Goal: Obtain resource: Obtain resource

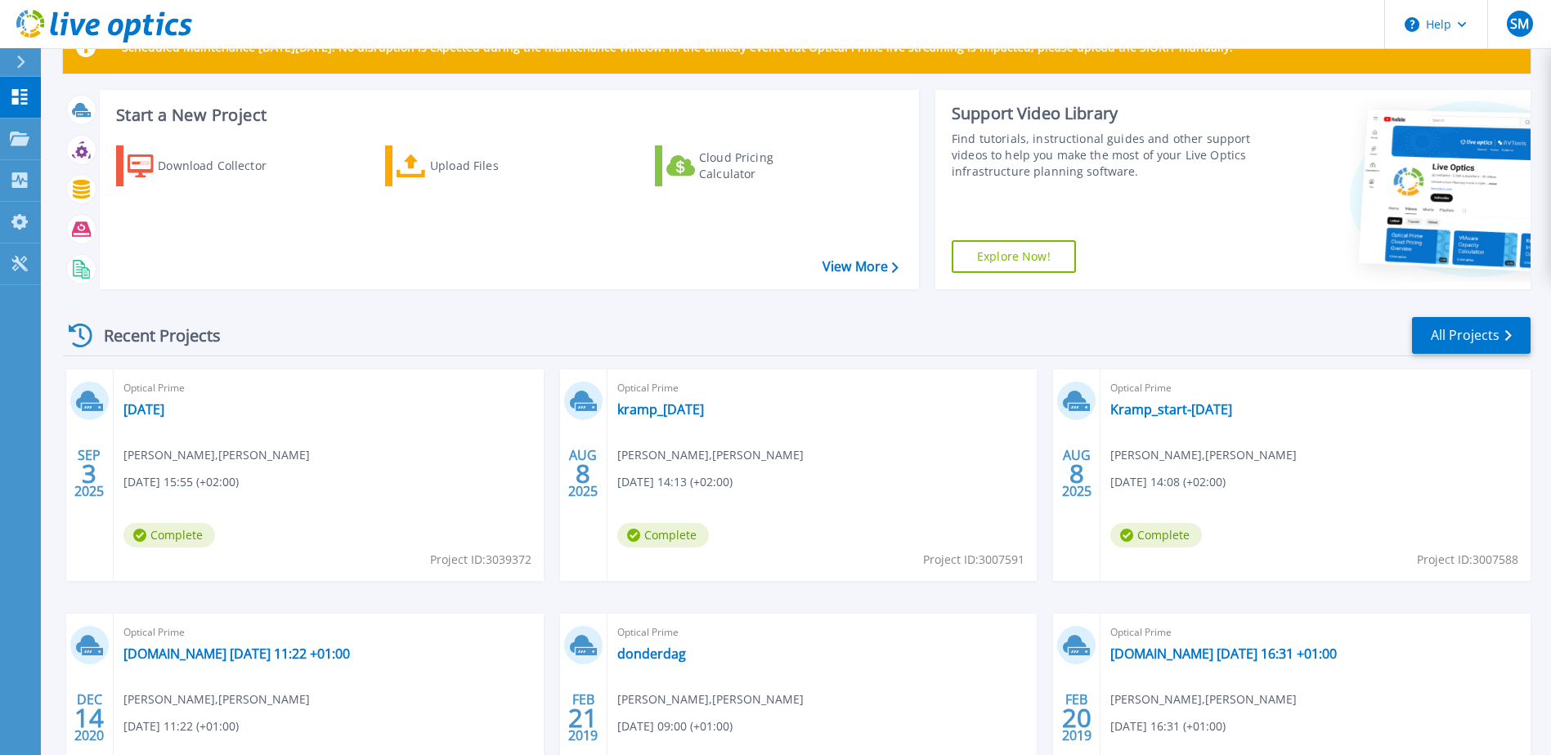
scroll to position [82, 0]
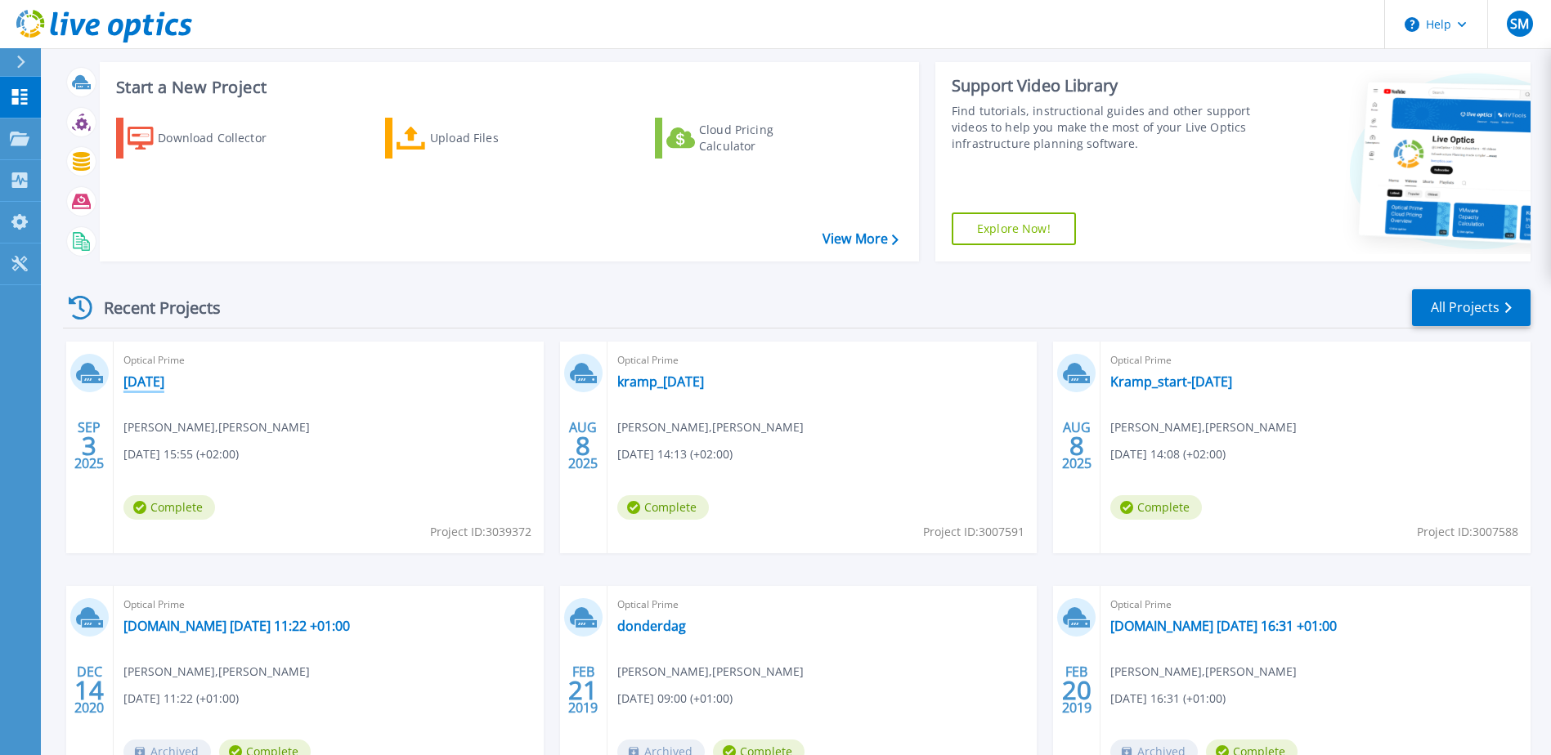
click at [145, 374] on link "[DATE]" at bounding box center [143, 382] width 41 height 16
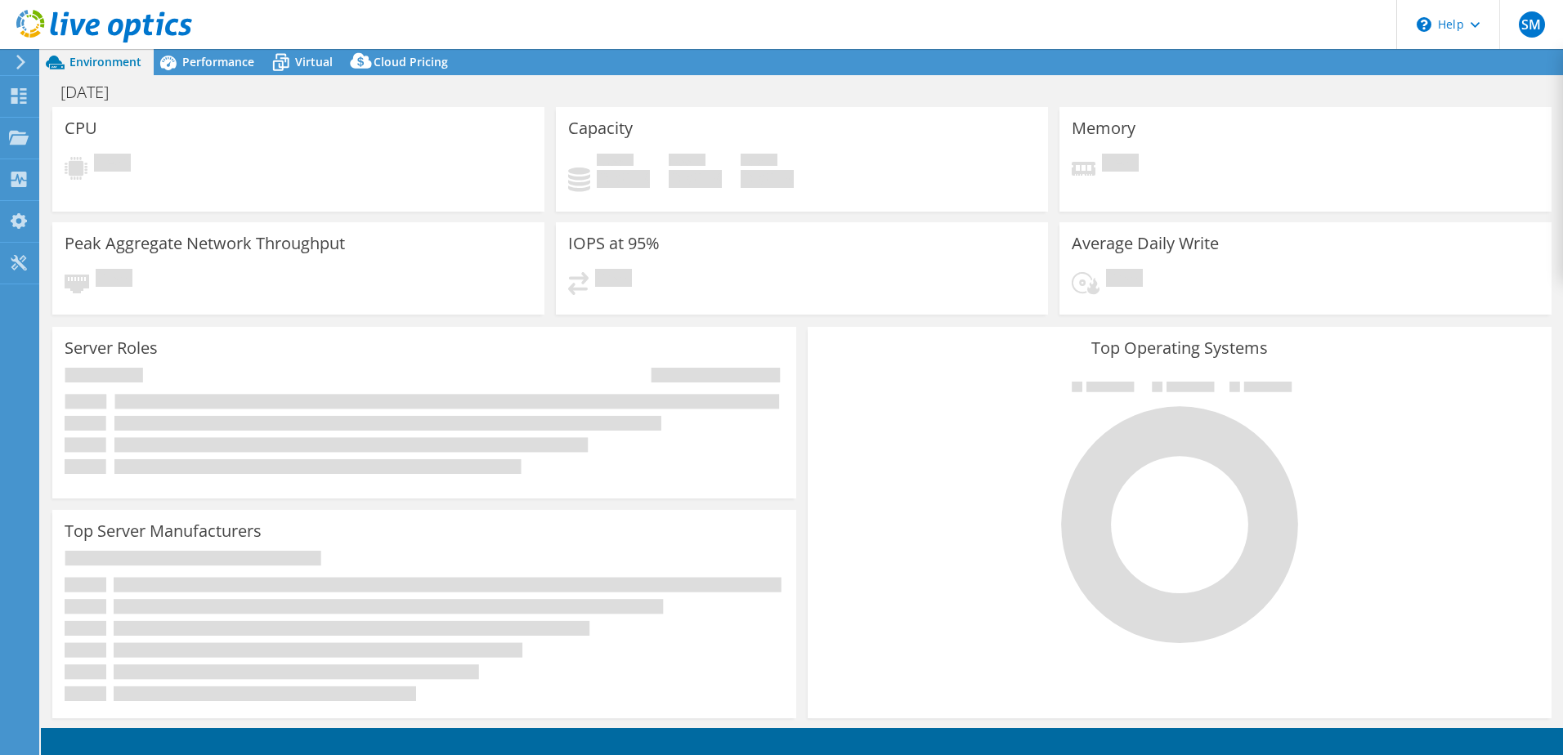
select select "EUFrankfurt"
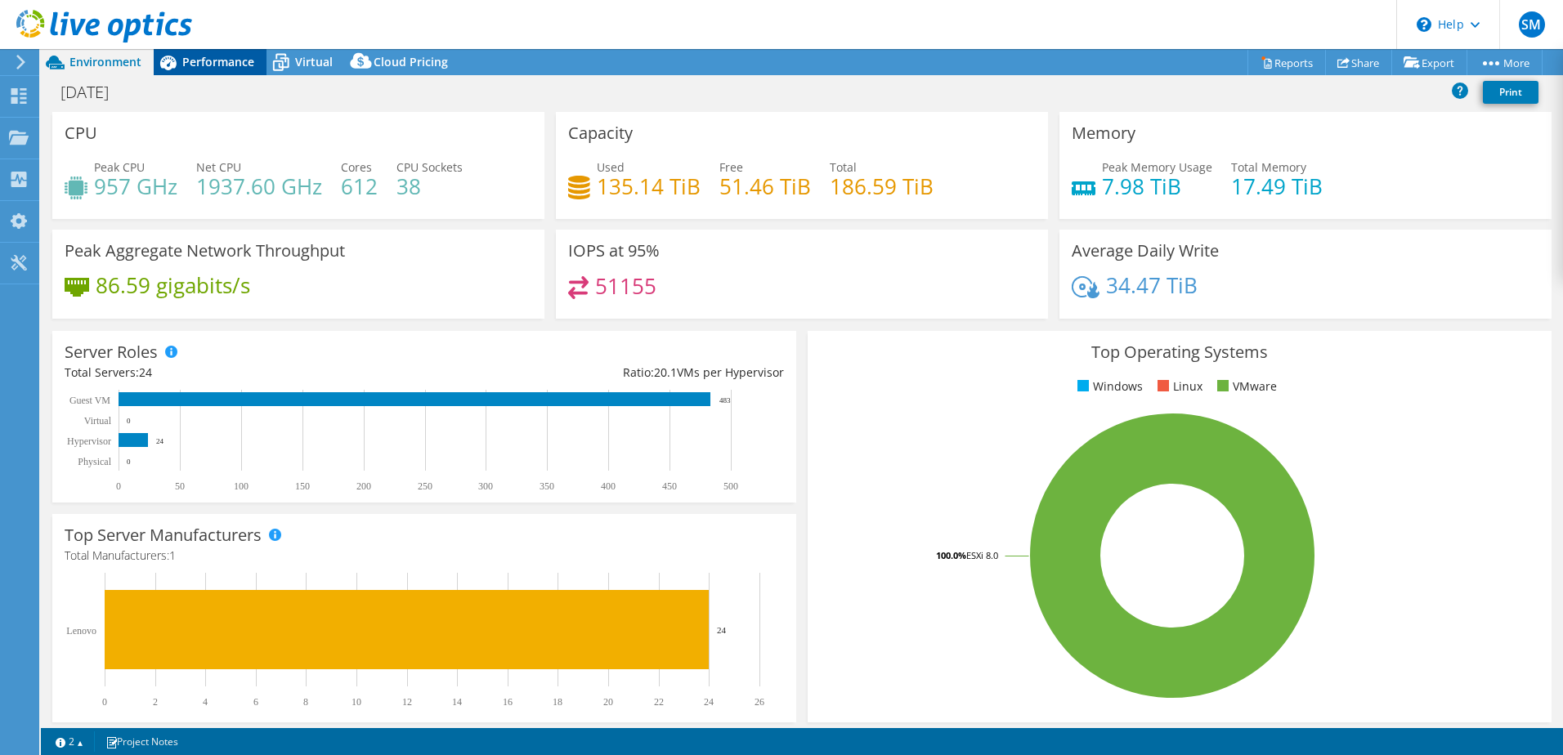
click at [206, 60] on span "Performance" at bounding box center [218, 62] width 72 height 16
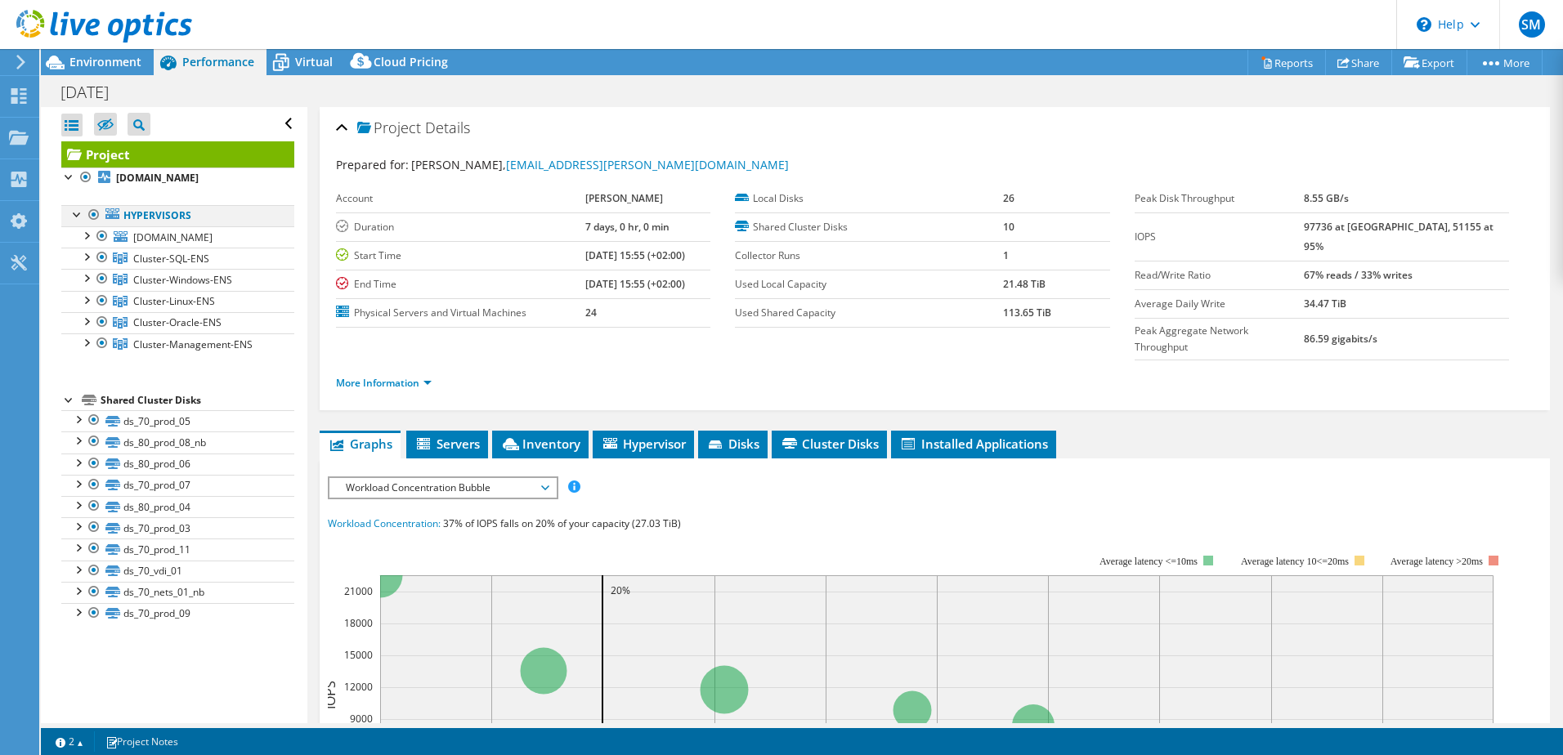
click at [97, 212] on div at bounding box center [94, 215] width 16 height 20
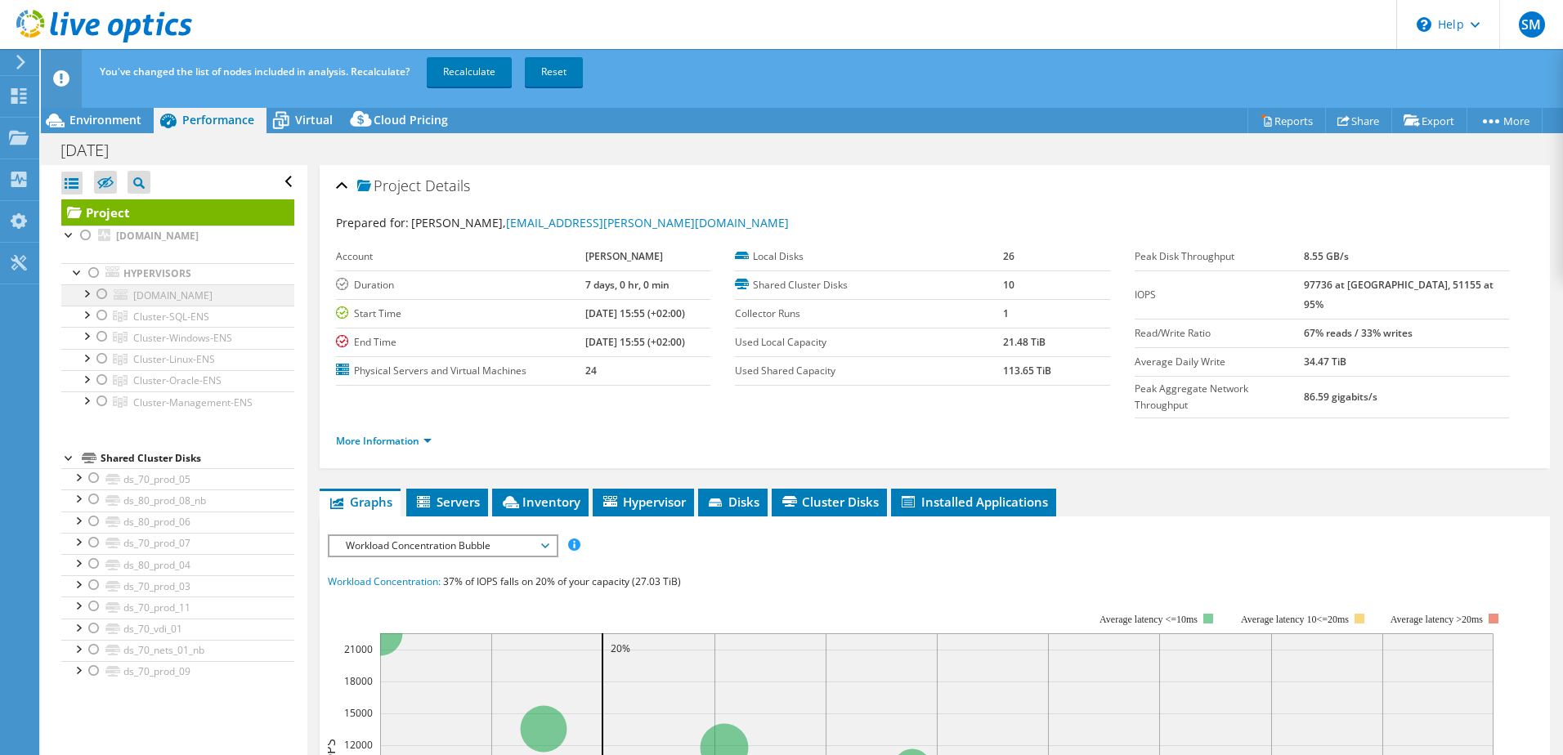
click at [82, 290] on div at bounding box center [86, 293] width 16 height 16
click at [87, 314] on div at bounding box center [86, 314] width 16 height 16
click at [99, 334] on div at bounding box center [94, 335] width 16 height 16
click at [86, 336] on div at bounding box center [94, 335] width 16 height 16
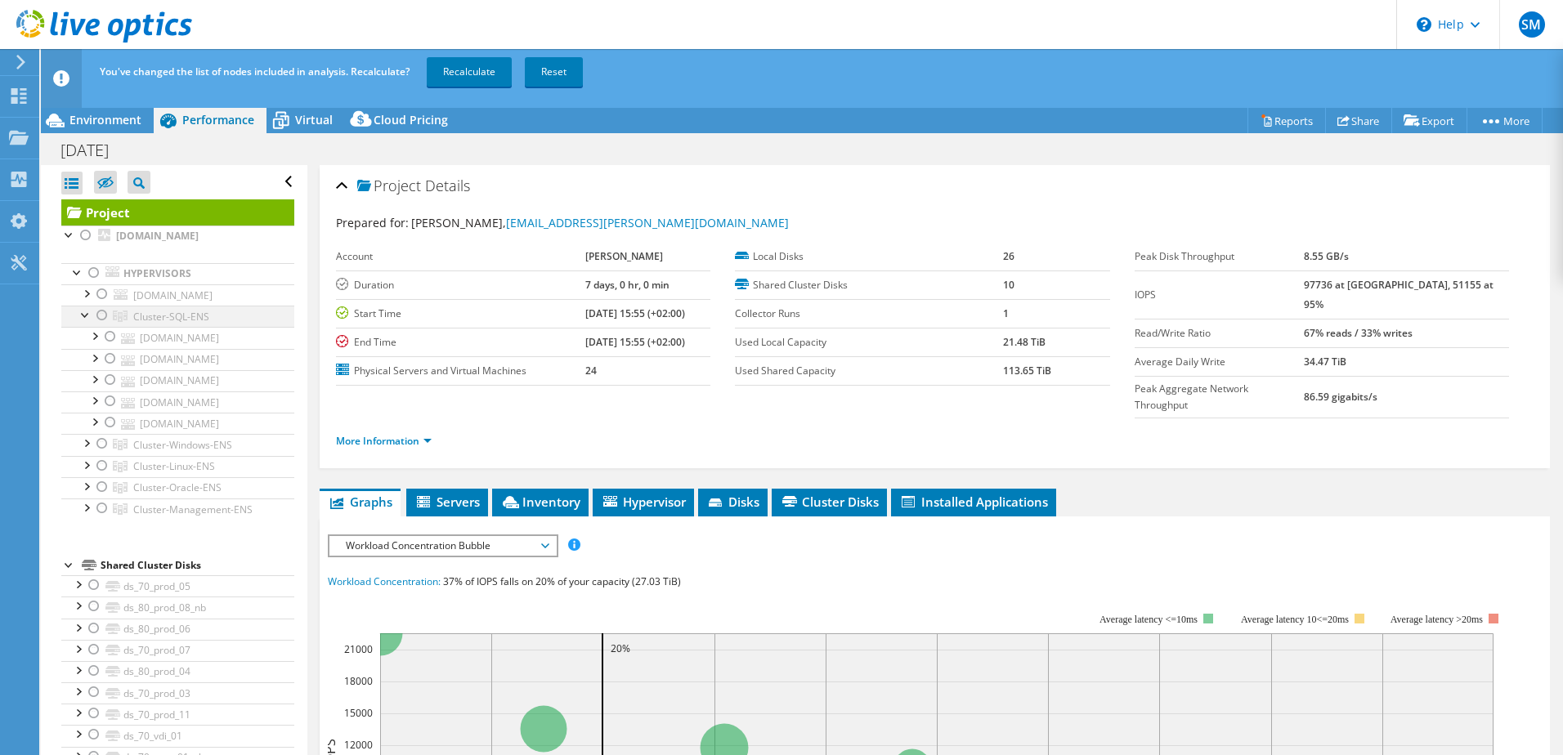
click at [81, 316] on div at bounding box center [86, 314] width 16 height 16
click at [104, 356] on div at bounding box center [102, 359] width 16 height 20
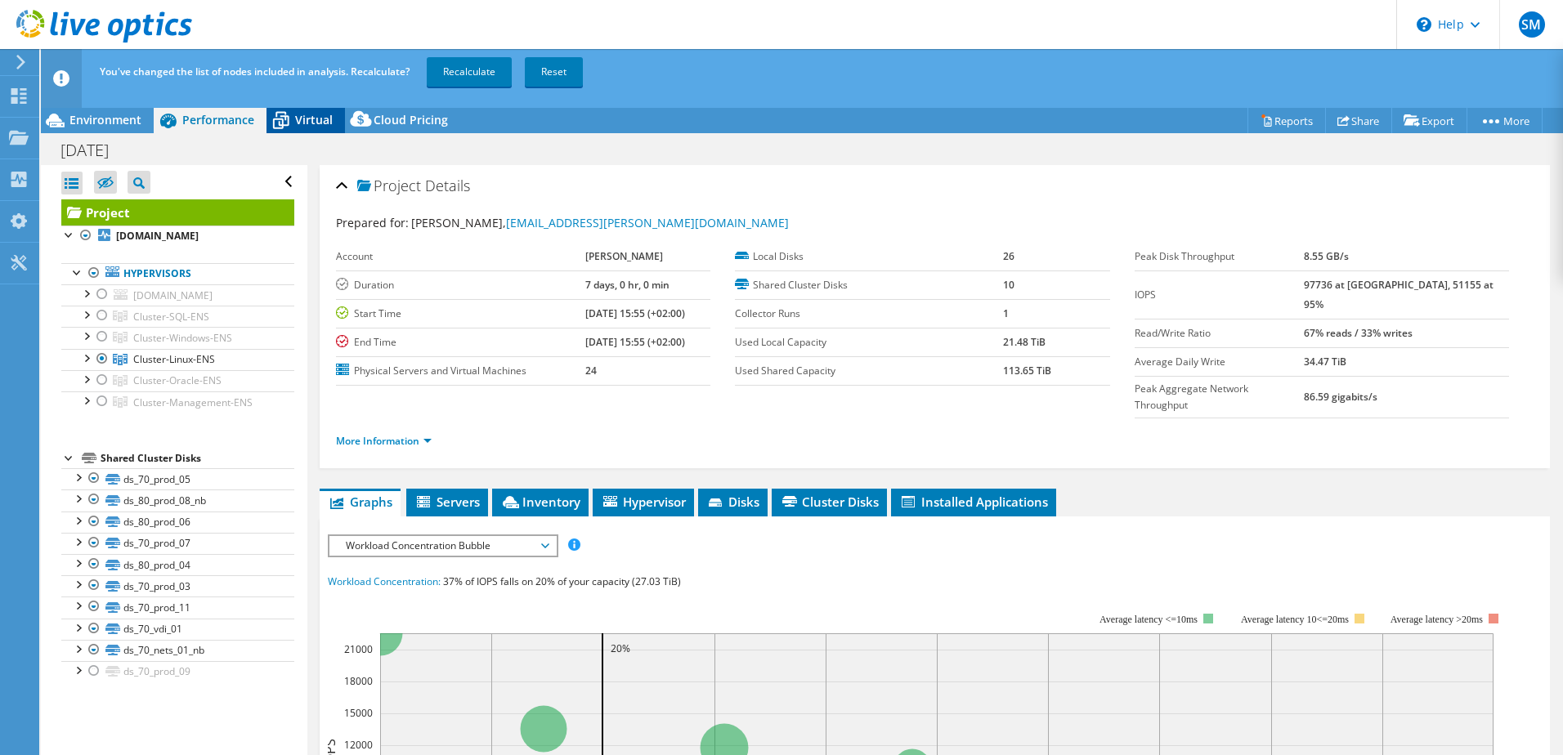
click at [313, 126] on span "Virtual" at bounding box center [314, 120] width 38 height 16
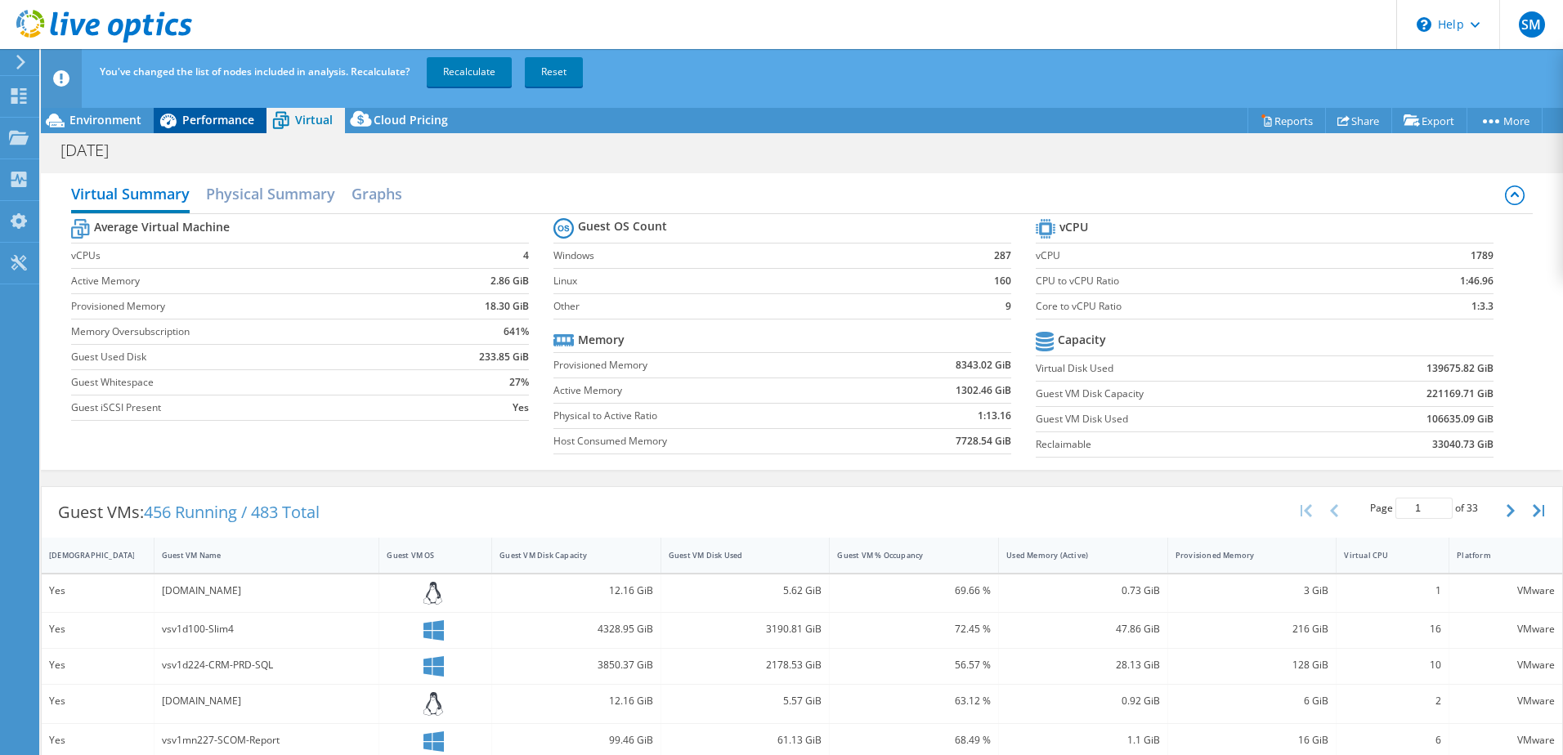
click at [226, 118] on span "Performance" at bounding box center [218, 120] width 72 height 16
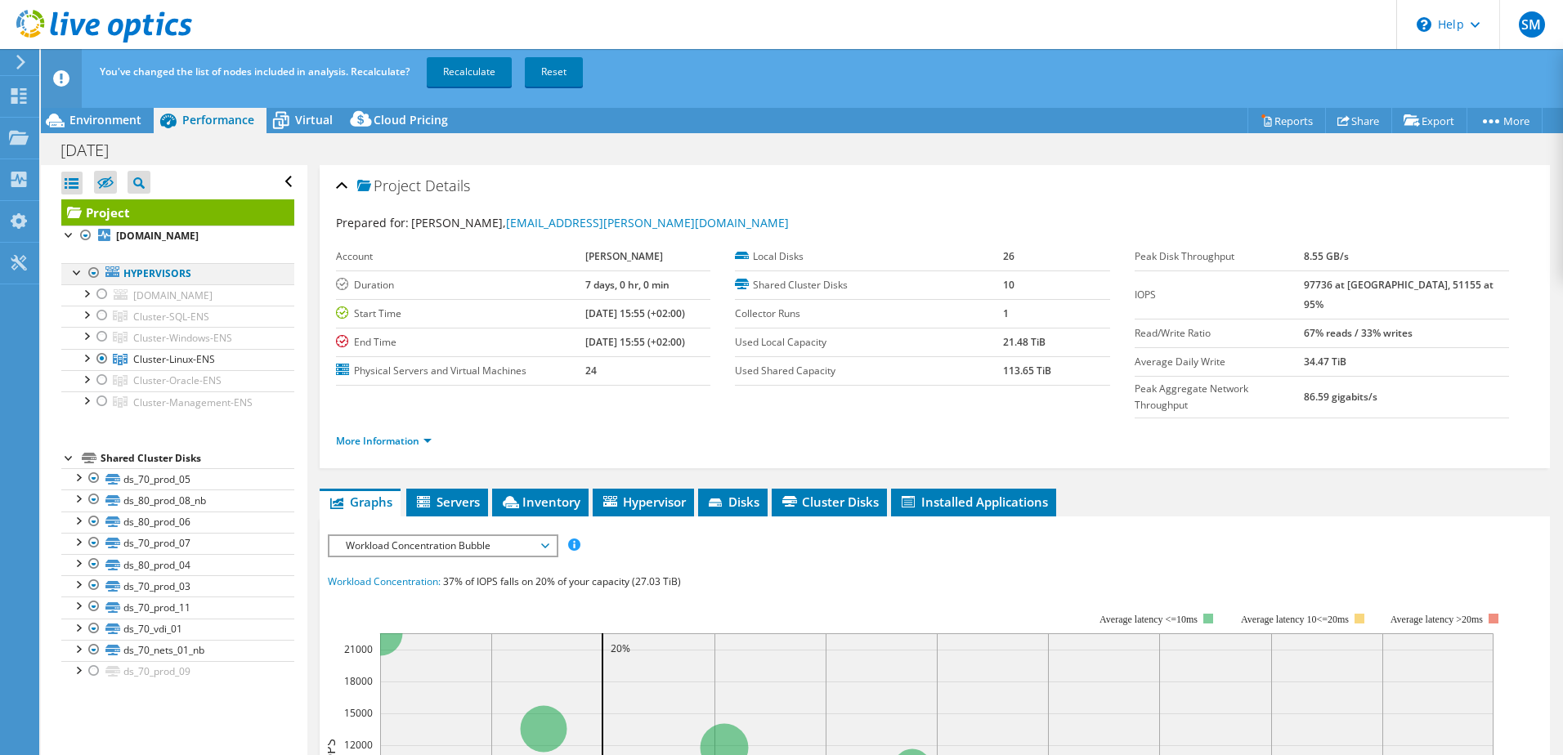
click at [90, 271] on div at bounding box center [94, 273] width 16 height 20
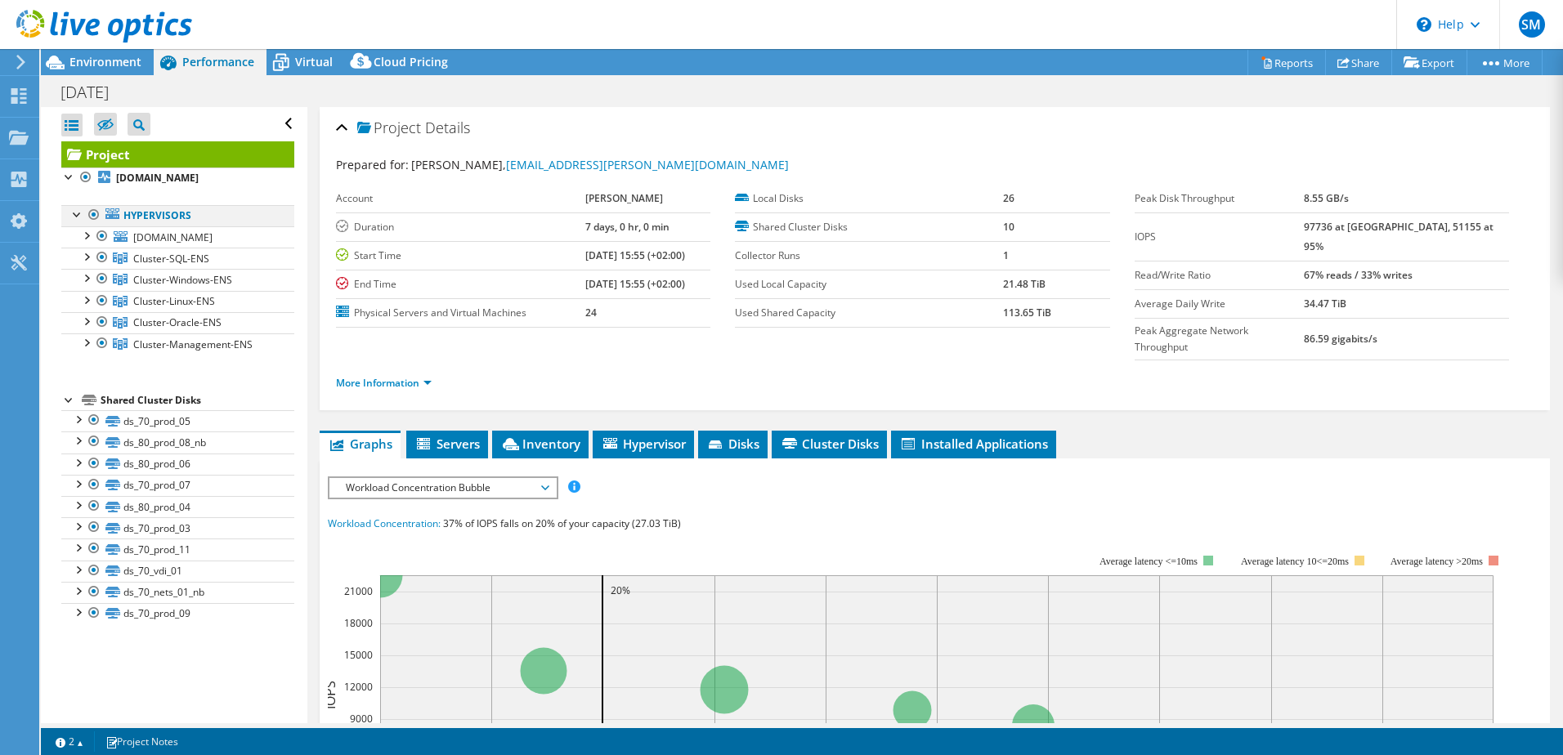
click at [94, 209] on div at bounding box center [94, 215] width 16 height 20
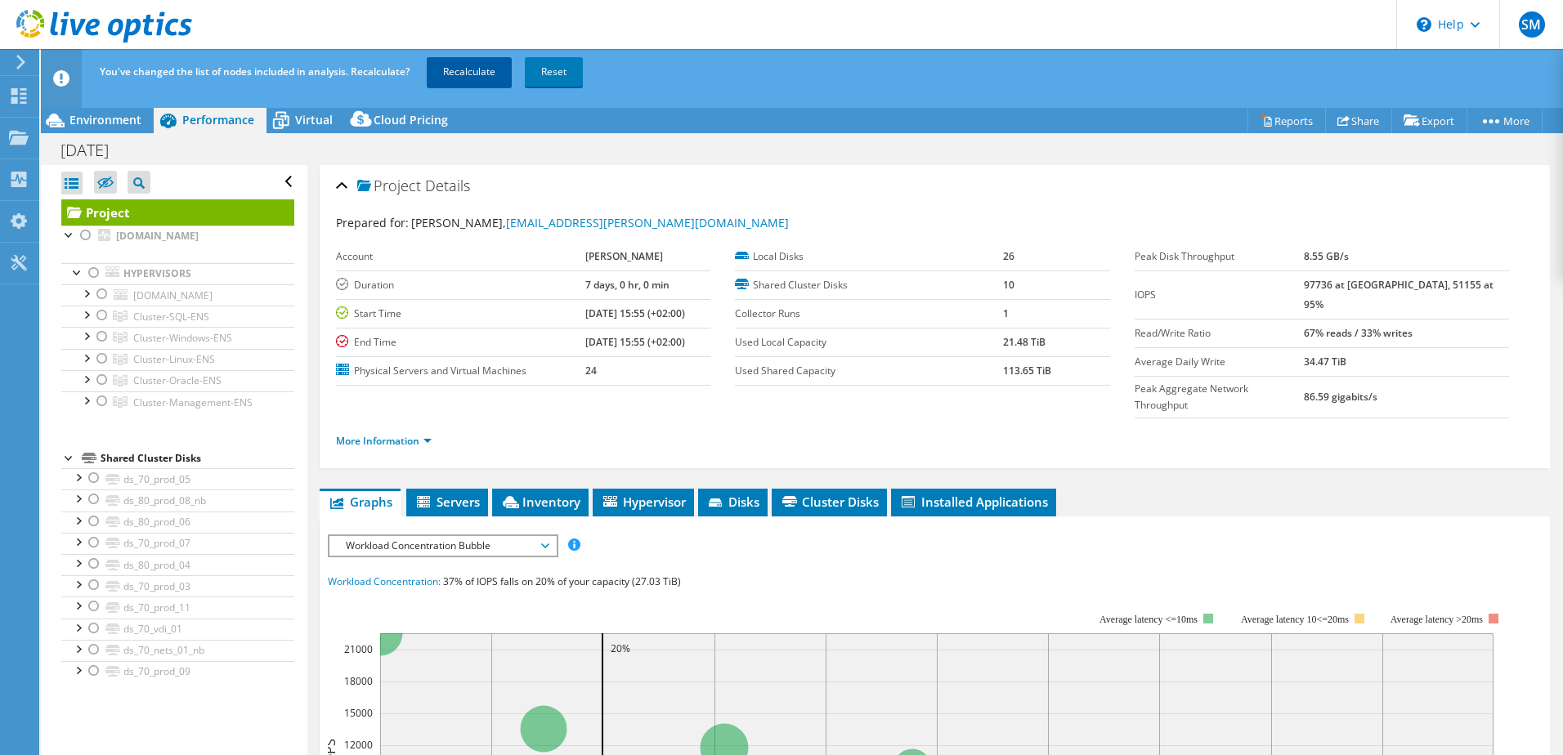
click at [487, 75] on link "Recalculate" at bounding box center [469, 71] width 85 height 29
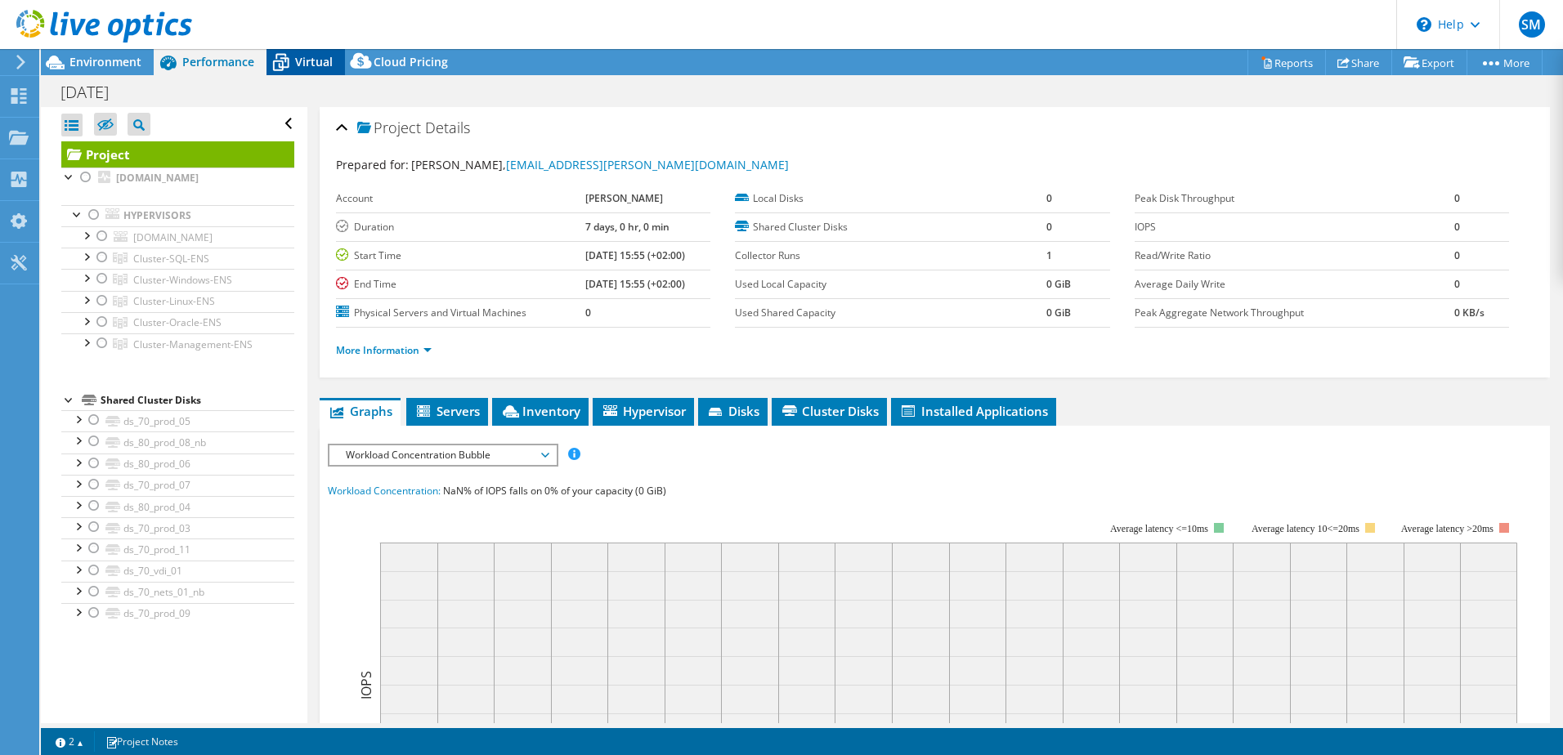
click at [312, 68] on span "Virtual" at bounding box center [314, 62] width 38 height 16
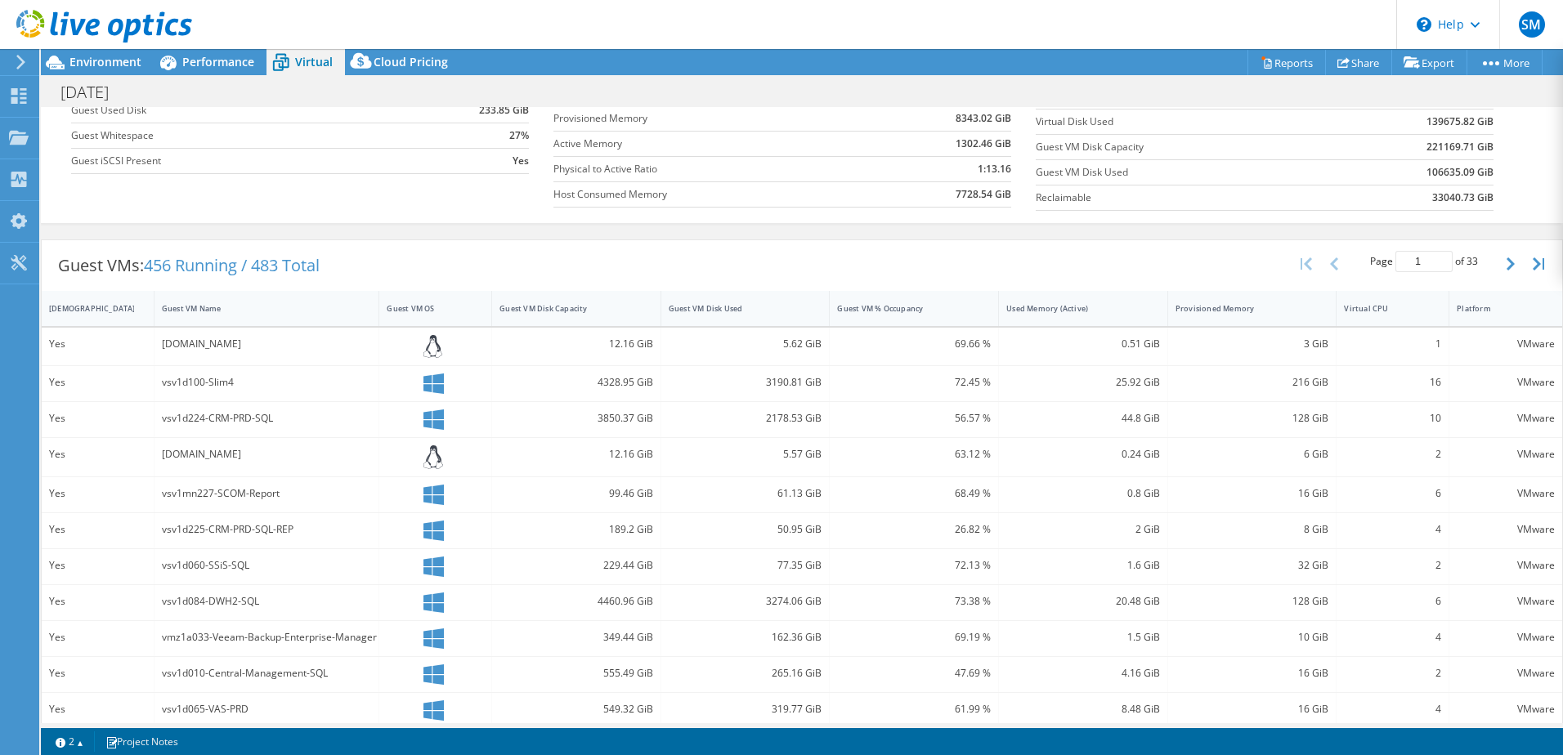
scroll to position [186, 0]
click at [181, 310] on div "Guest VM Name" at bounding box center [257, 312] width 190 height 11
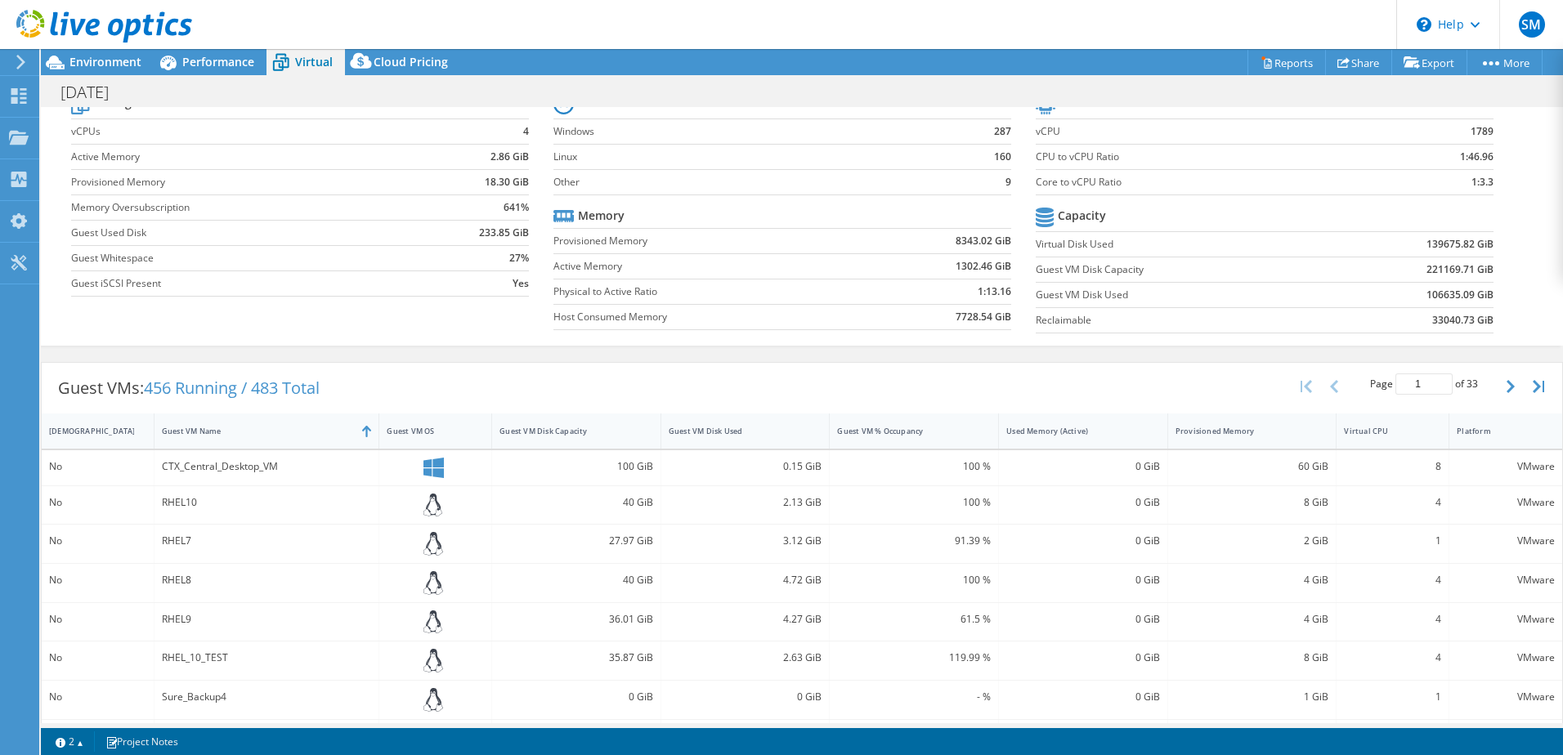
scroll to position [0, 0]
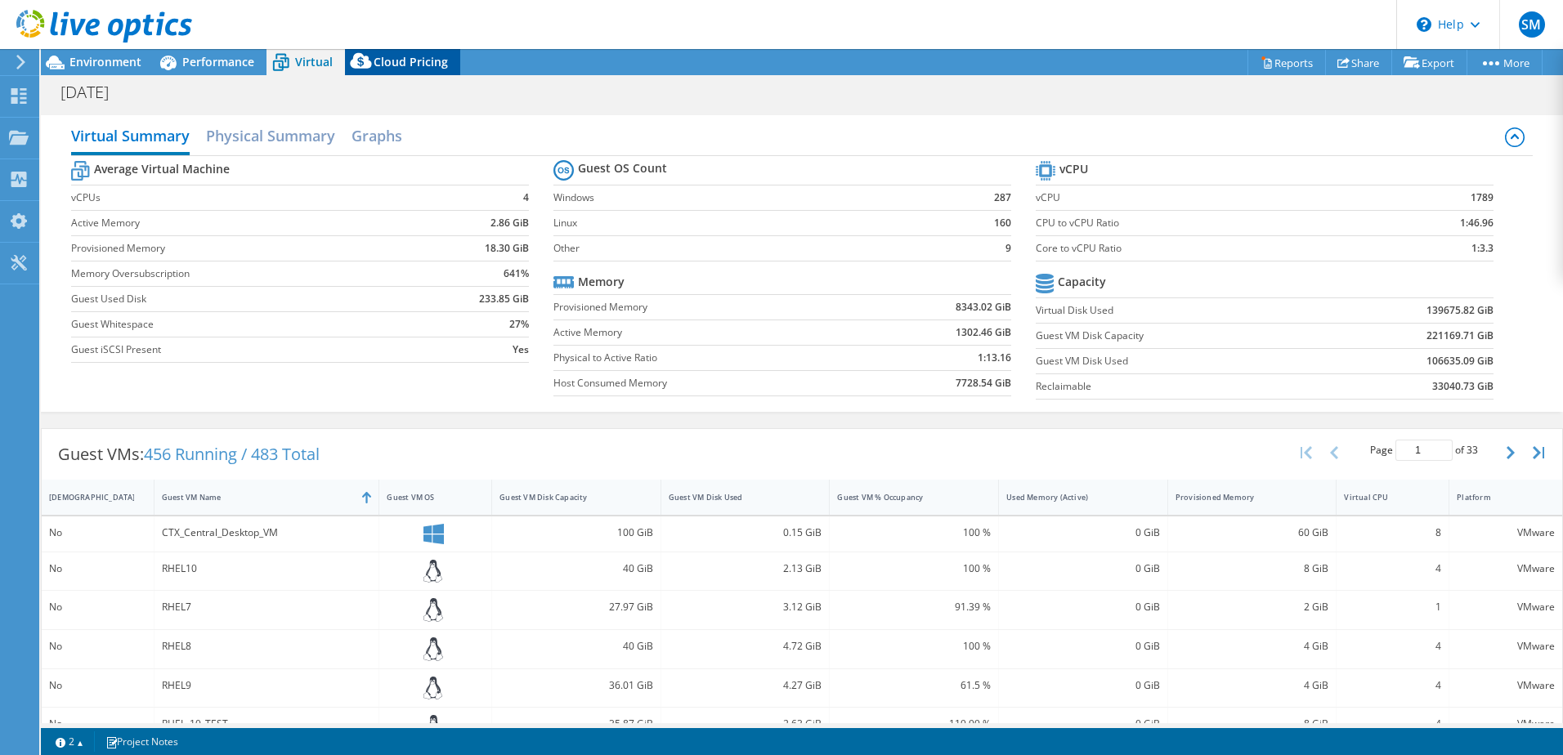
click at [380, 62] on span "Cloud Pricing" at bounding box center [411, 62] width 74 height 16
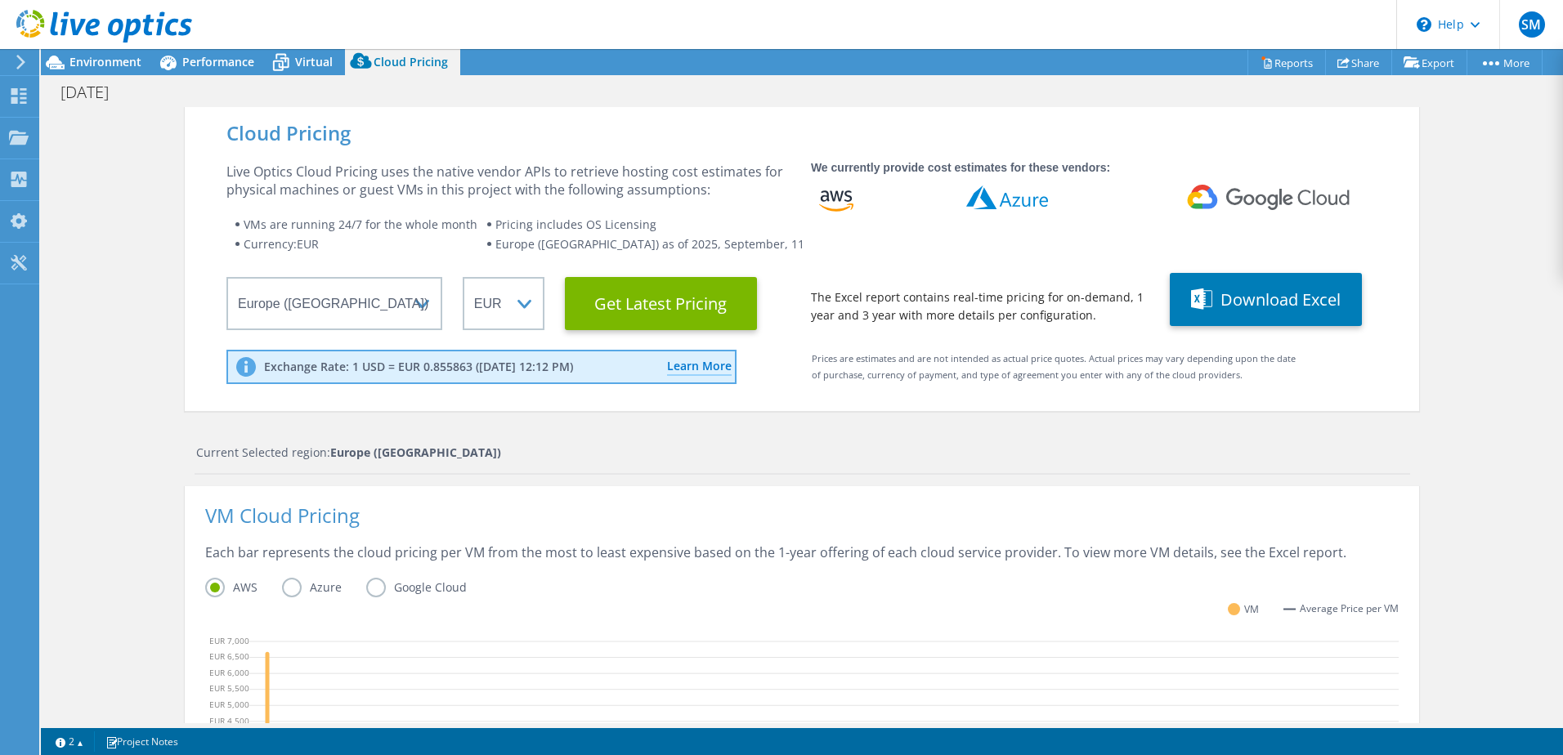
scroll to position [245, 0]
click at [310, 75] on div "03sept2025 Print" at bounding box center [802, 91] width 1522 height 32
click at [313, 58] on span "Virtual" at bounding box center [314, 62] width 38 height 16
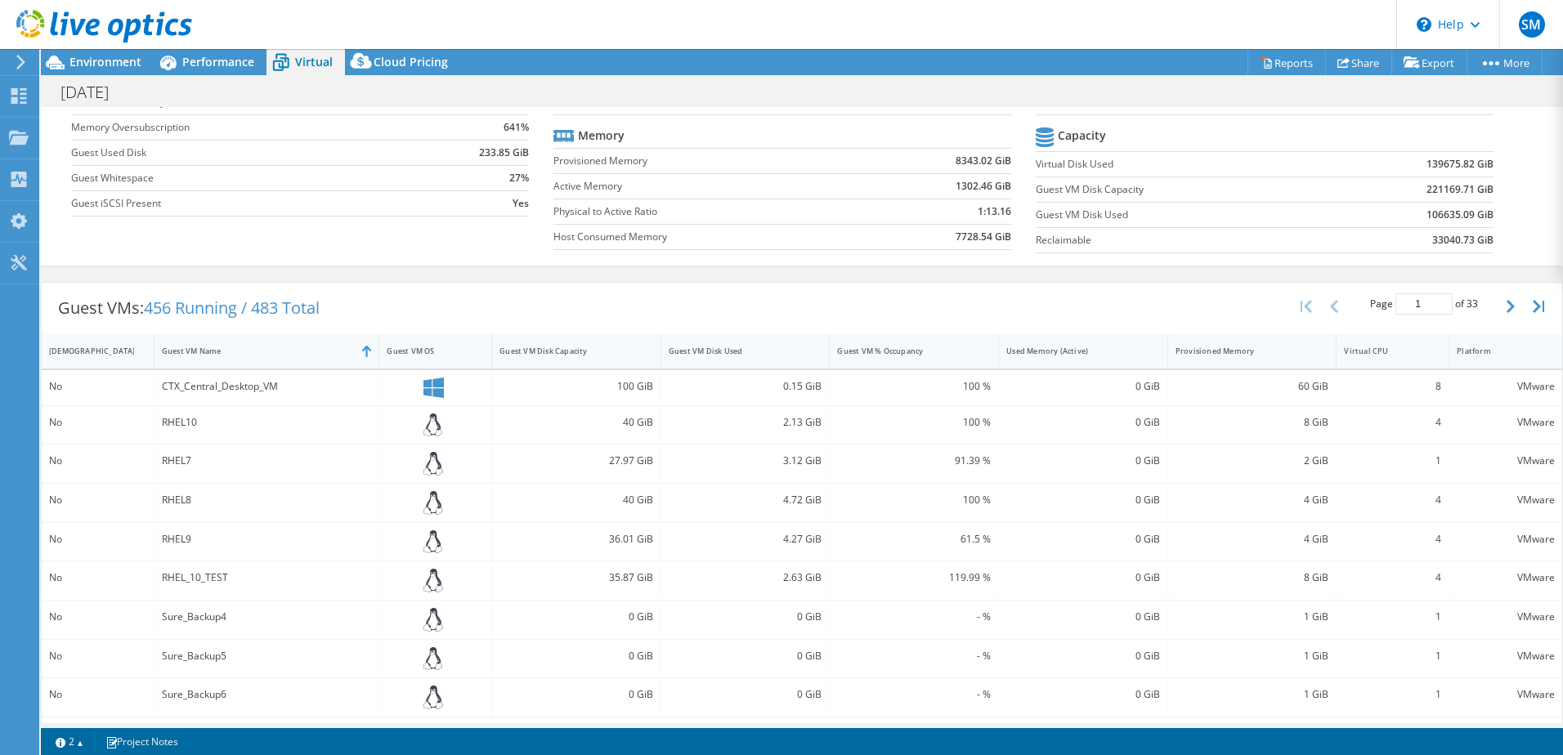
scroll to position [0, 0]
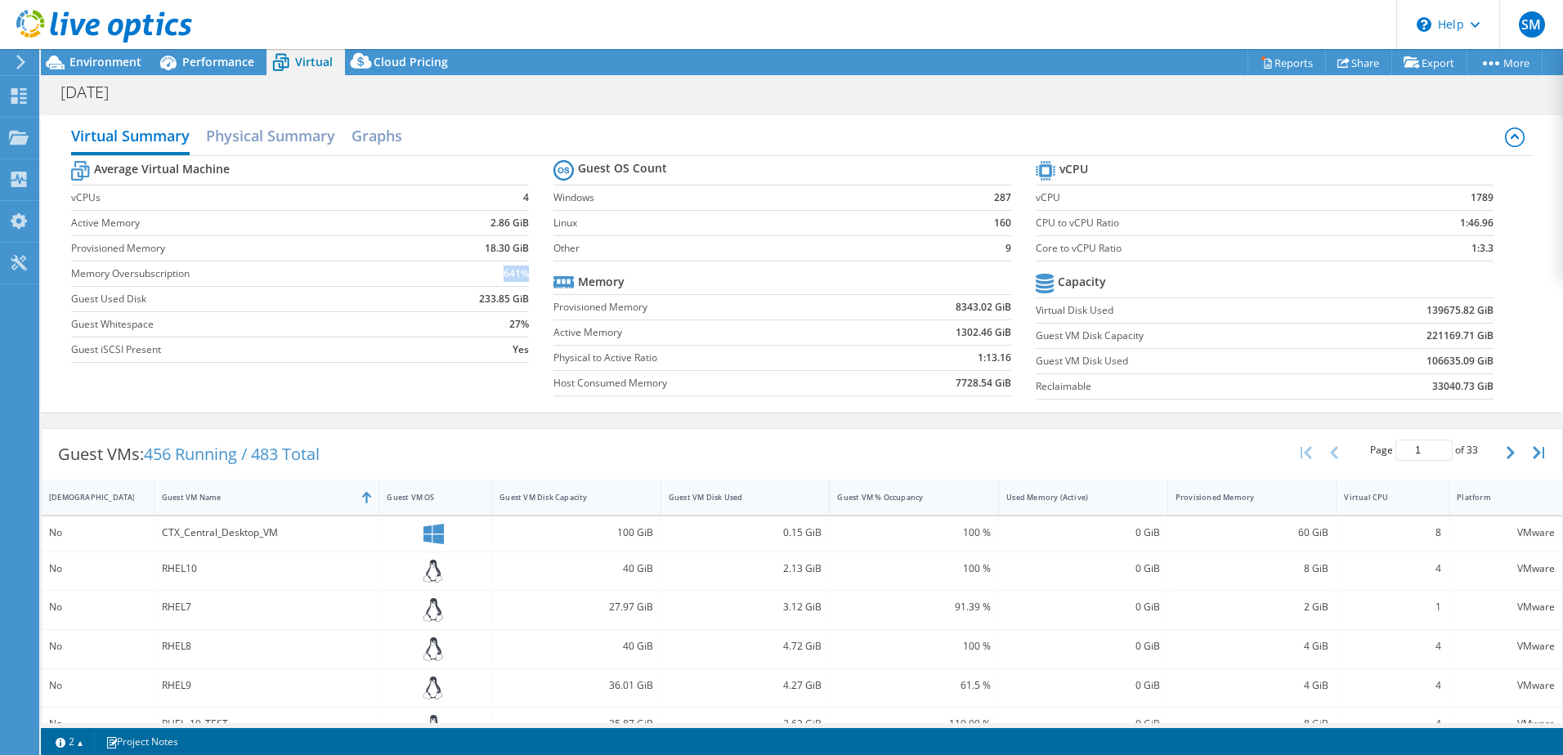
drag, startPoint x: 500, startPoint y: 272, endPoint x: 522, endPoint y: 270, distance: 22.2
click at [522, 270] on b "641%" at bounding box center [516, 274] width 25 height 16
click at [209, 399] on div "Average Virtual Machine vCPUs 4 Active Memory 2.86 GiB Provisioned Memory 18.30…" at bounding box center [802, 282] width 1462 height 252
click at [233, 137] on h2 "Physical Summary" at bounding box center [270, 137] width 129 height 36
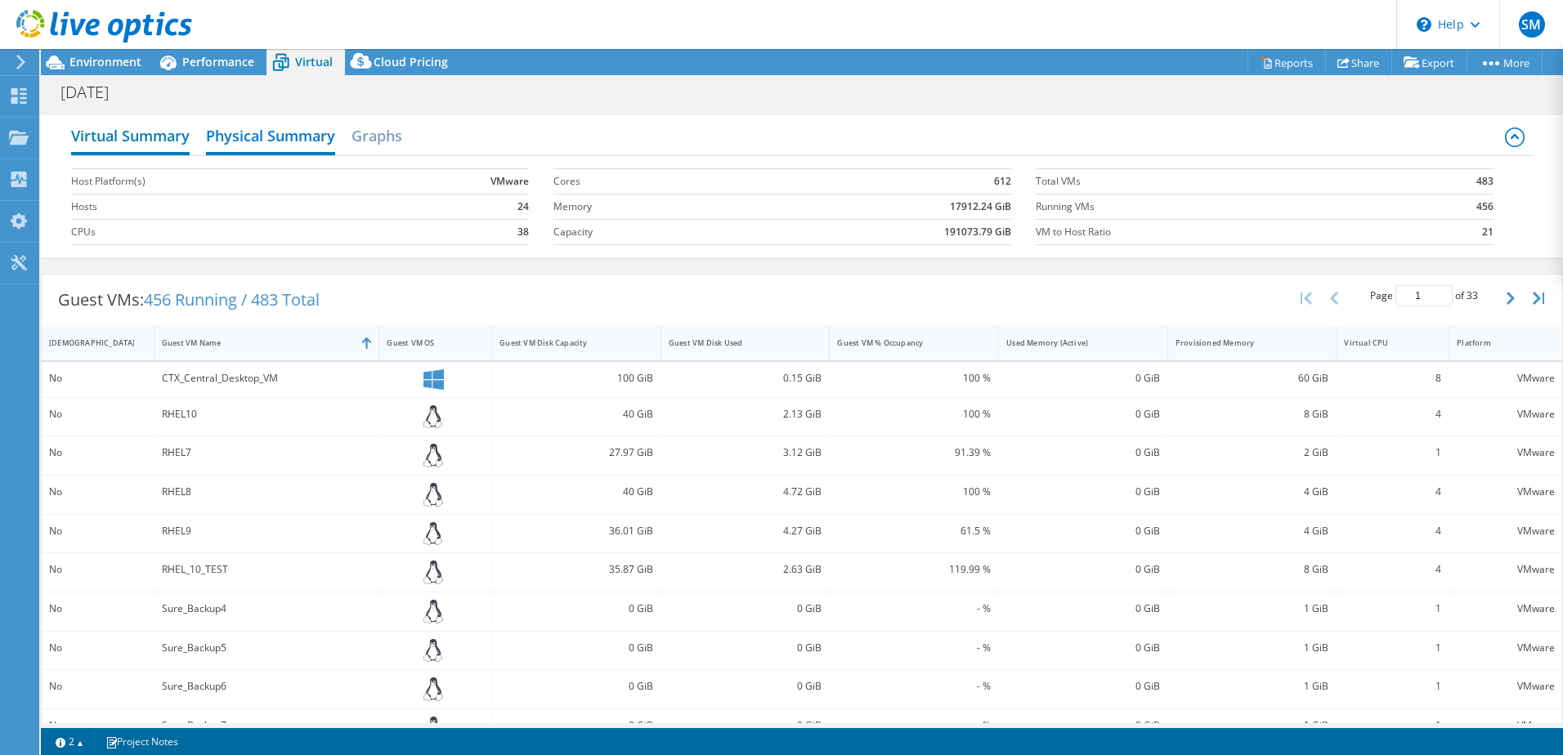
click at [133, 139] on h2 "Virtual Summary" at bounding box center [130, 137] width 119 height 36
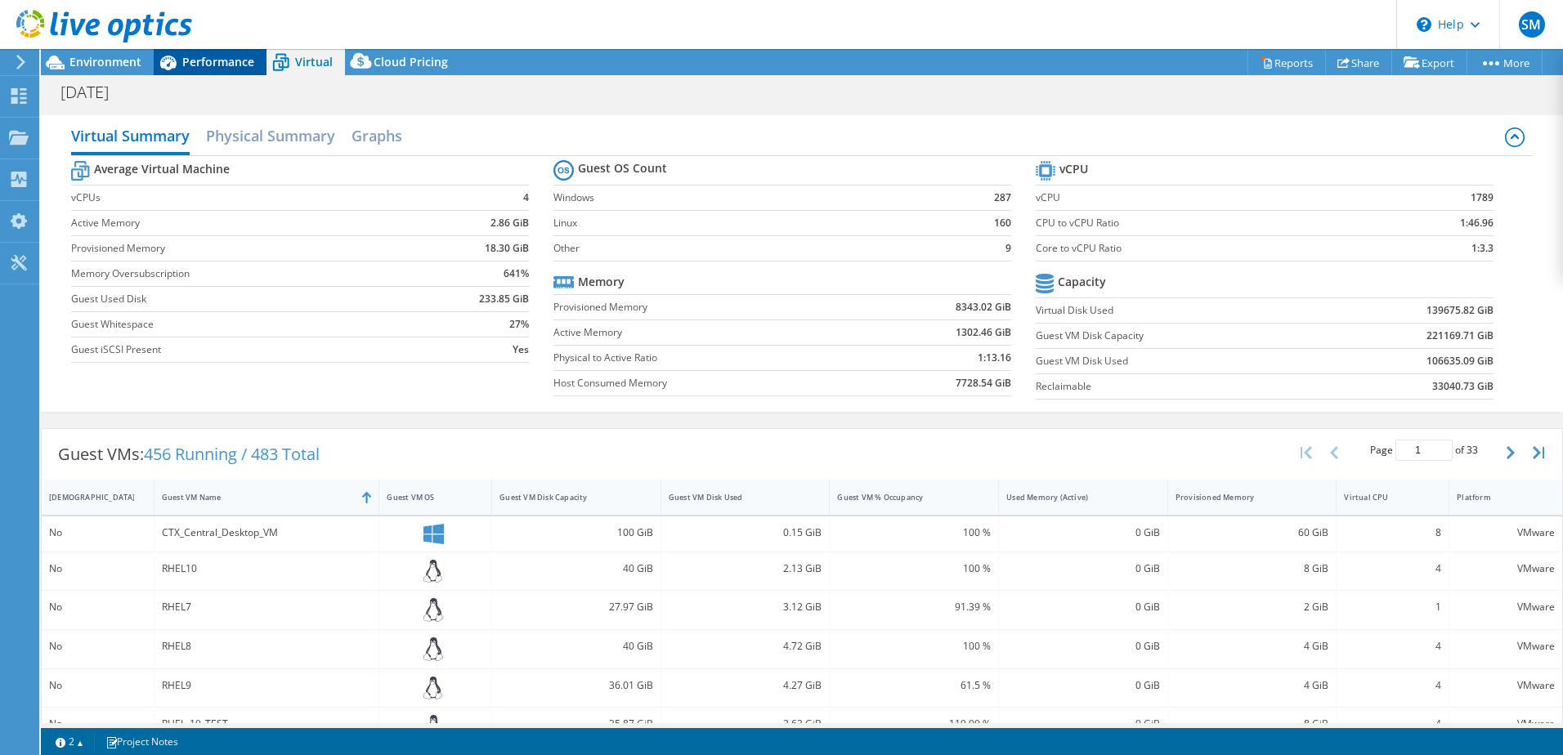
click at [192, 50] on div "Performance" at bounding box center [210, 62] width 113 height 26
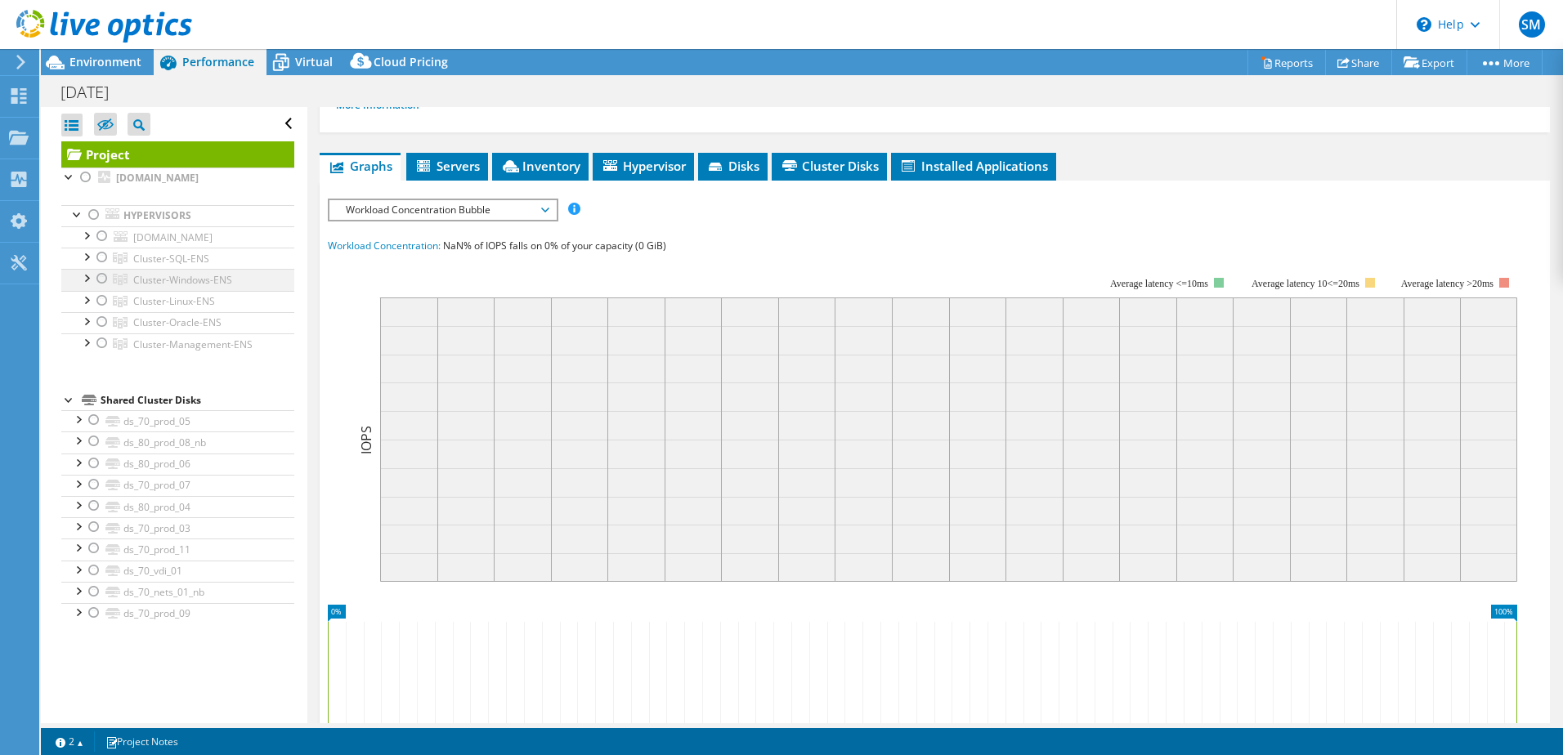
click at [98, 277] on div at bounding box center [102, 279] width 16 height 20
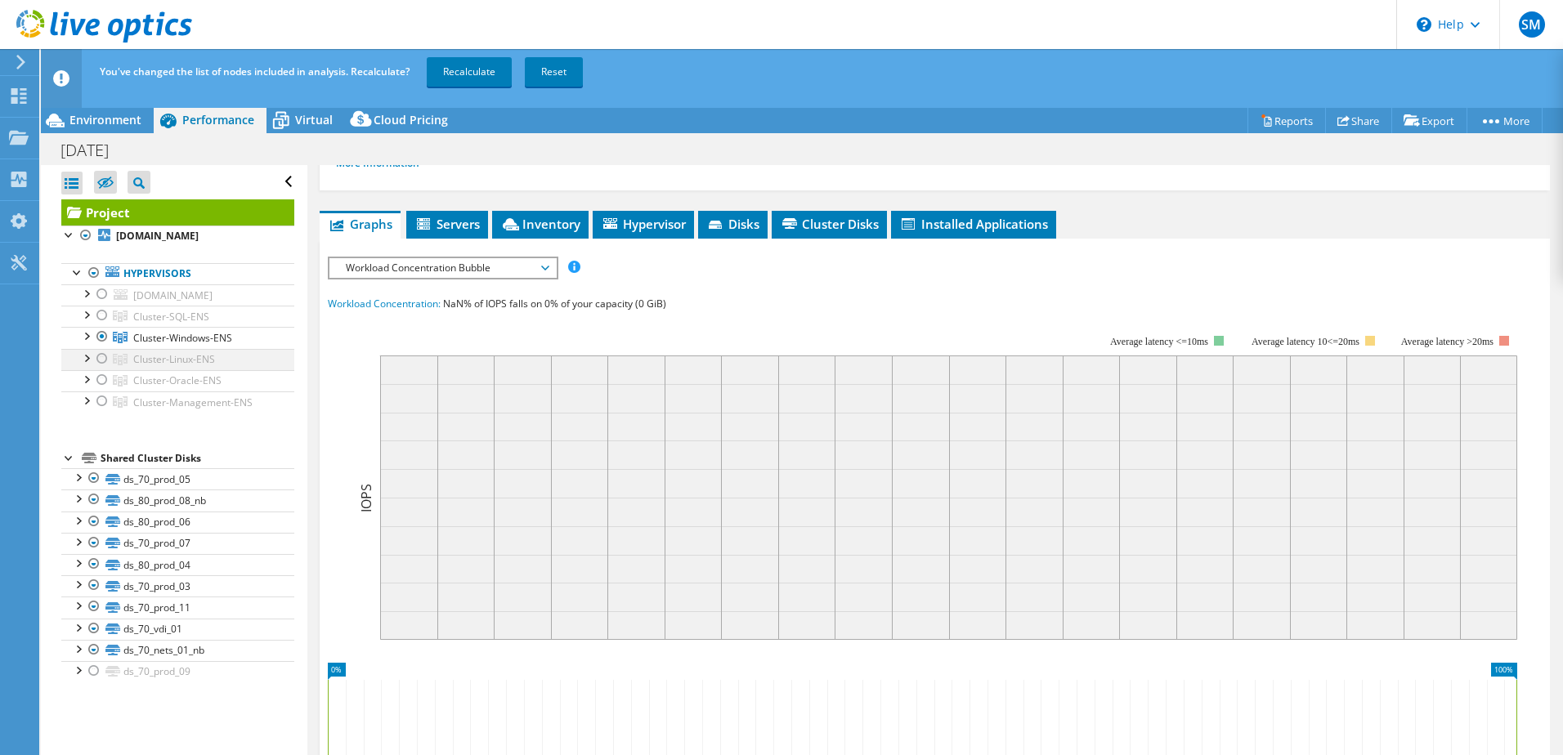
click at [101, 357] on div at bounding box center [102, 359] width 16 height 20
click at [463, 65] on link "Recalculate" at bounding box center [469, 71] width 85 height 29
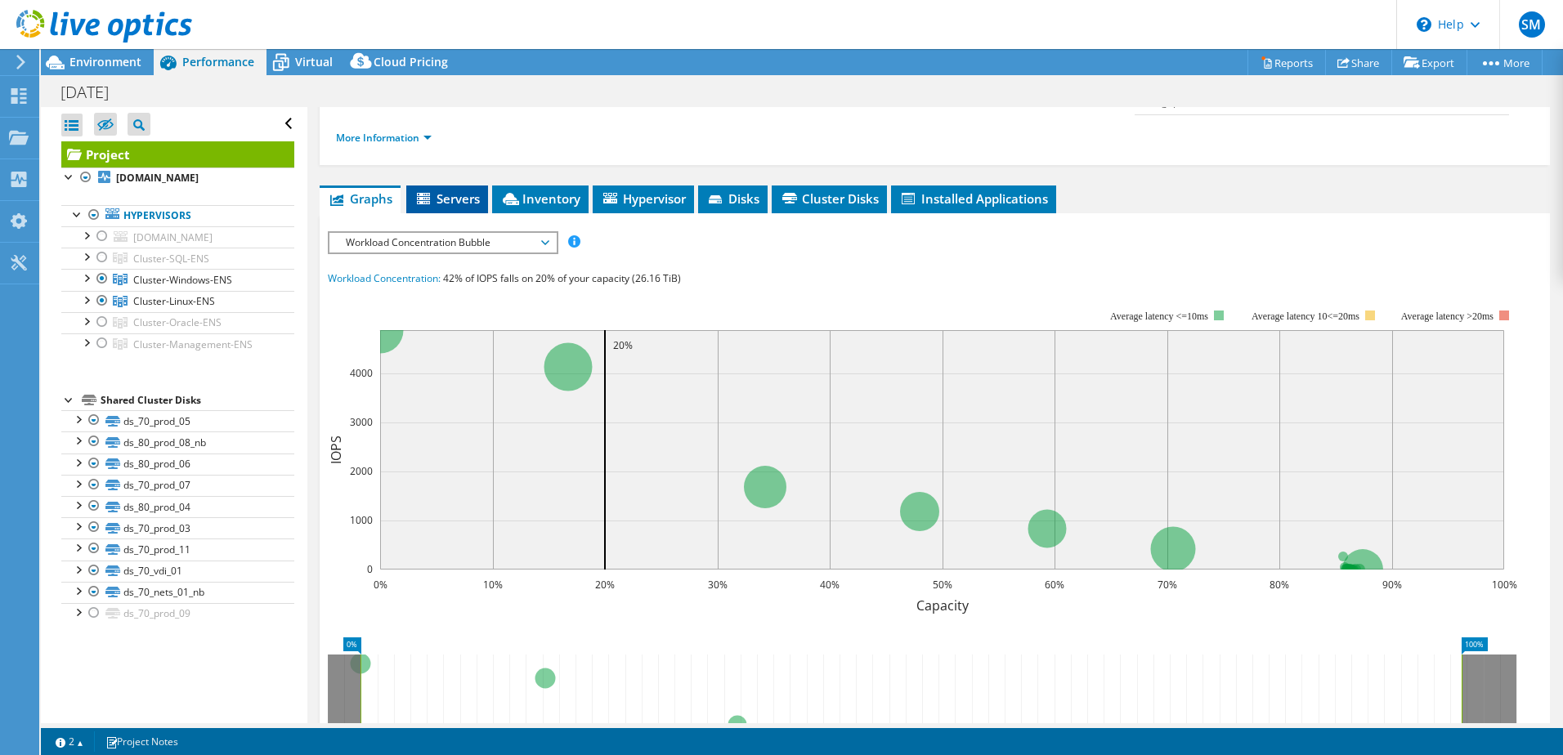
click at [458, 190] on span "Servers" at bounding box center [446, 198] width 65 height 16
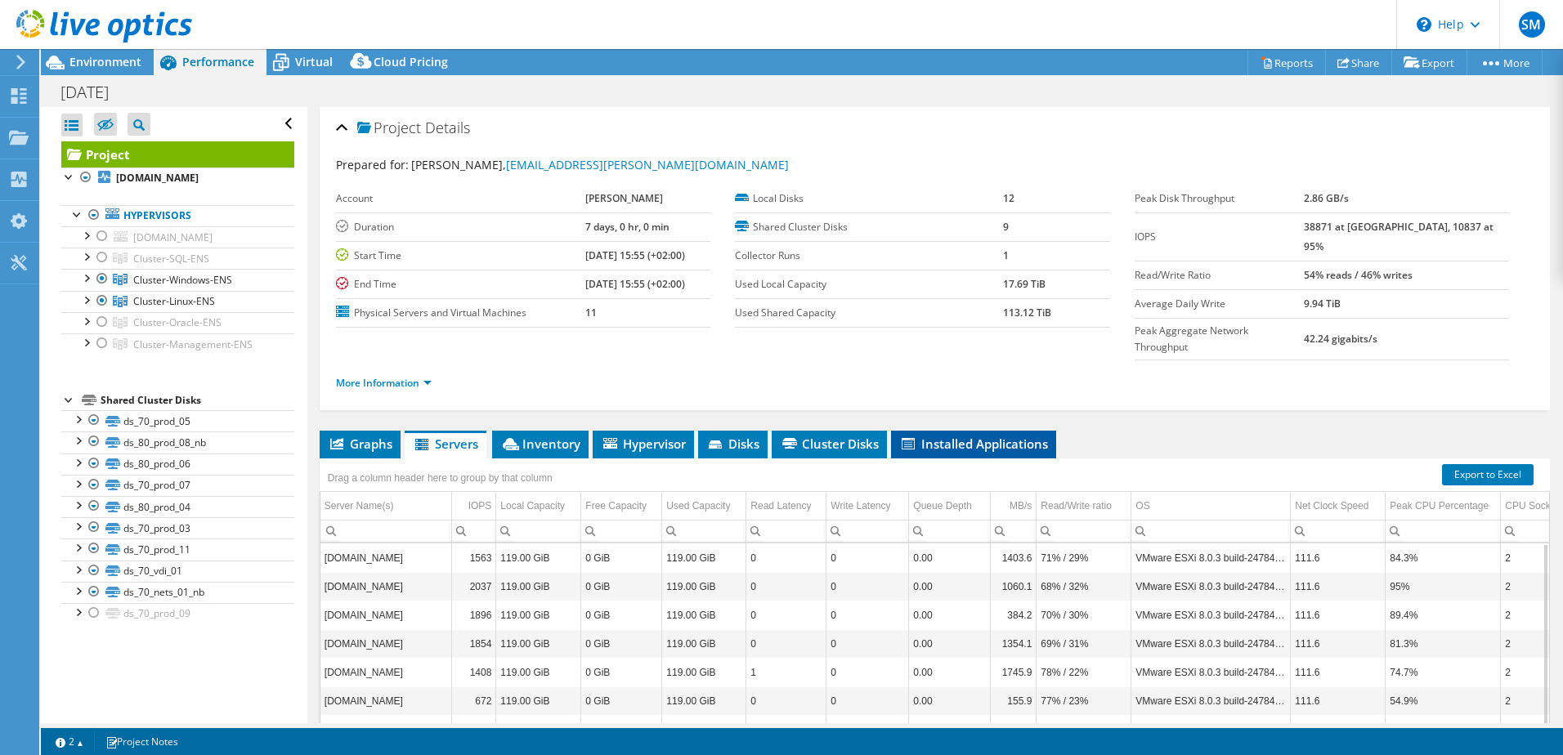
click at [948, 436] on span "Installed Applications" at bounding box center [973, 444] width 149 height 16
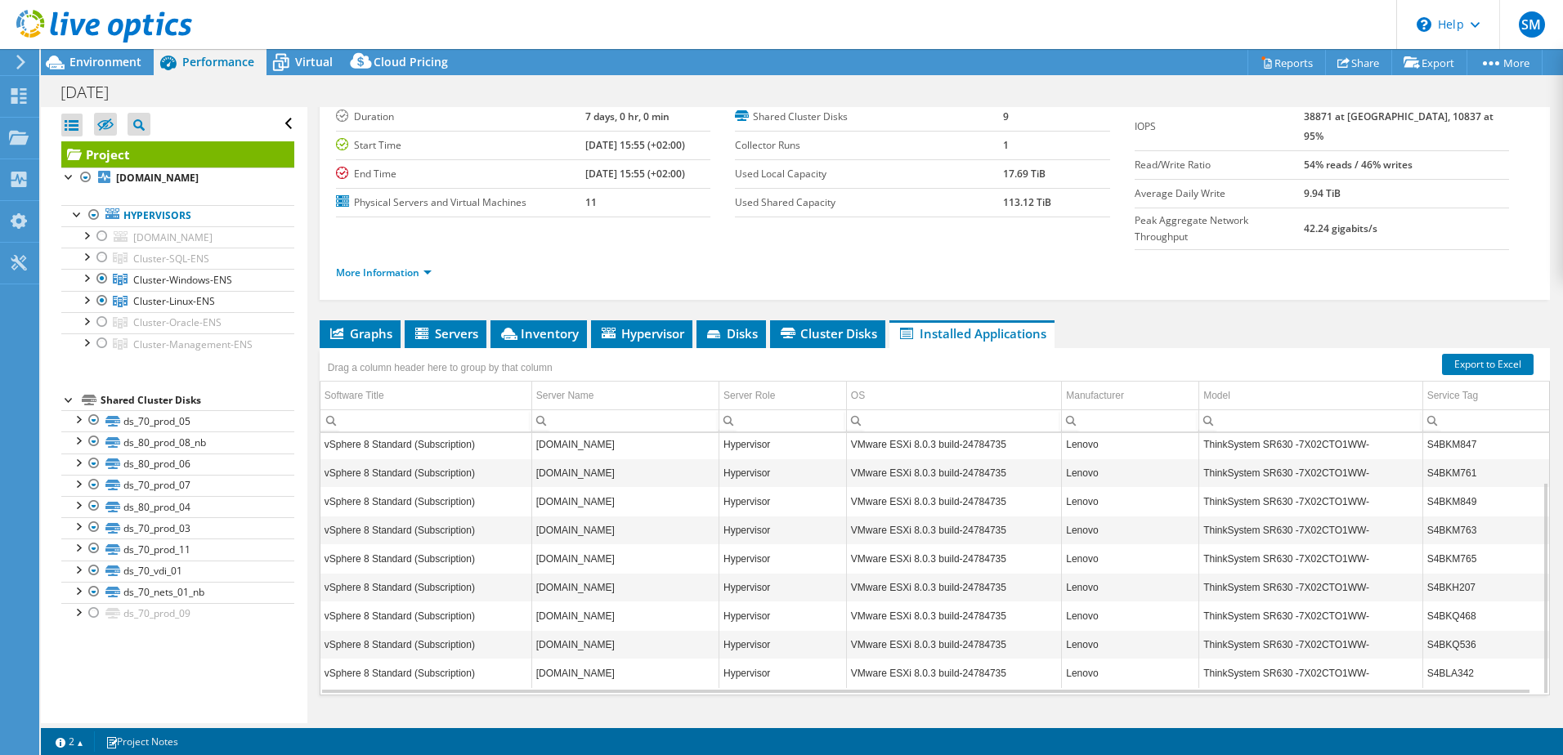
scroll to position [112, 0]
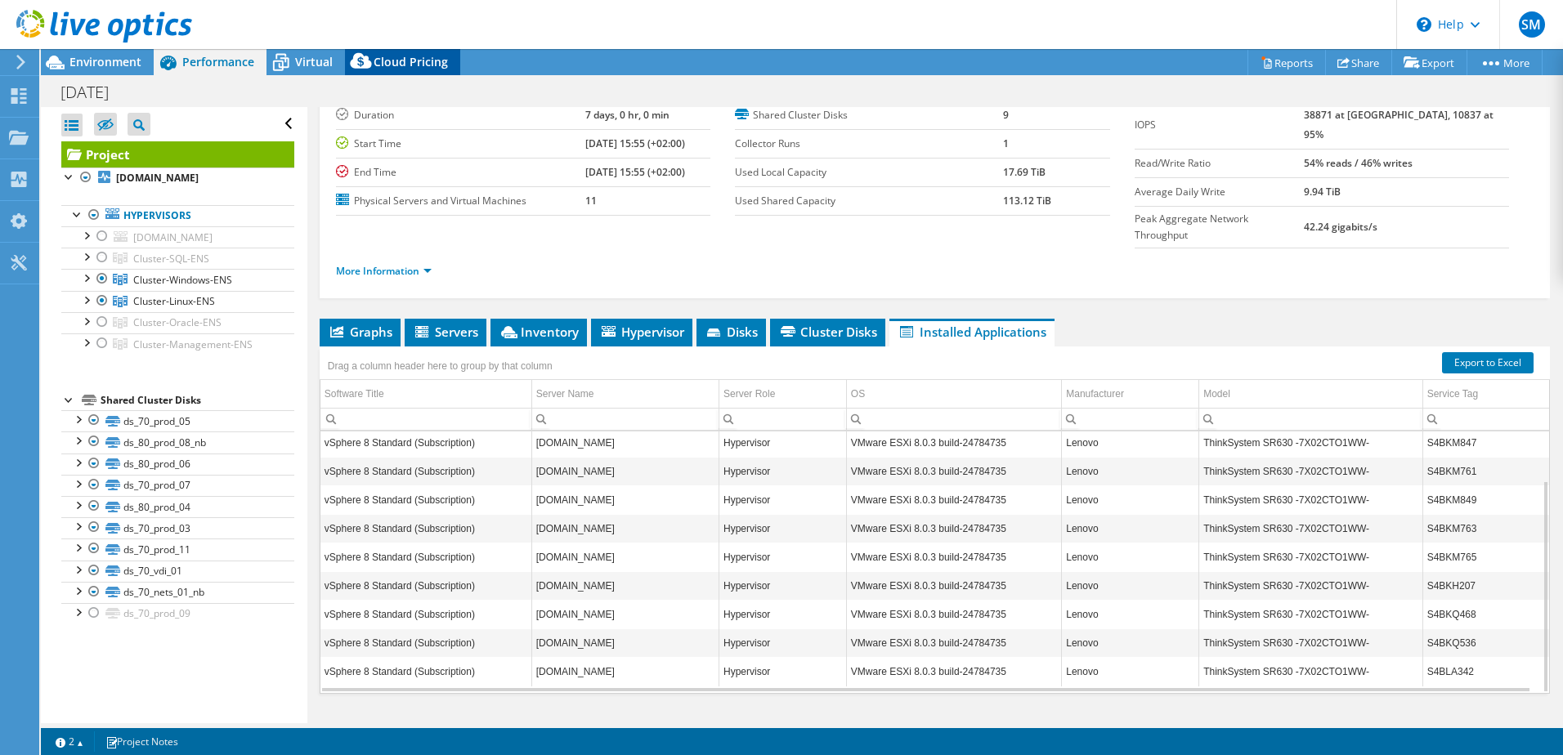
click at [397, 52] on div "Cloud Pricing" at bounding box center [402, 62] width 115 height 26
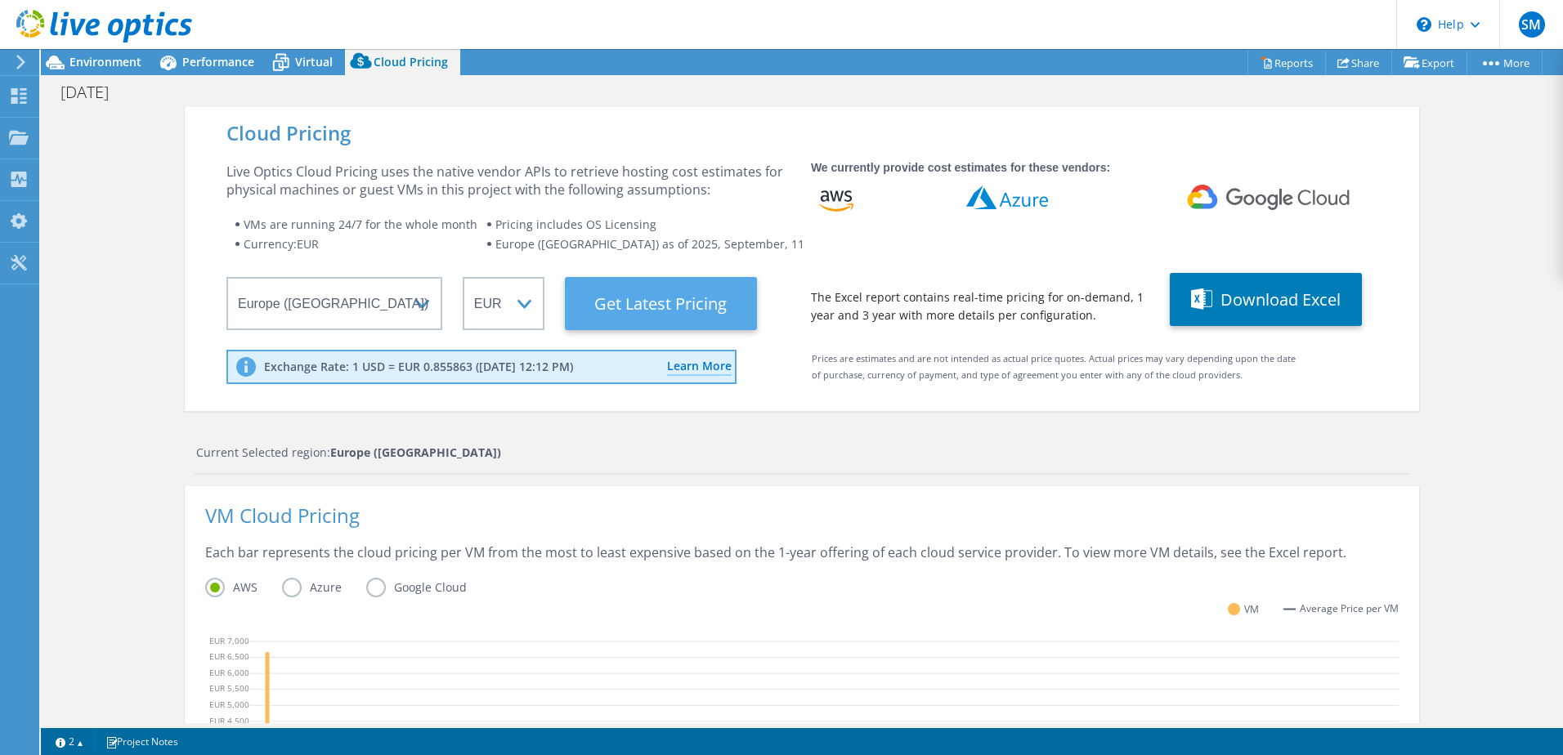
click at [642, 303] on Latest "Get Latest Pricing" at bounding box center [661, 303] width 192 height 53
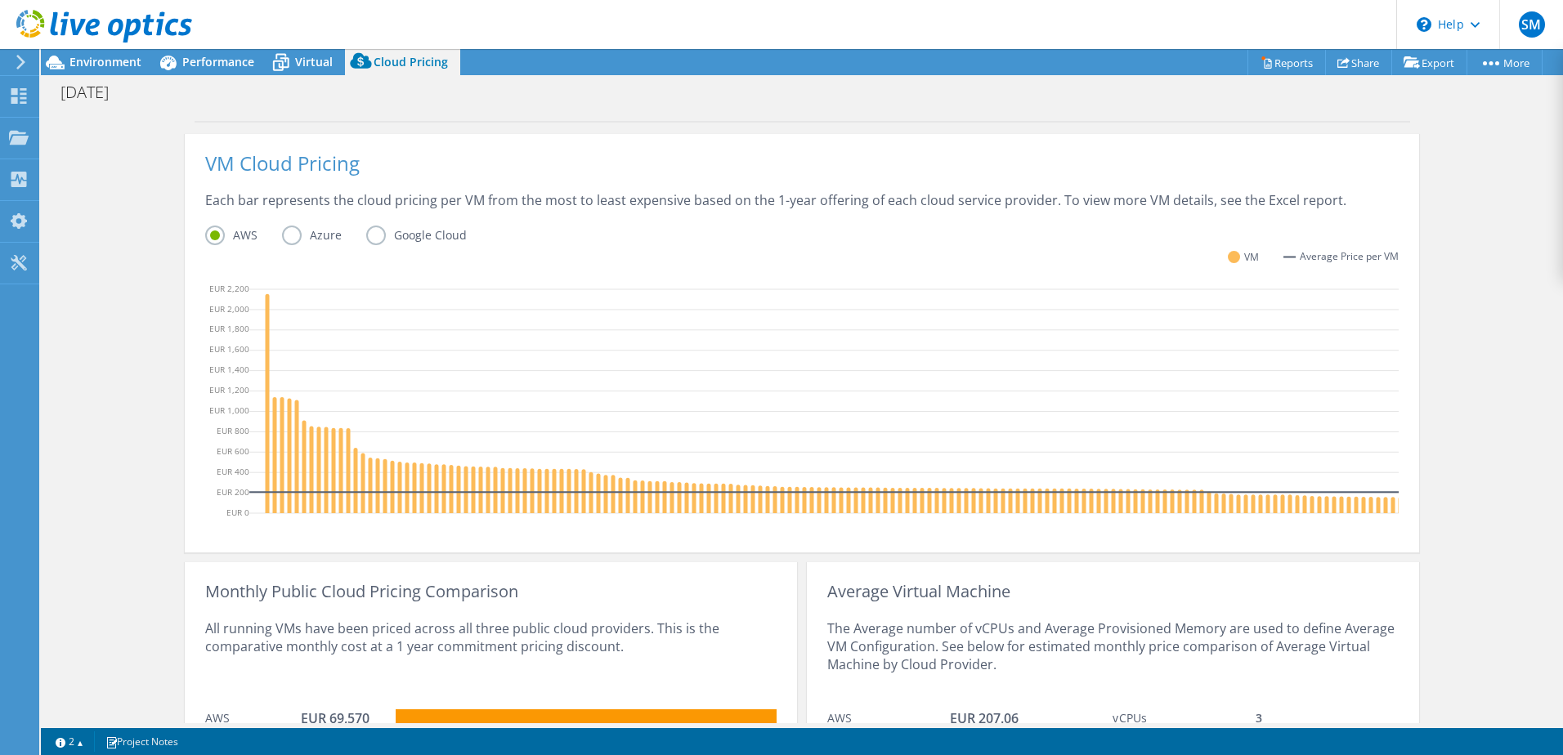
scroll to position [264, 0]
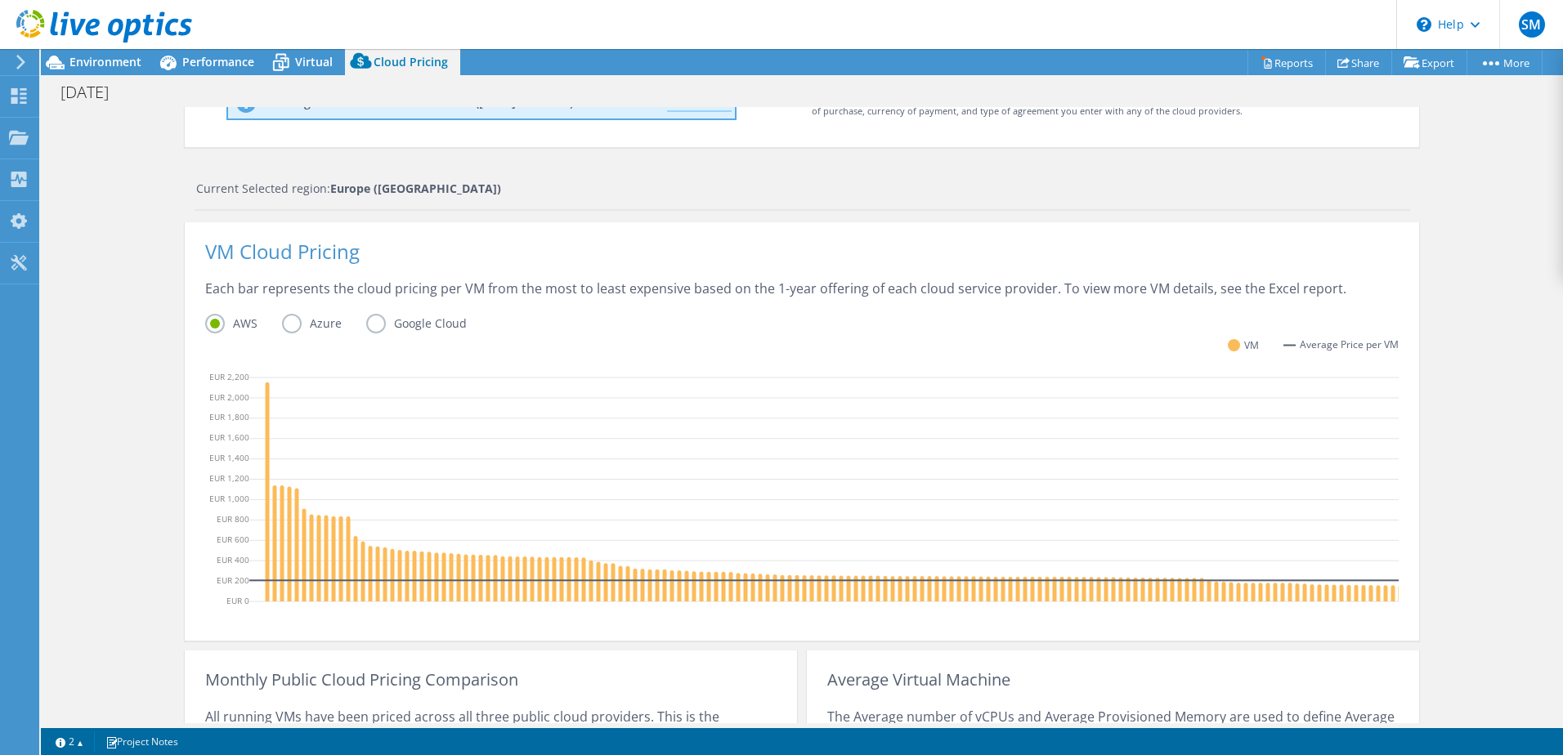
click at [282, 322] on label "Azure" at bounding box center [324, 324] width 84 height 20
click at [0, 0] on input "Azure" at bounding box center [0, 0] width 0 height 0
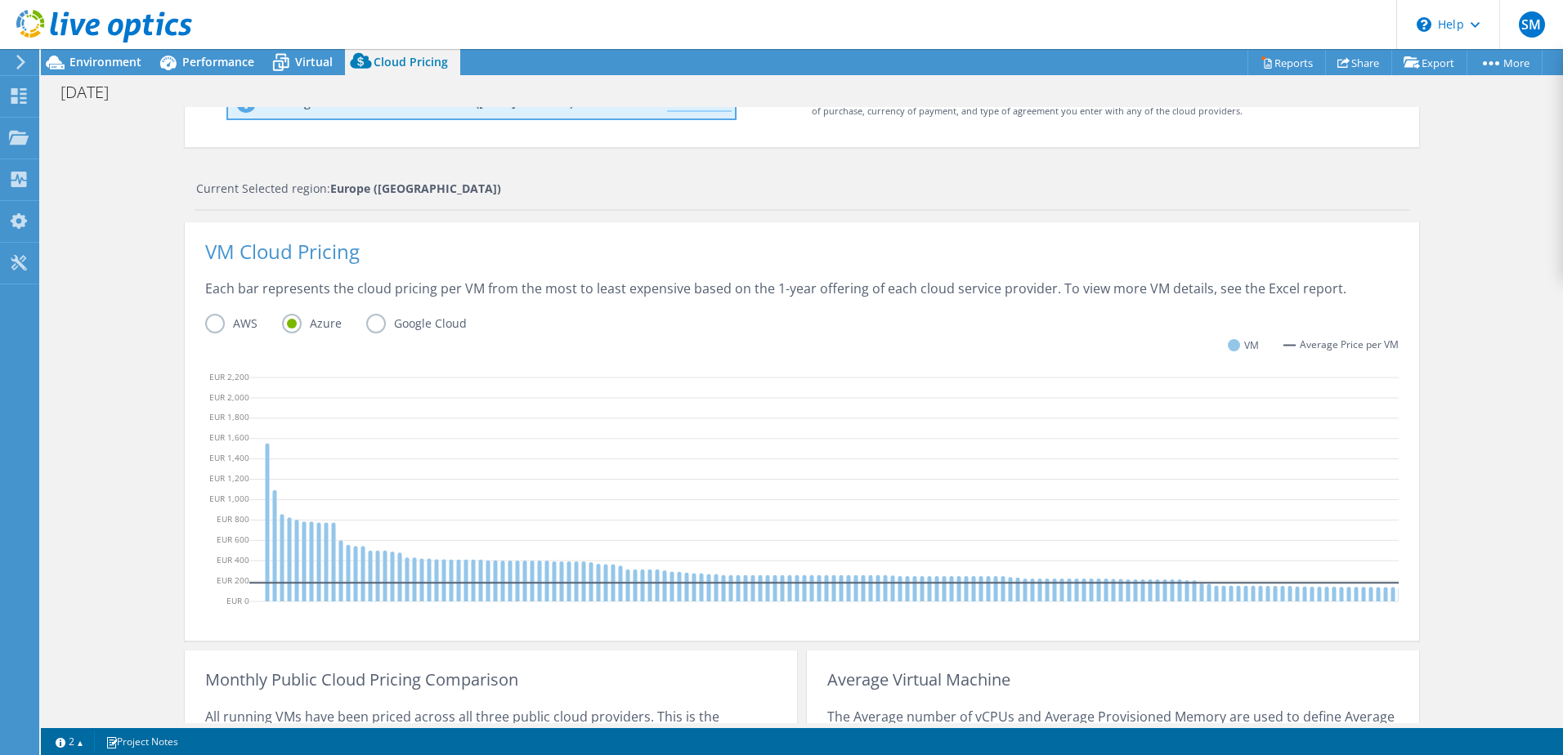
click at [376, 324] on label "Google Cloud" at bounding box center [428, 324] width 125 height 20
click at [0, 0] on input "Google Cloud" at bounding box center [0, 0] width 0 height 0
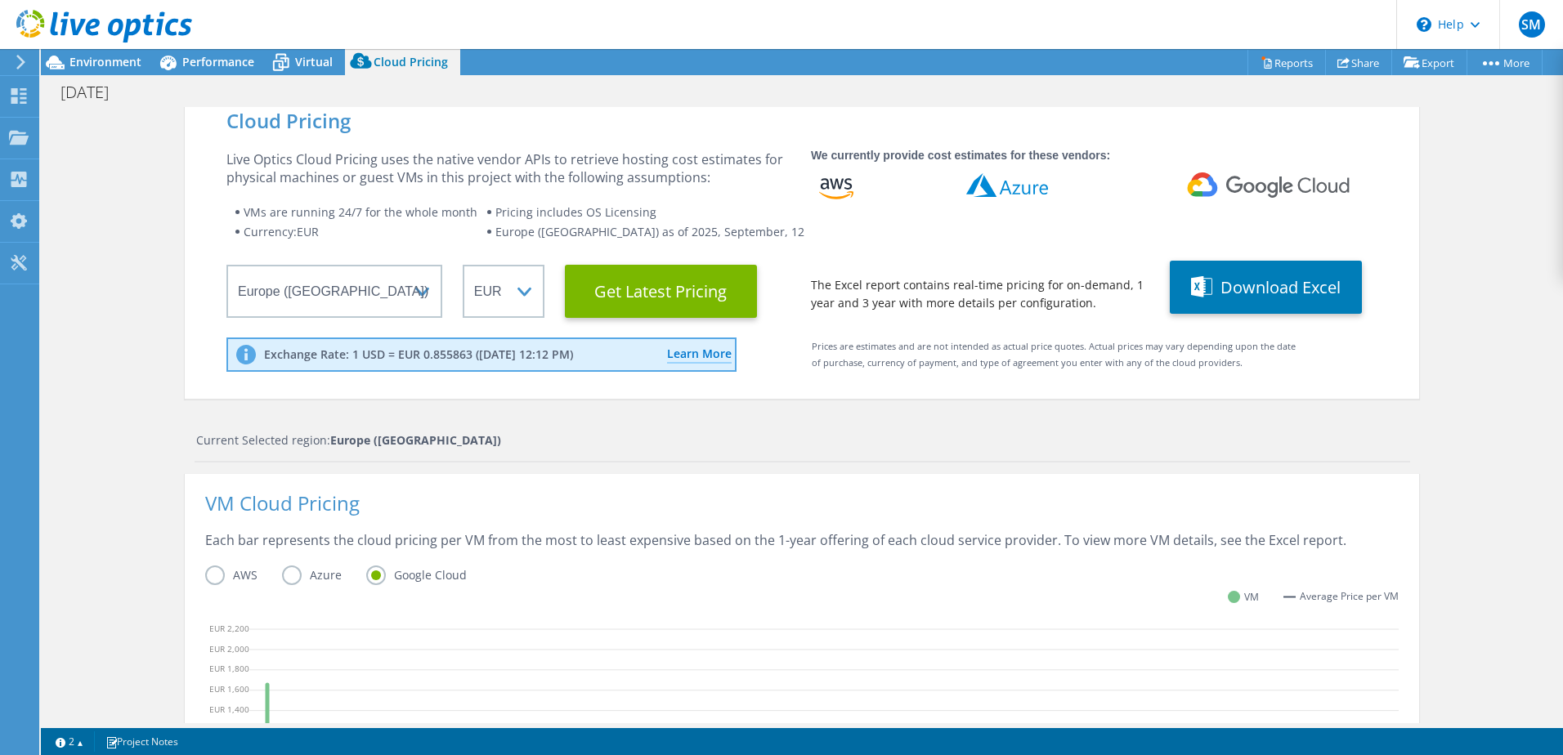
scroll to position [0, 0]
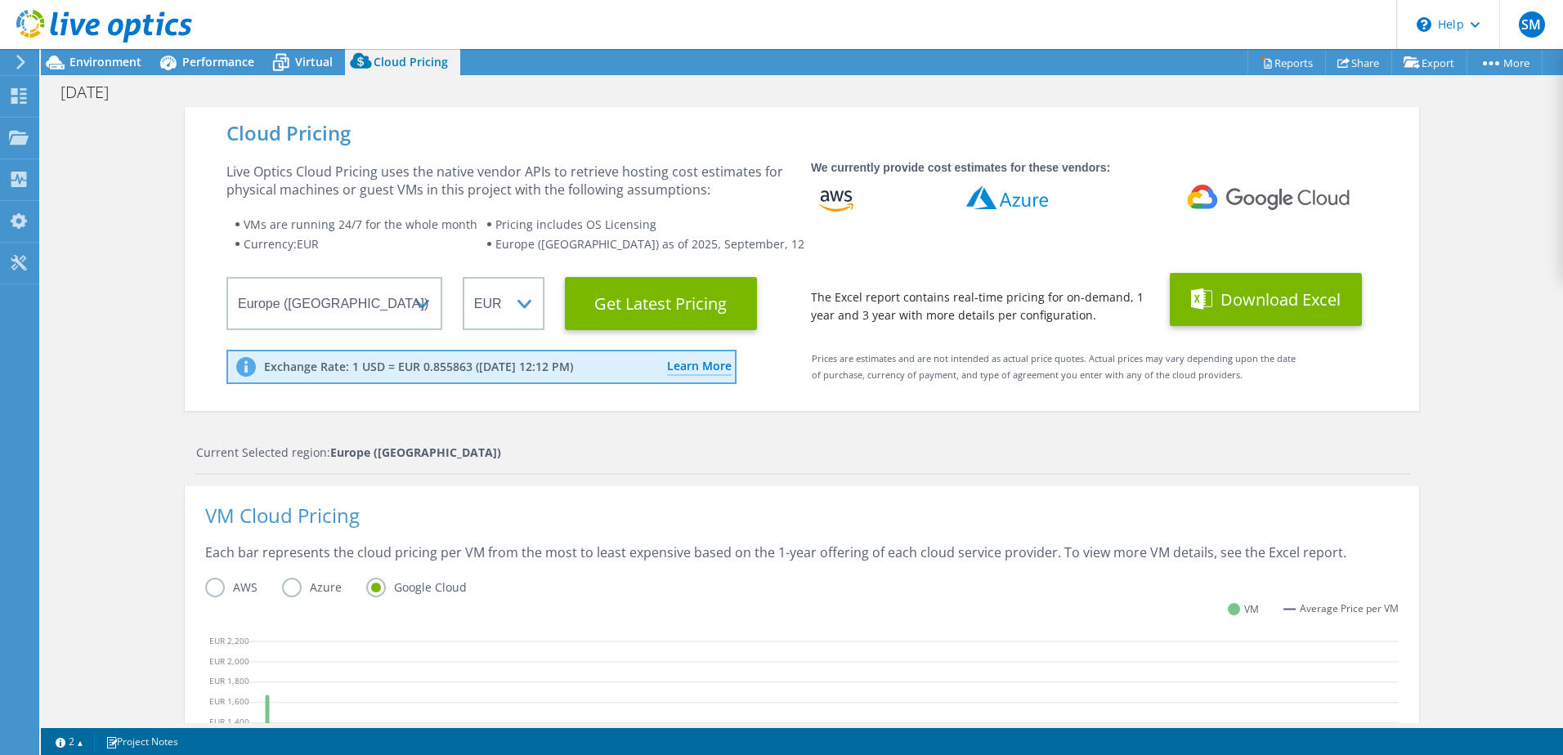
click at [1250, 300] on button "Download Excel" at bounding box center [1266, 299] width 192 height 53
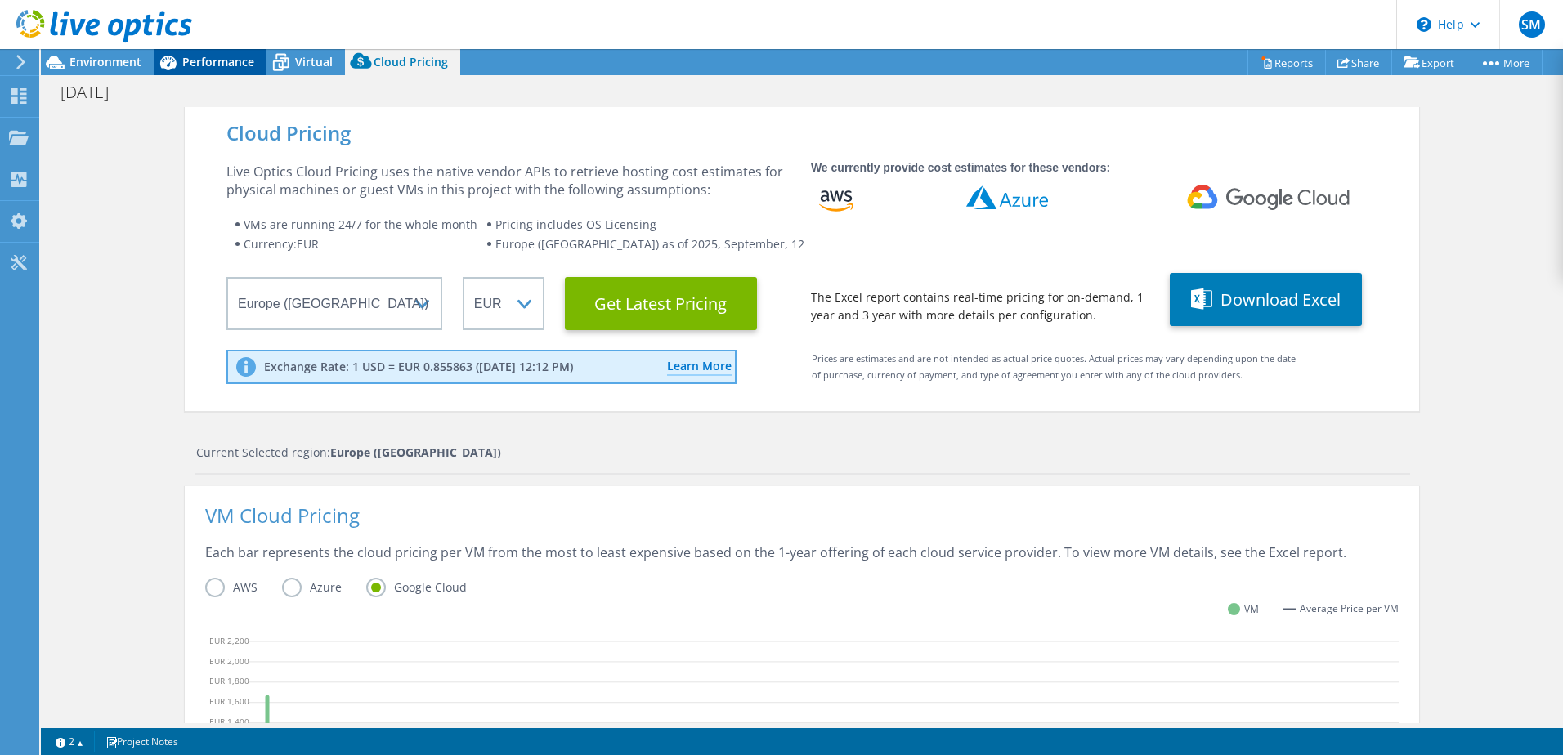
click at [200, 60] on span "Performance" at bounding box center [218, 62] width 72 height 16
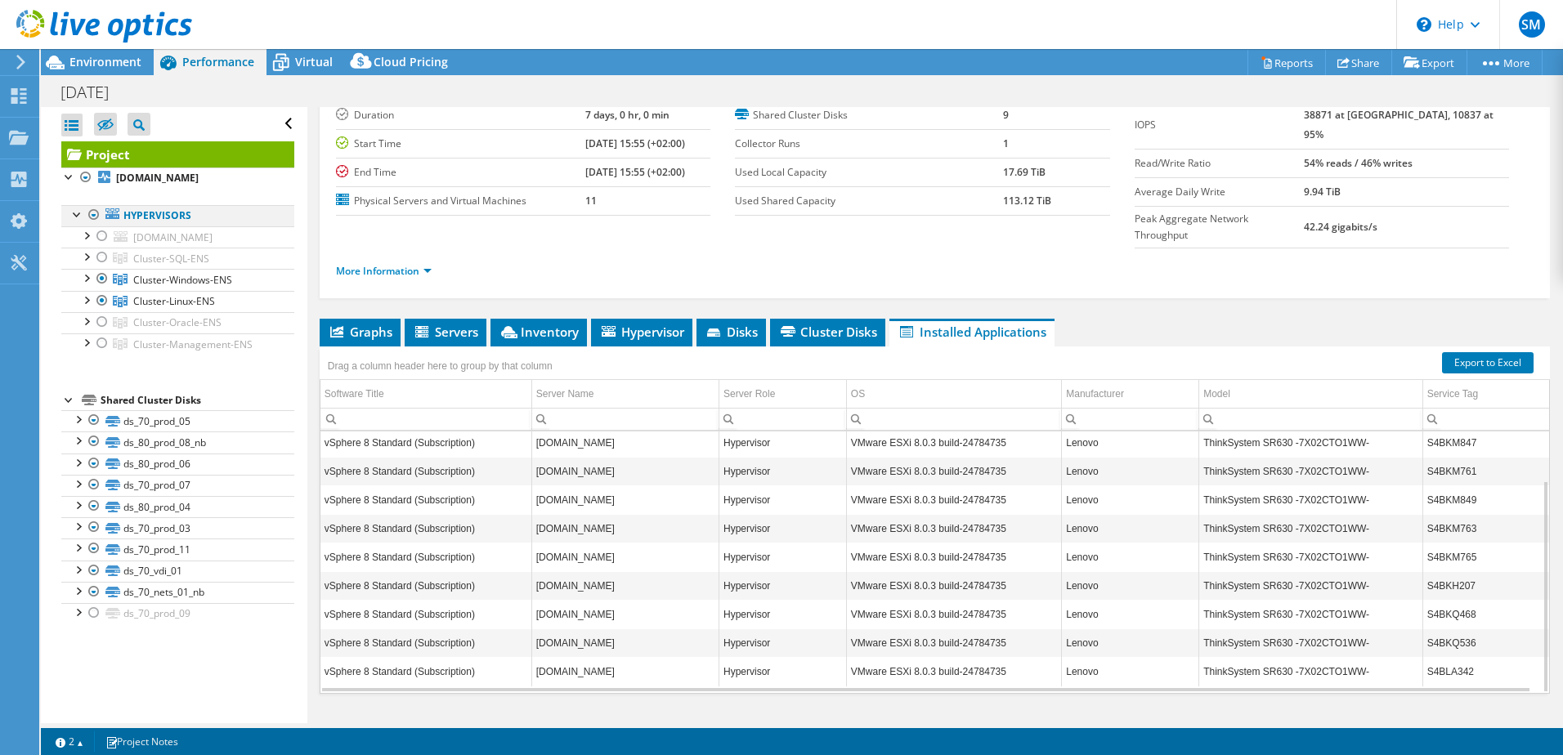
click at [98, 213] on div at bounding box center [94, 215] width 16 height 20
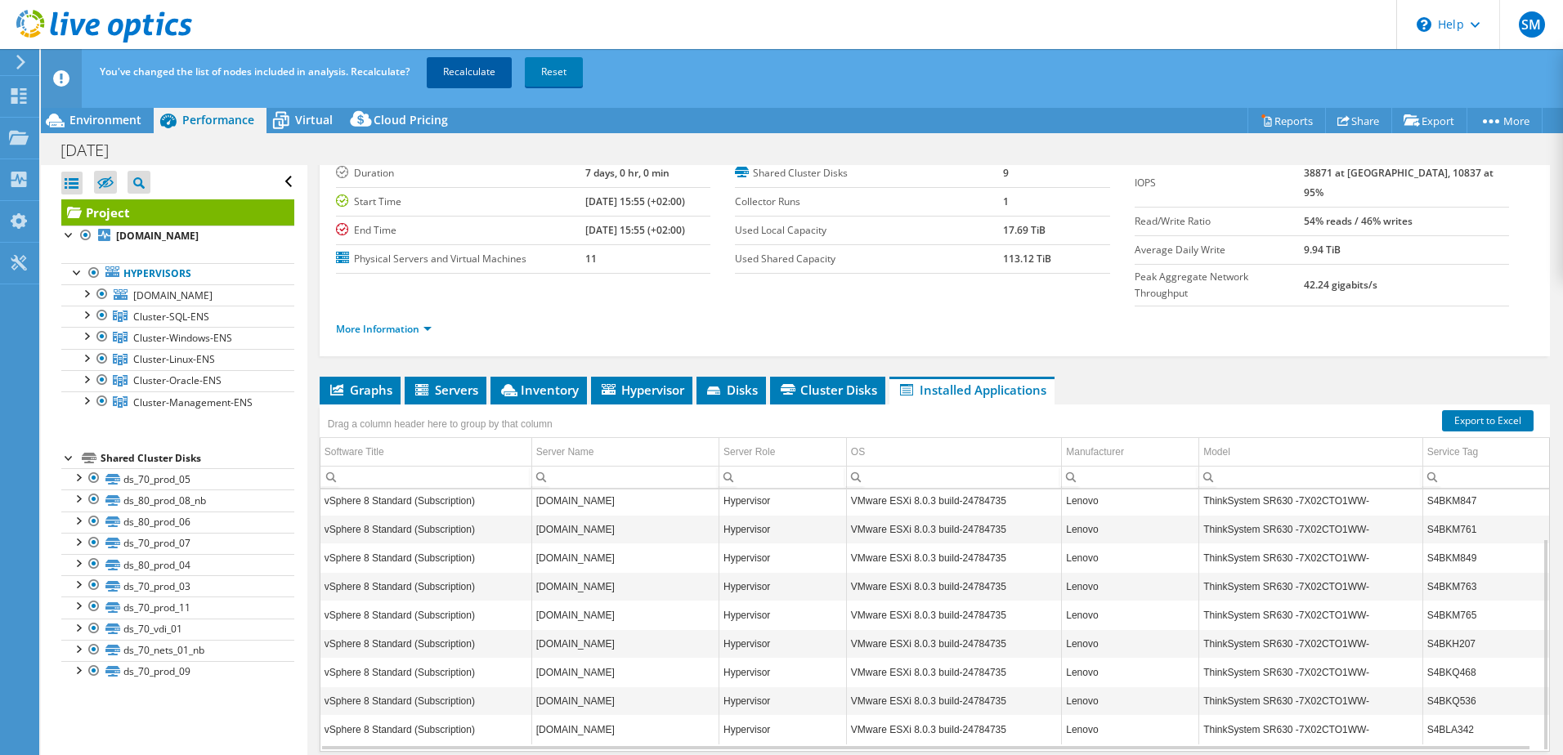
click at [477, 62] on link "Recalculate" at bounding box center [469, 71] width 85 height 29
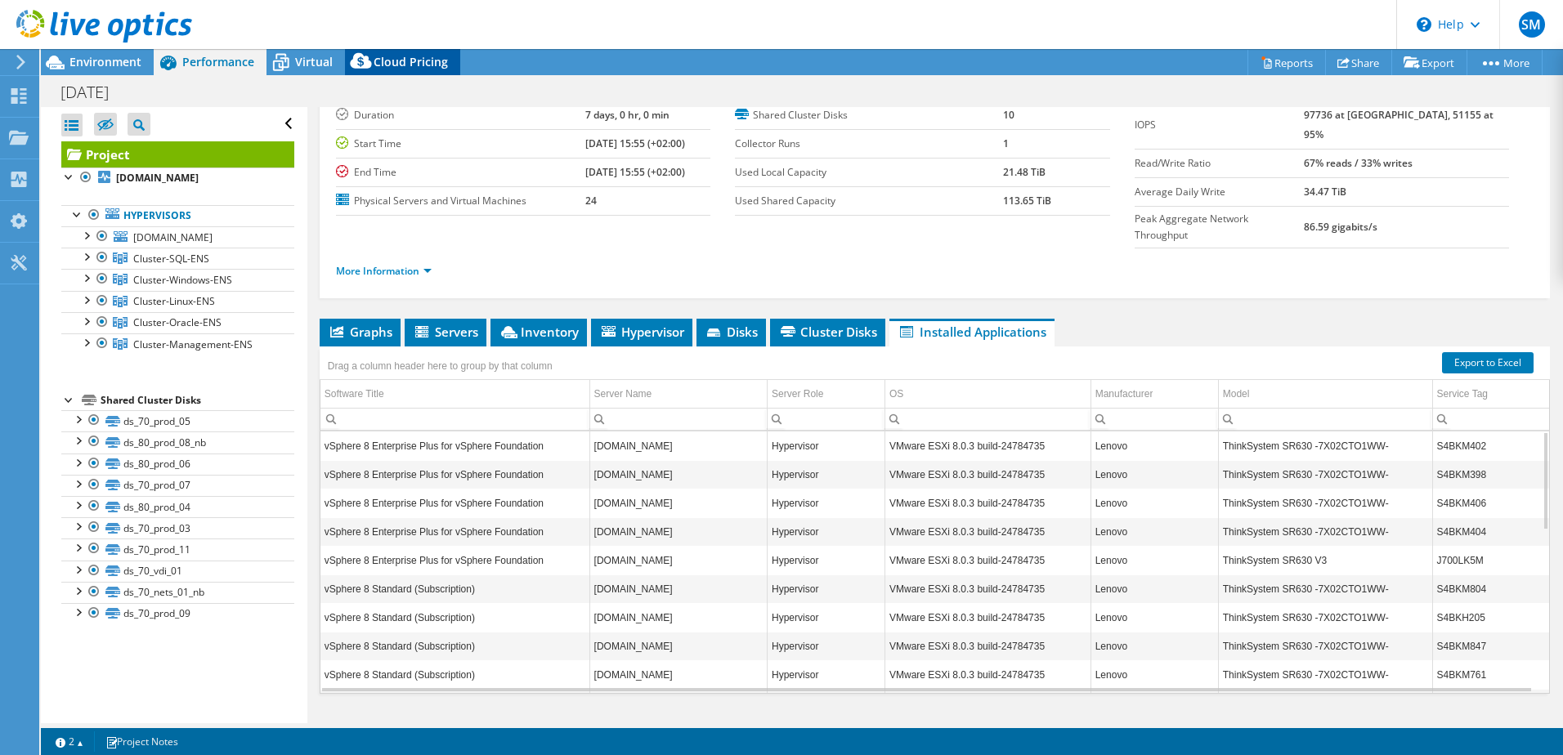
click at [385, 56] on span "Cloud Pricing" at bounding box center [411, 62] width 74 height 16
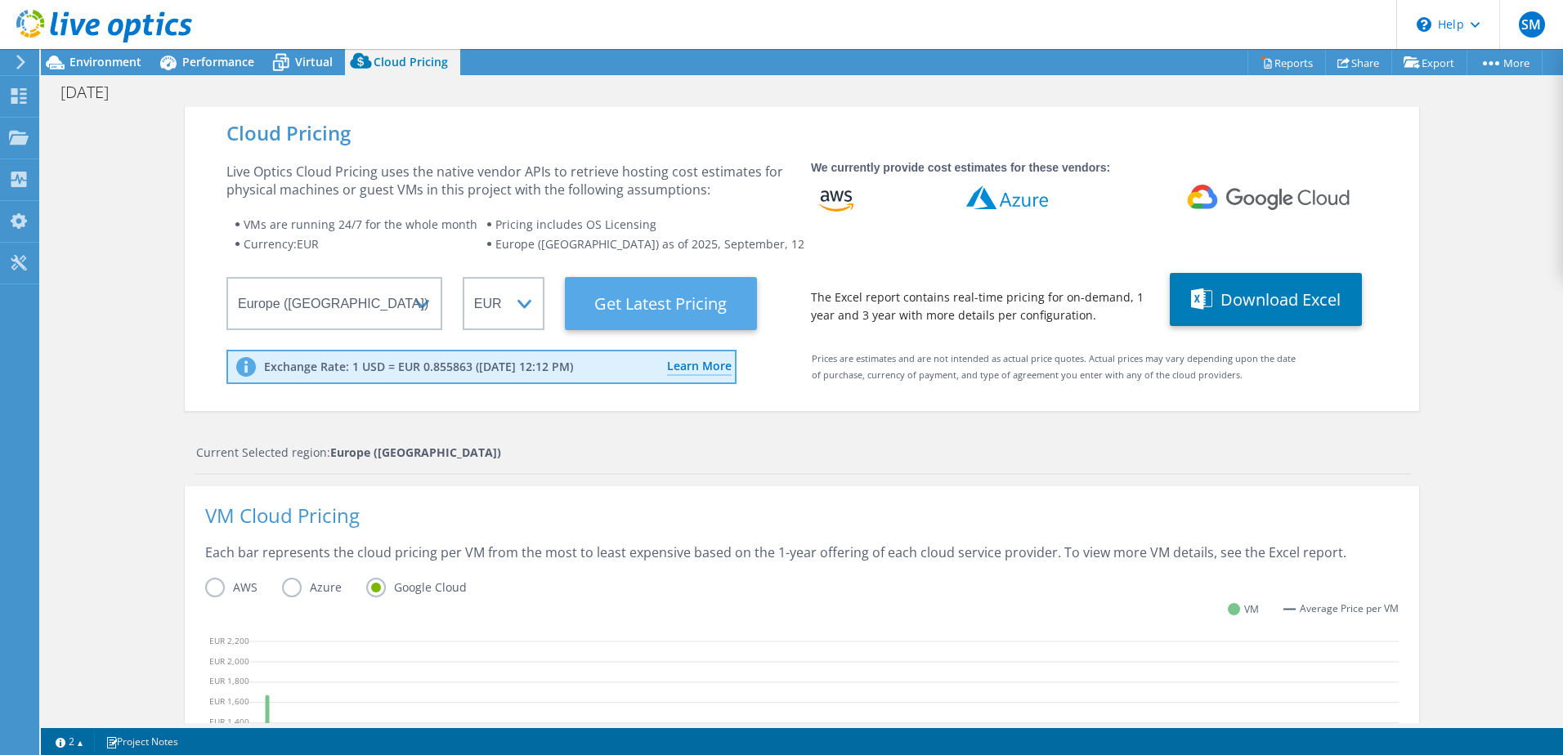
click at [645, 298] on Latest "Get Latest Pricing" at bounding box center [661, 303] width 192 height 53
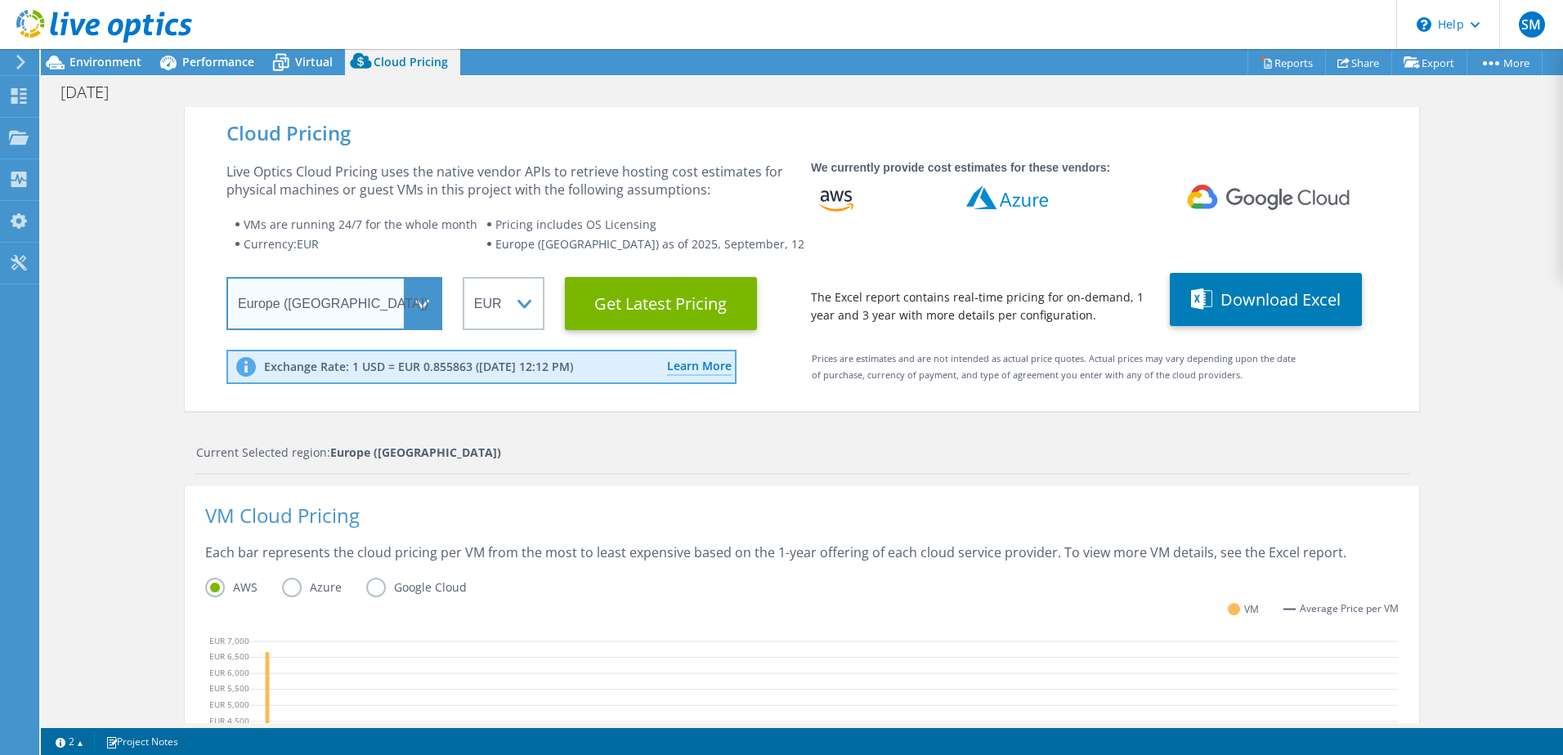
click at [420, 293] on select "Select a Region Asia Pacific (Hong Kong) Asia Pacific (Mumbai) Asia Pacific (Se…" at bounding box center [334, 303] width 216 height 53
click at [577, 139] on div "Cloud Pricing" at bounding box center [801, 133] width 1151 height 18
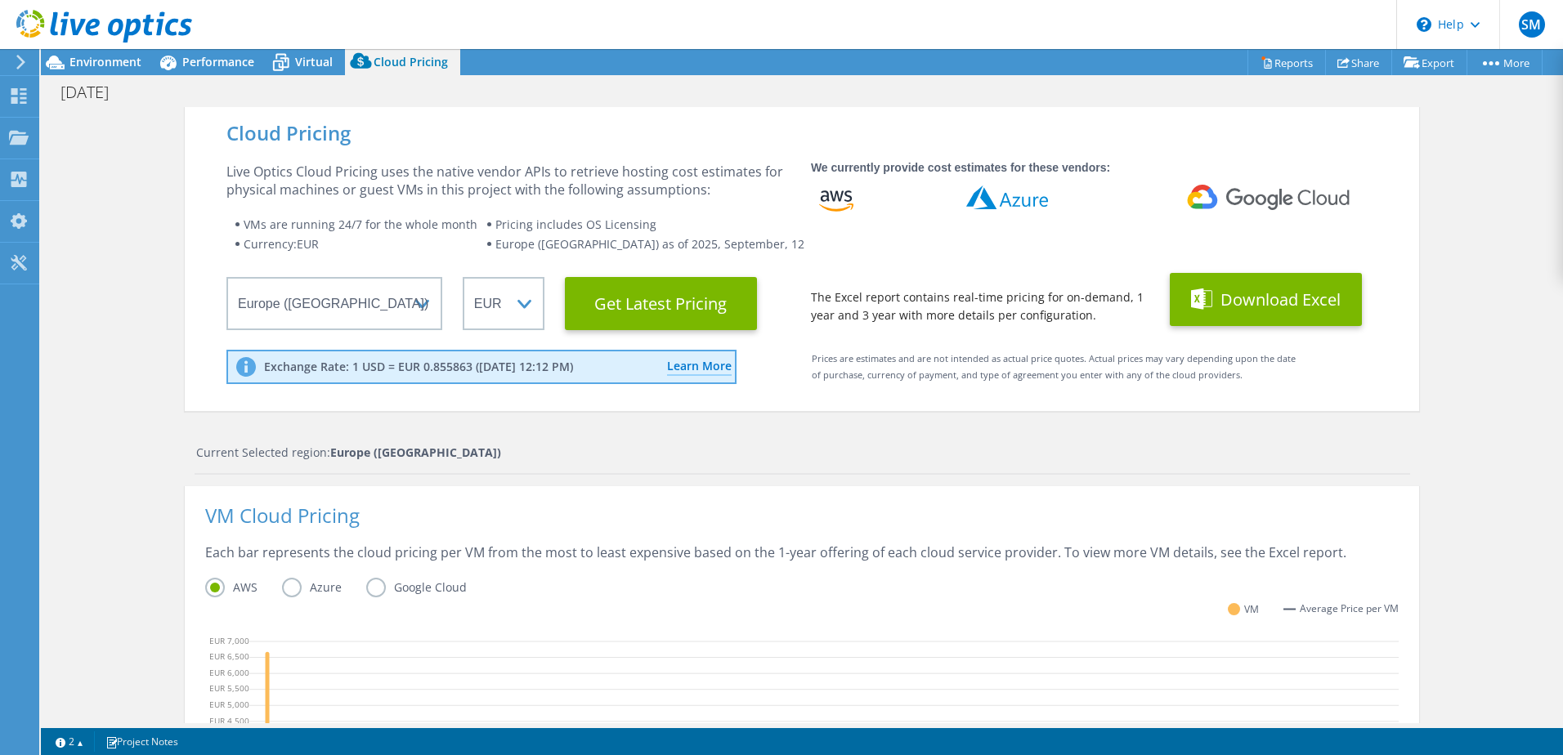
click at [1281, 296] on button "Download Excel" at bounding box center [1266, 299] width 192 height 53
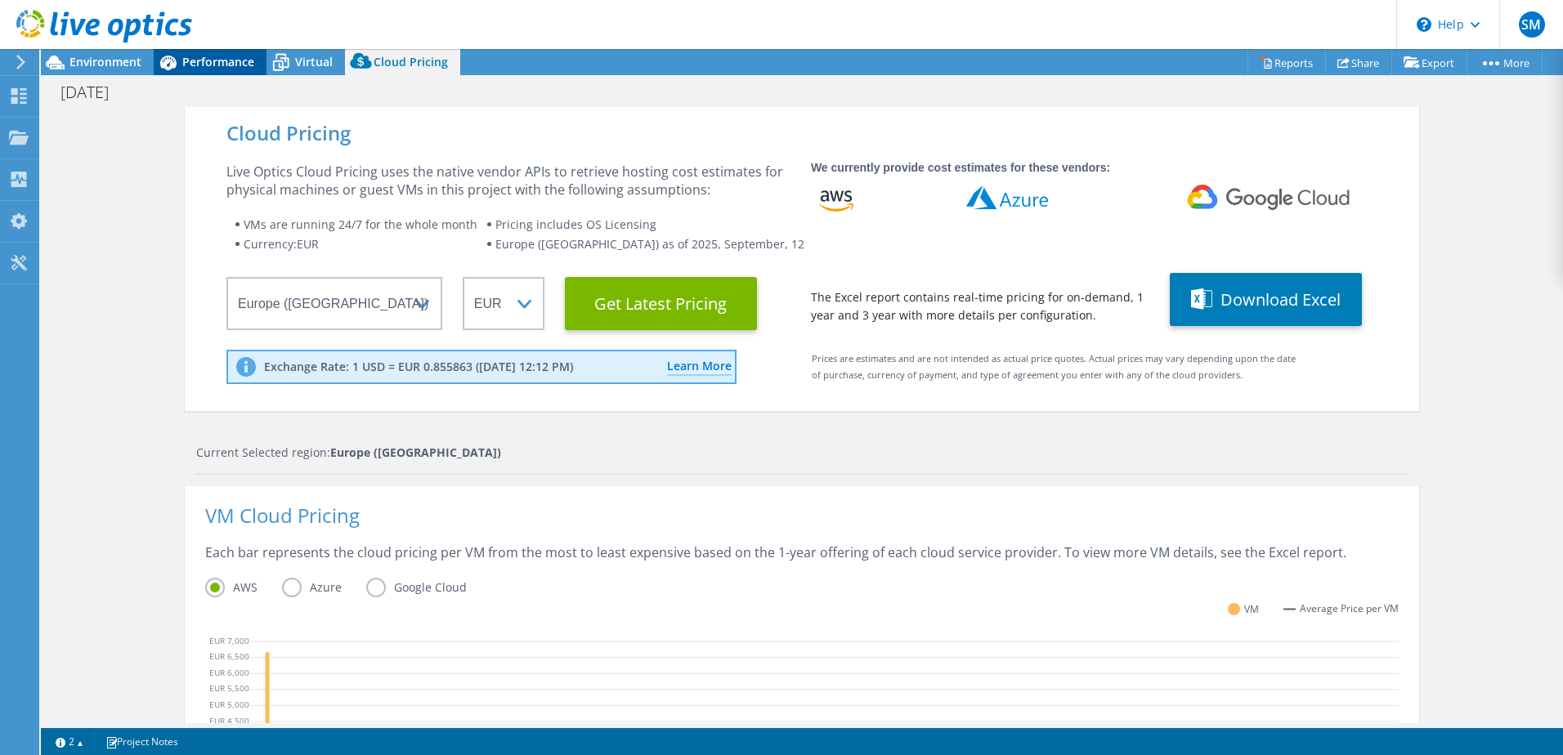
click at [219, 64] on span "Performance" at bounding box center [218, 62] width 72 height 16
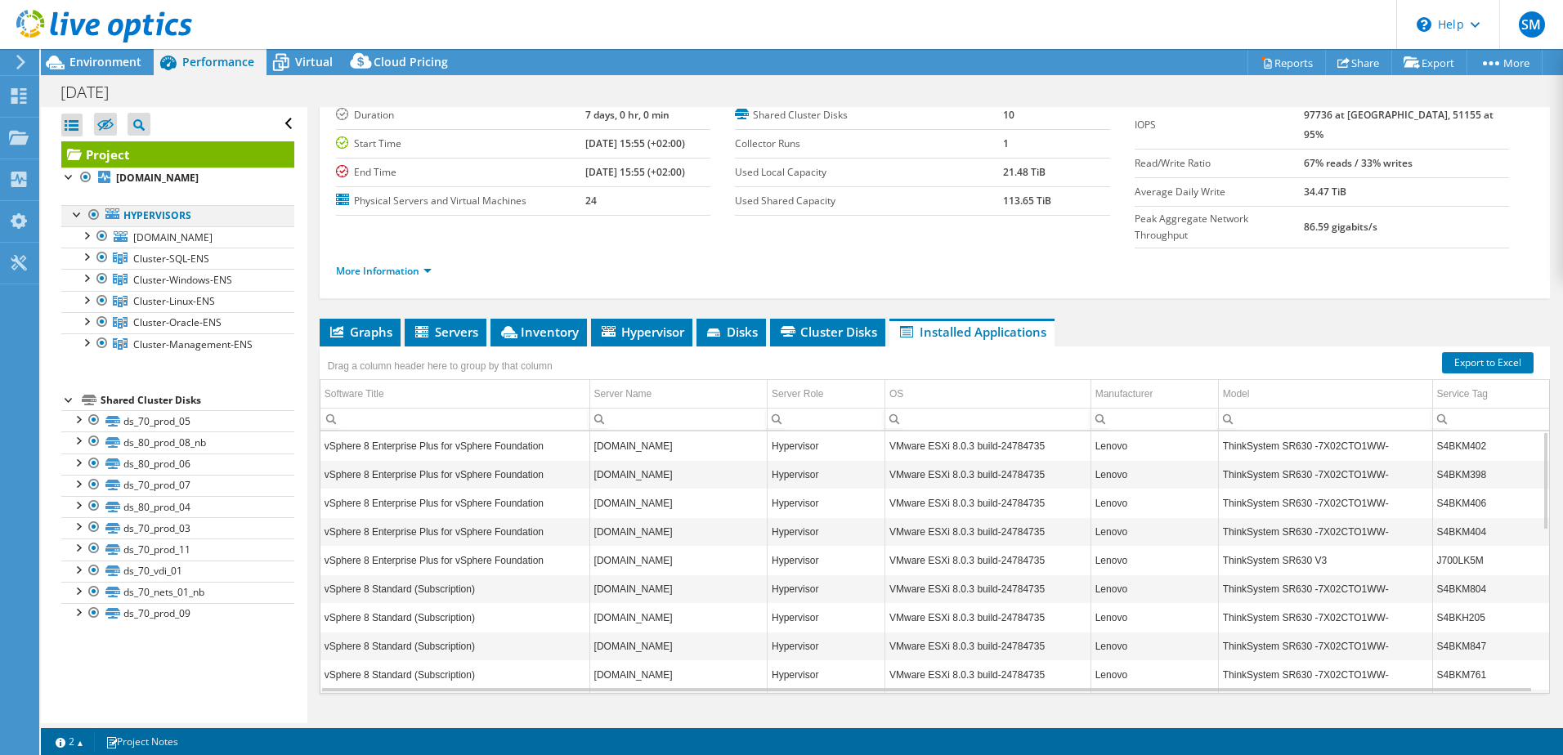
click at [92, 212] on div at bounding box center [94, 215] width 16 height 20
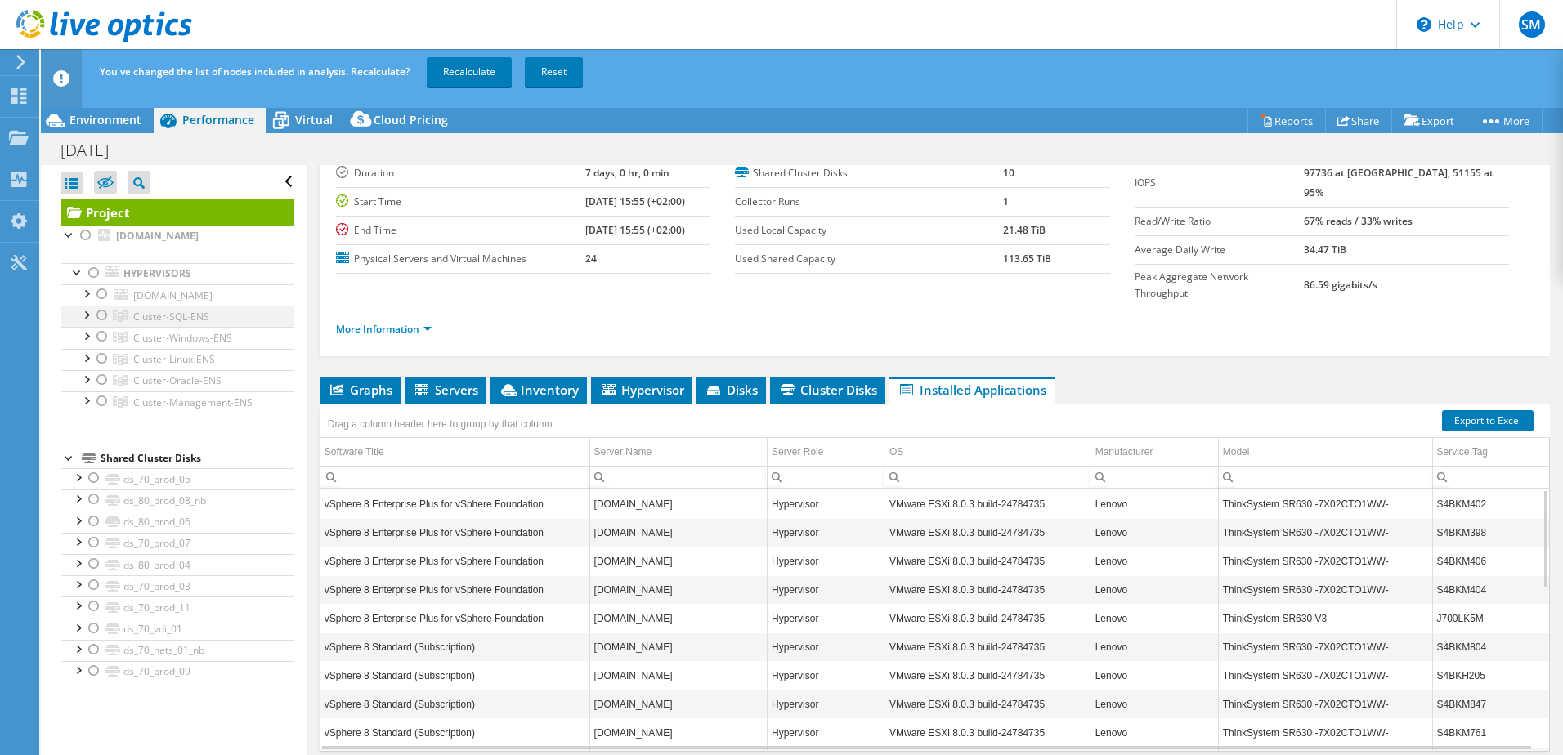
click at [101, 312] on div at bounding box center [102, 316] width 16 height 20
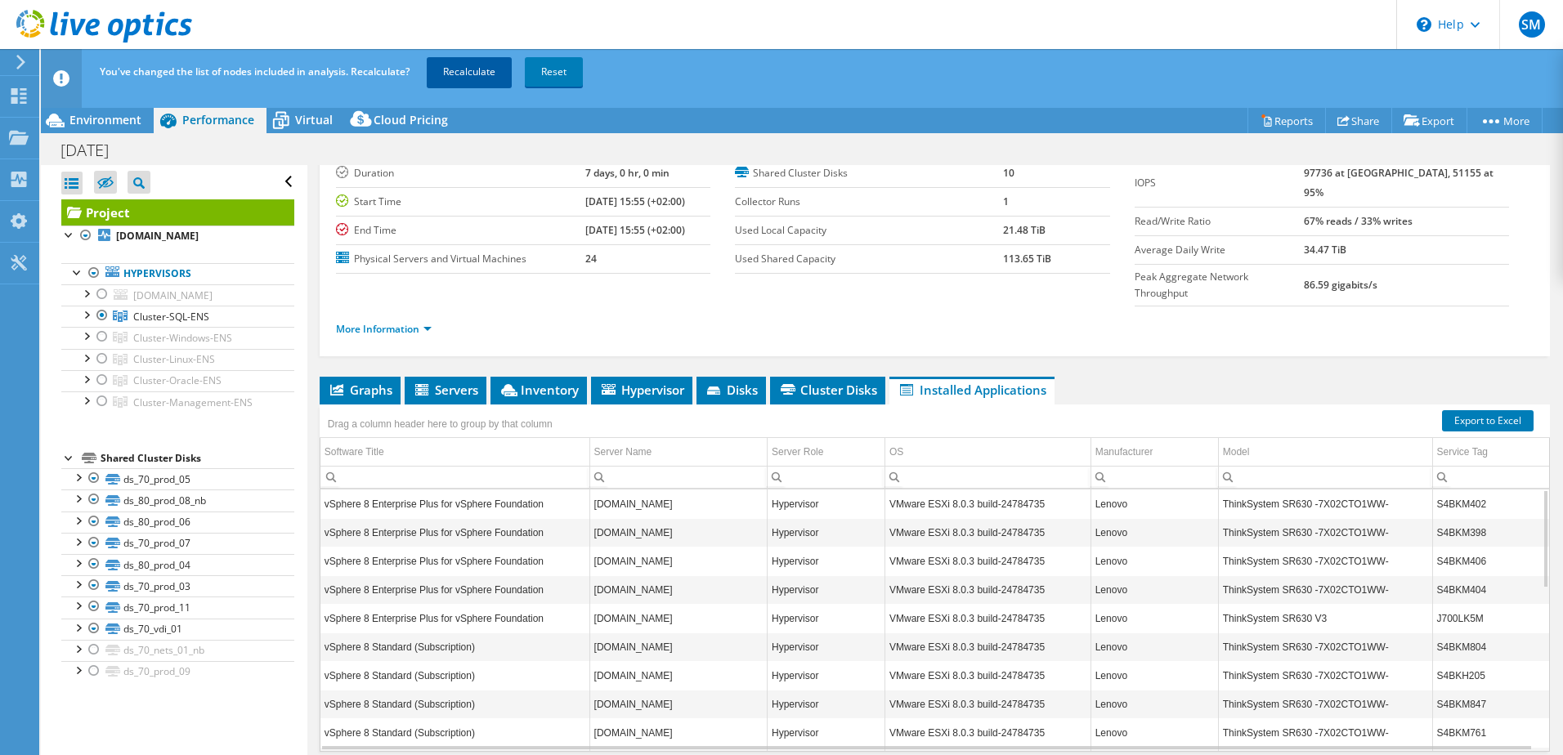
click at [471, 72] on link "Recalculate" at bounding box center [469, 71] width 85 height 29
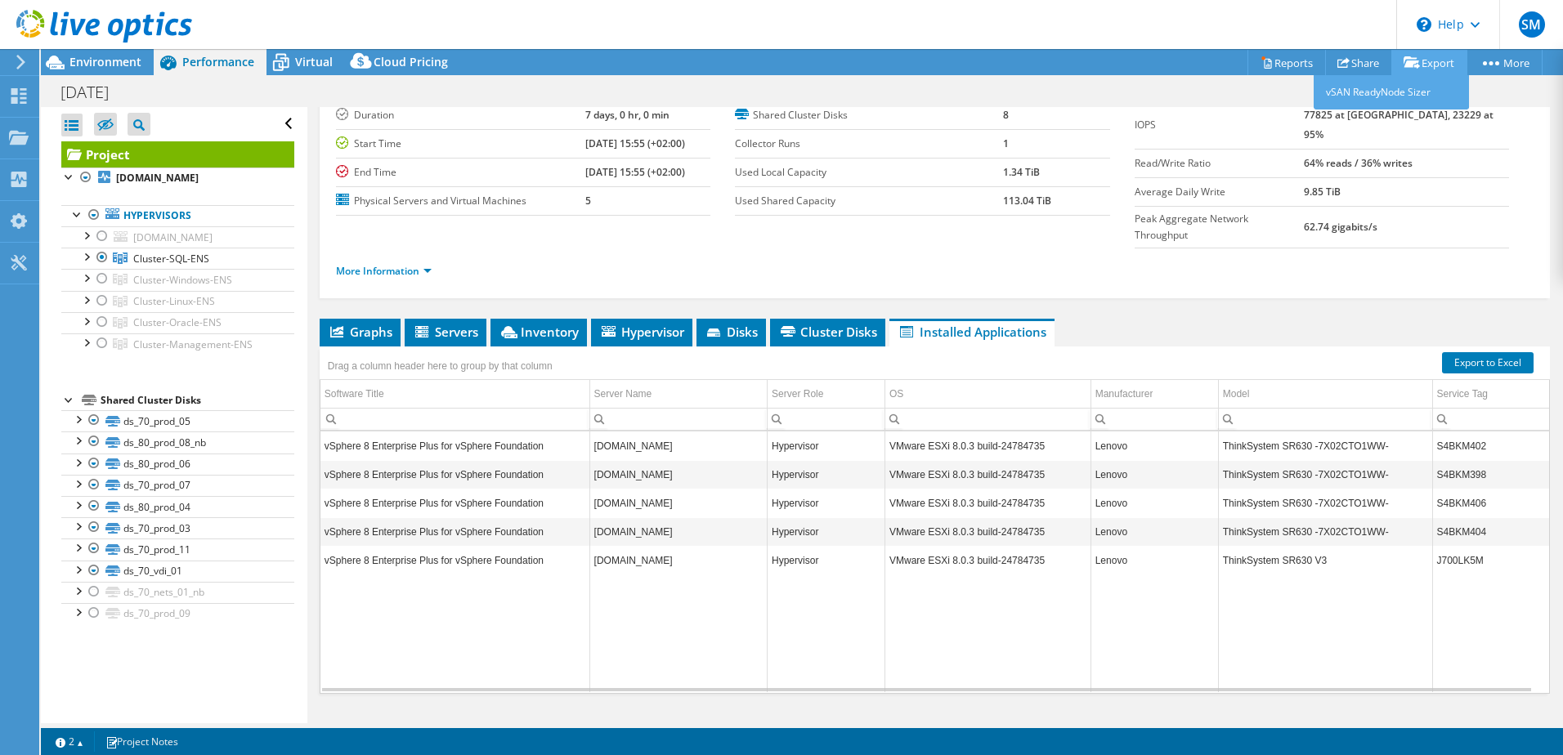
click at [1447, 58] on link "Export" at bounding box center [1429, 62] width 76 height 25
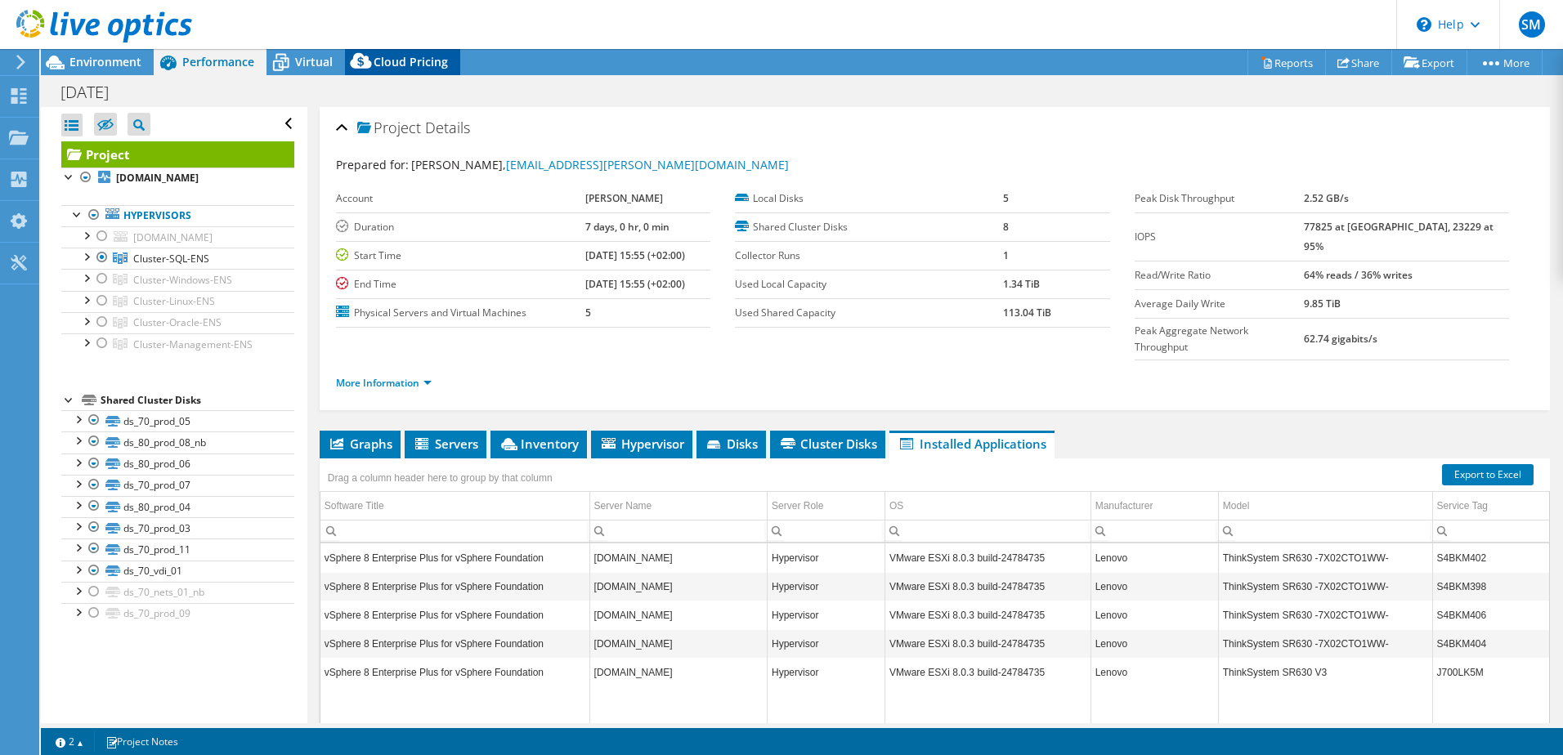
click at [417, 59] on span "Cloud Pricing" at bounding box center [411, 62] width 74 height 16
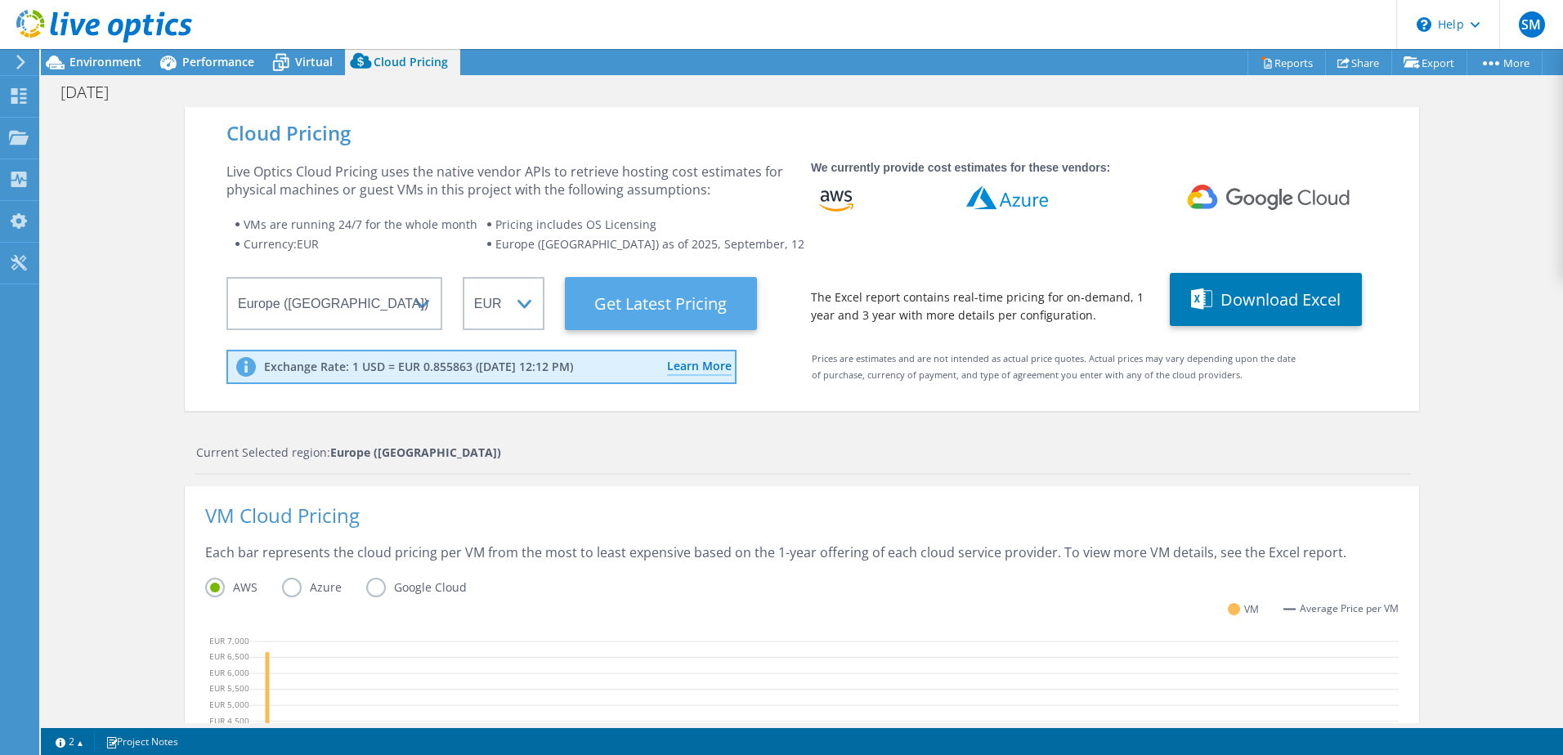
click at [661, 312] on Latest "Get Latest Pricing" at bounding box center [661, 303] width 192 height 53
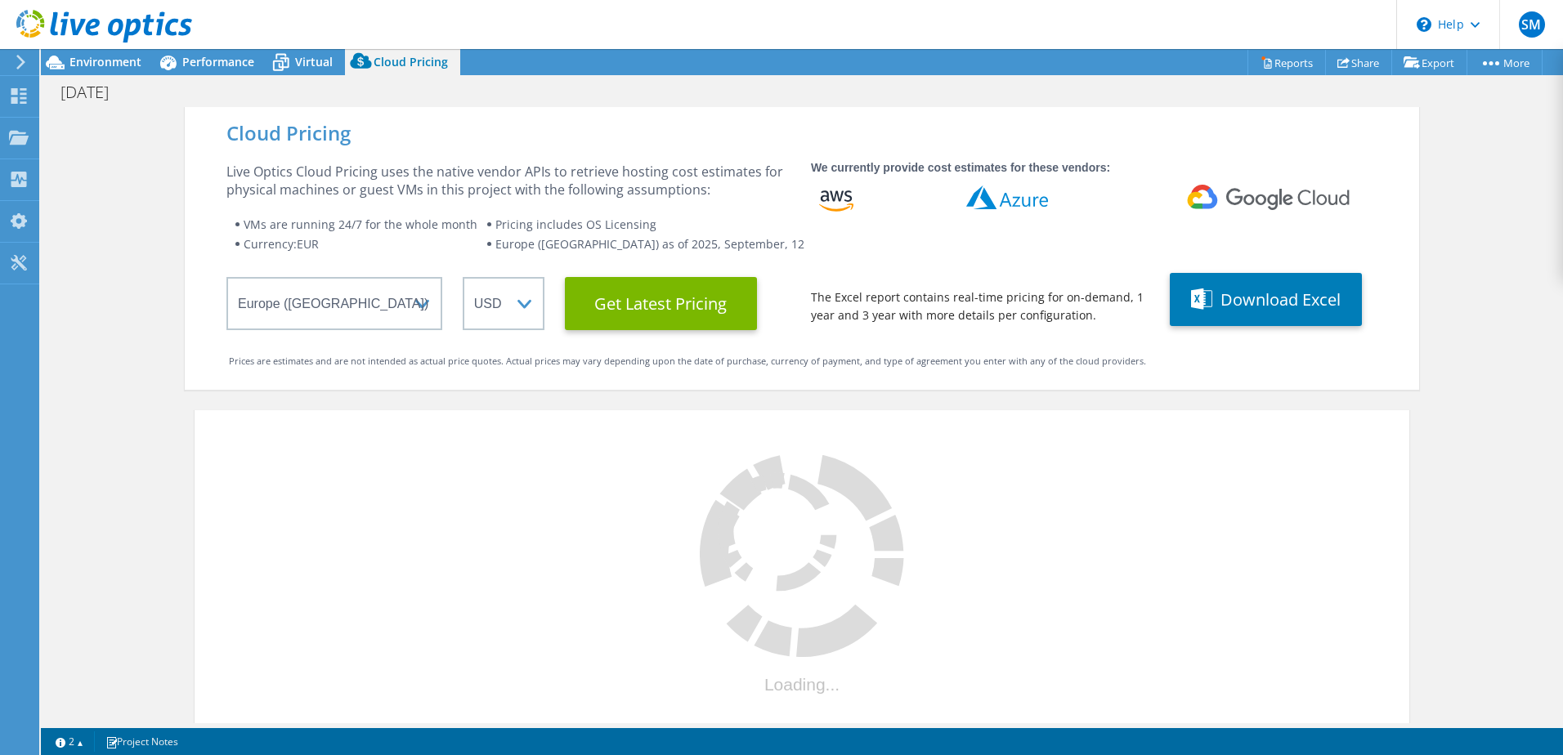
select select "EUR"
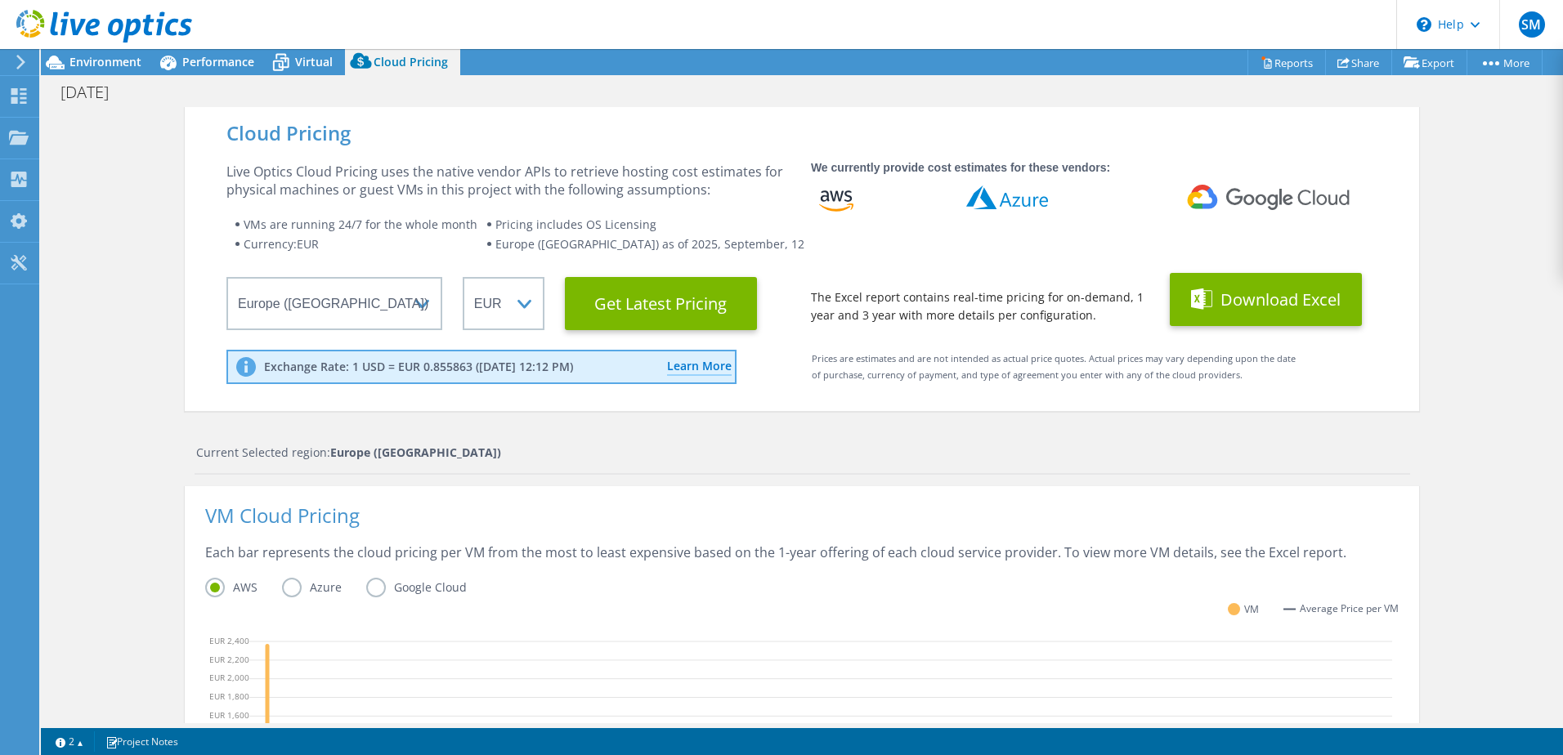
click at [1253, 289] on button "Download Excel" at bounding box center [1266, 299] width 192 height 53
click at [770, 16] on header "SM End User stef michielsen stef.michielsen@kramp.com Kramp My Profile Log Out …" at bounding box center [781, 24] width 1563 height 49
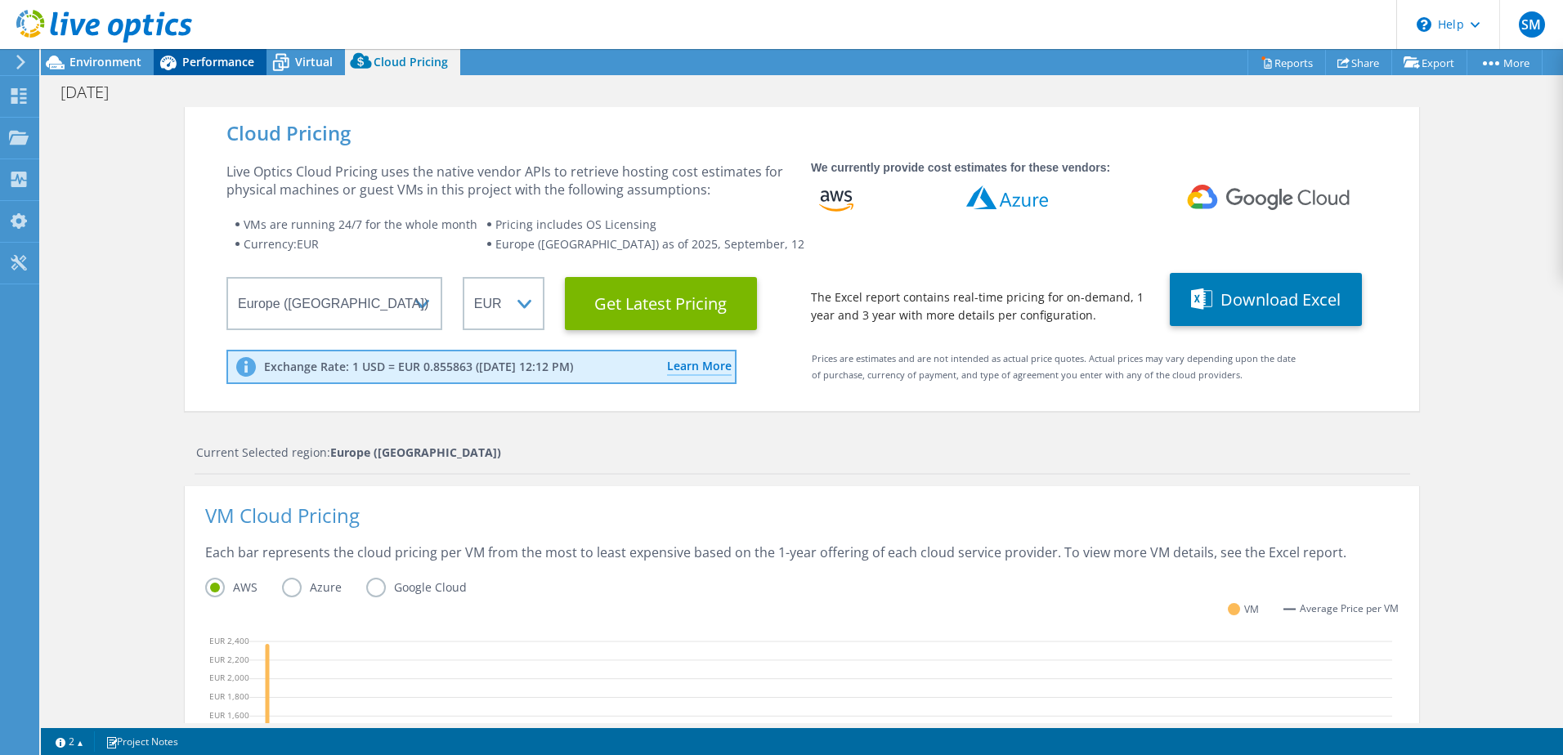
click at [248, 56] on span "Performance" at bounding box center [218, 62] width 72 height 16
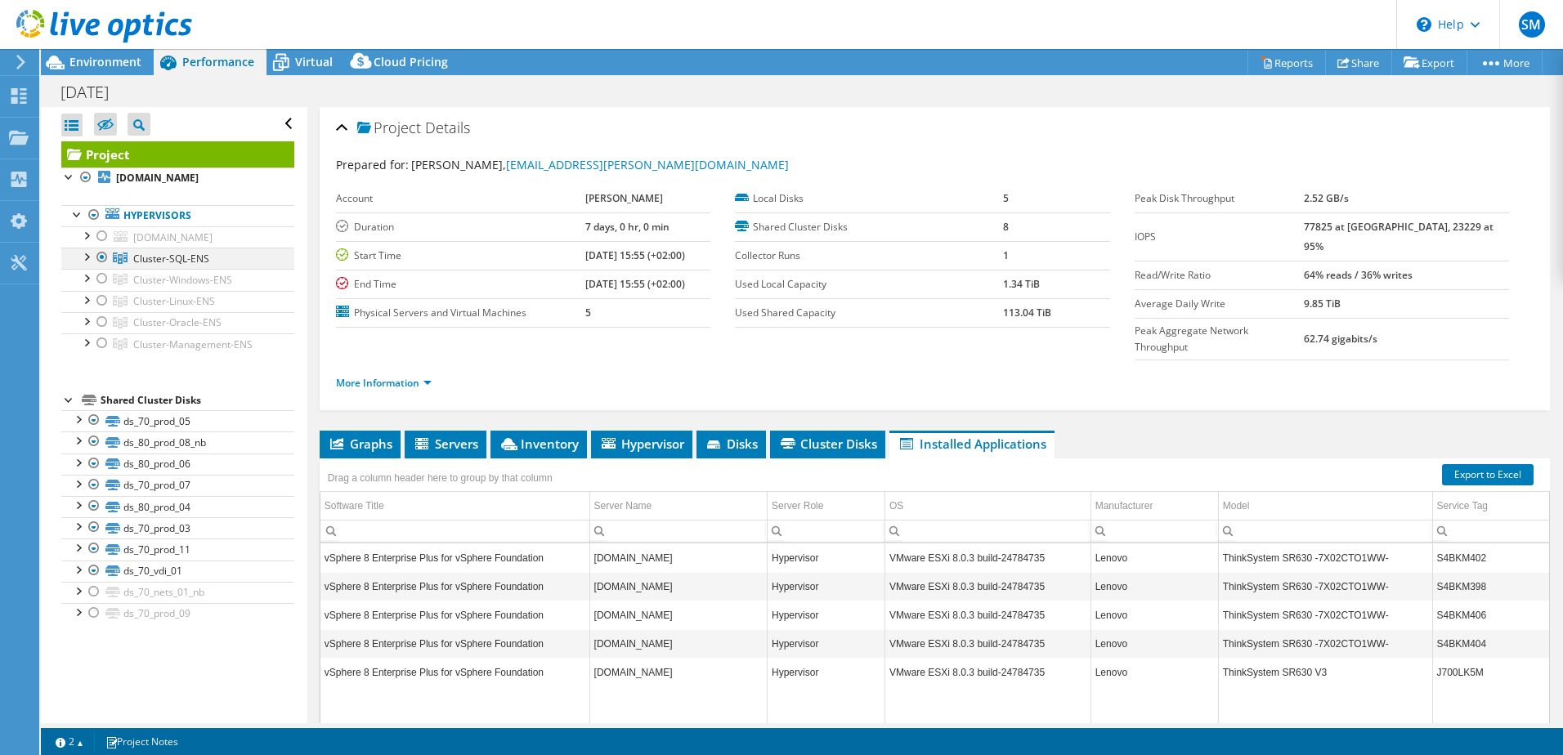
click at [100, 259] on div at bounding box center [102, 258] width 16 height 20
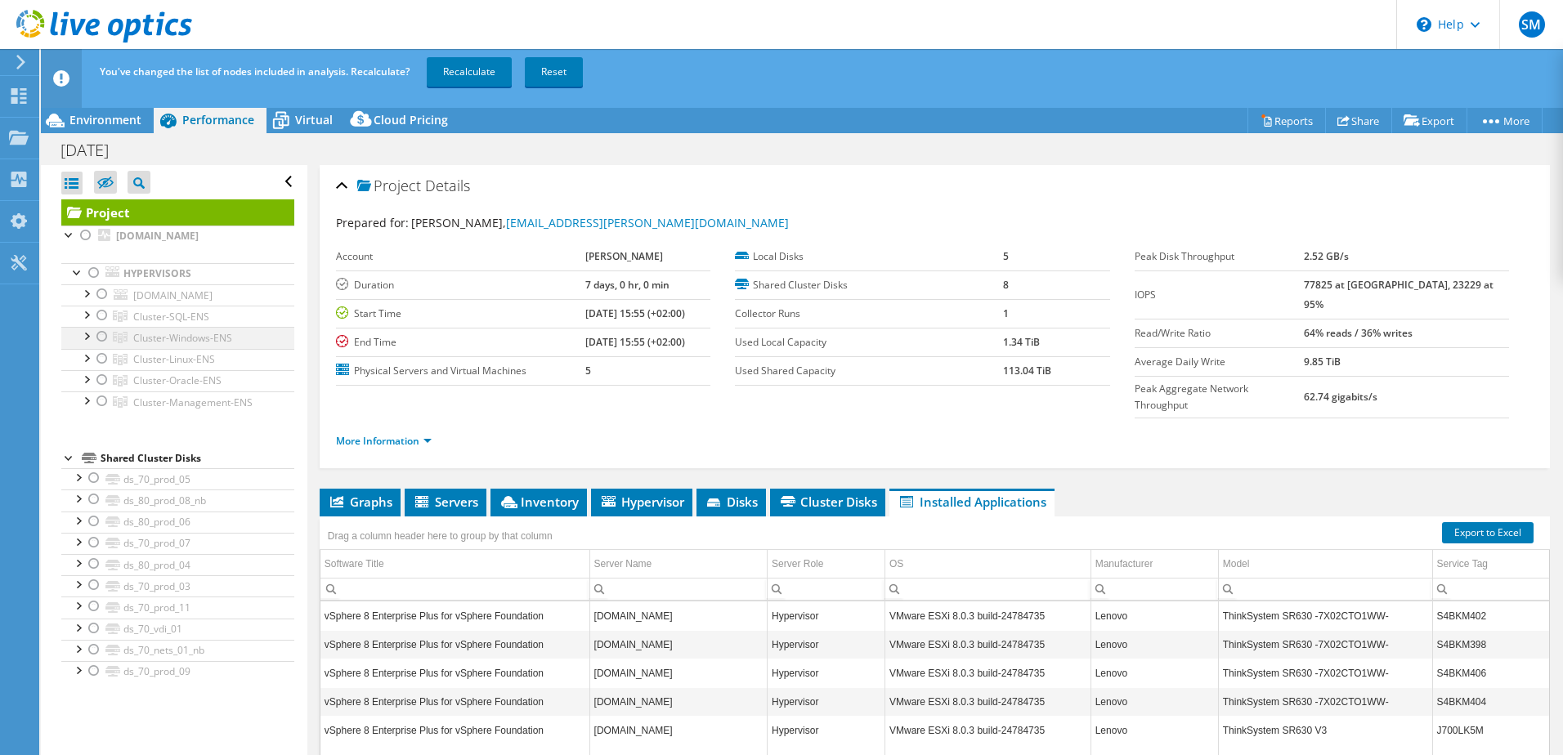
click at [100, 337] on div at bounding box center [102, 337] width 16 height 20
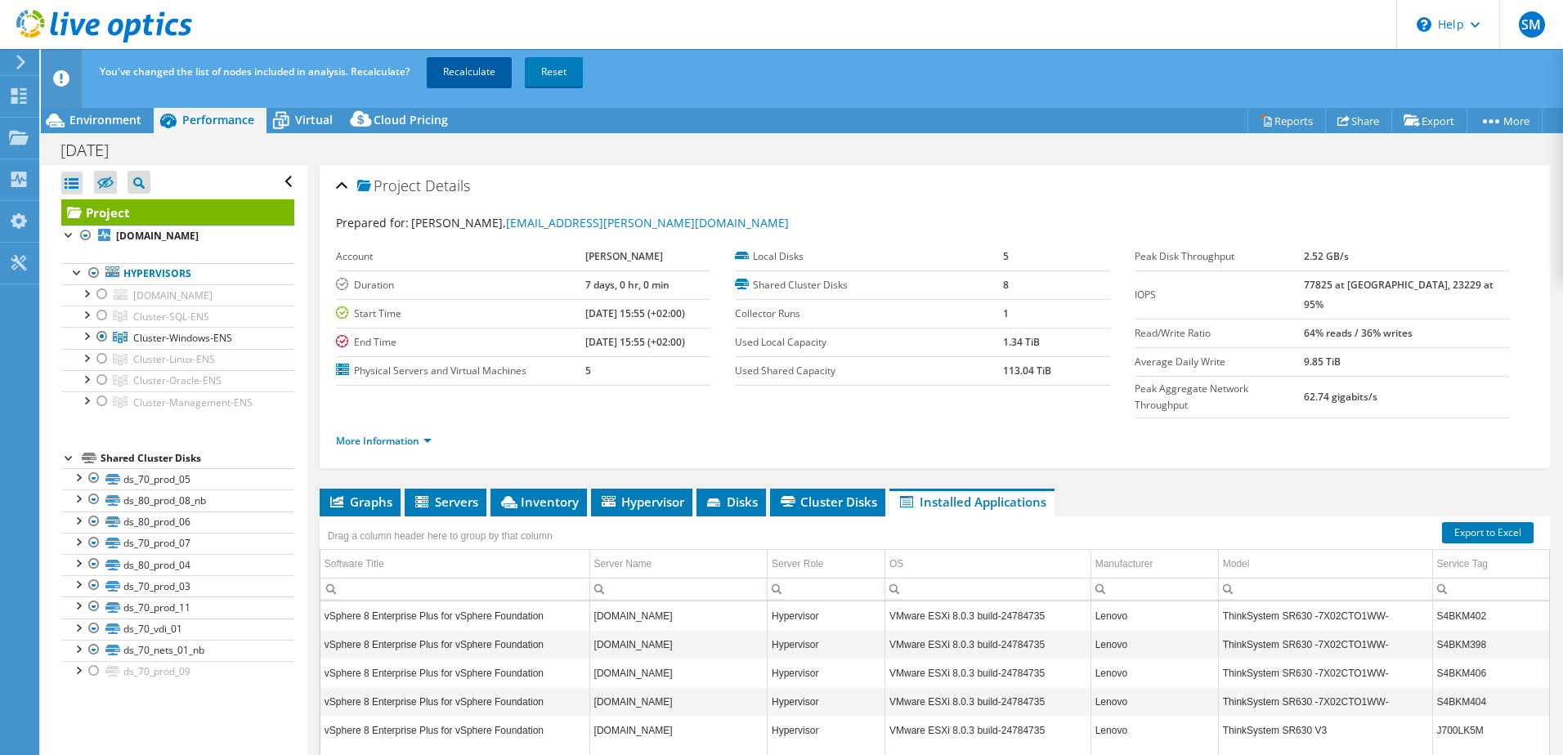
click at [447, 70] on link "Recalculate" at bounding box center [469, 71] width 85 height 29
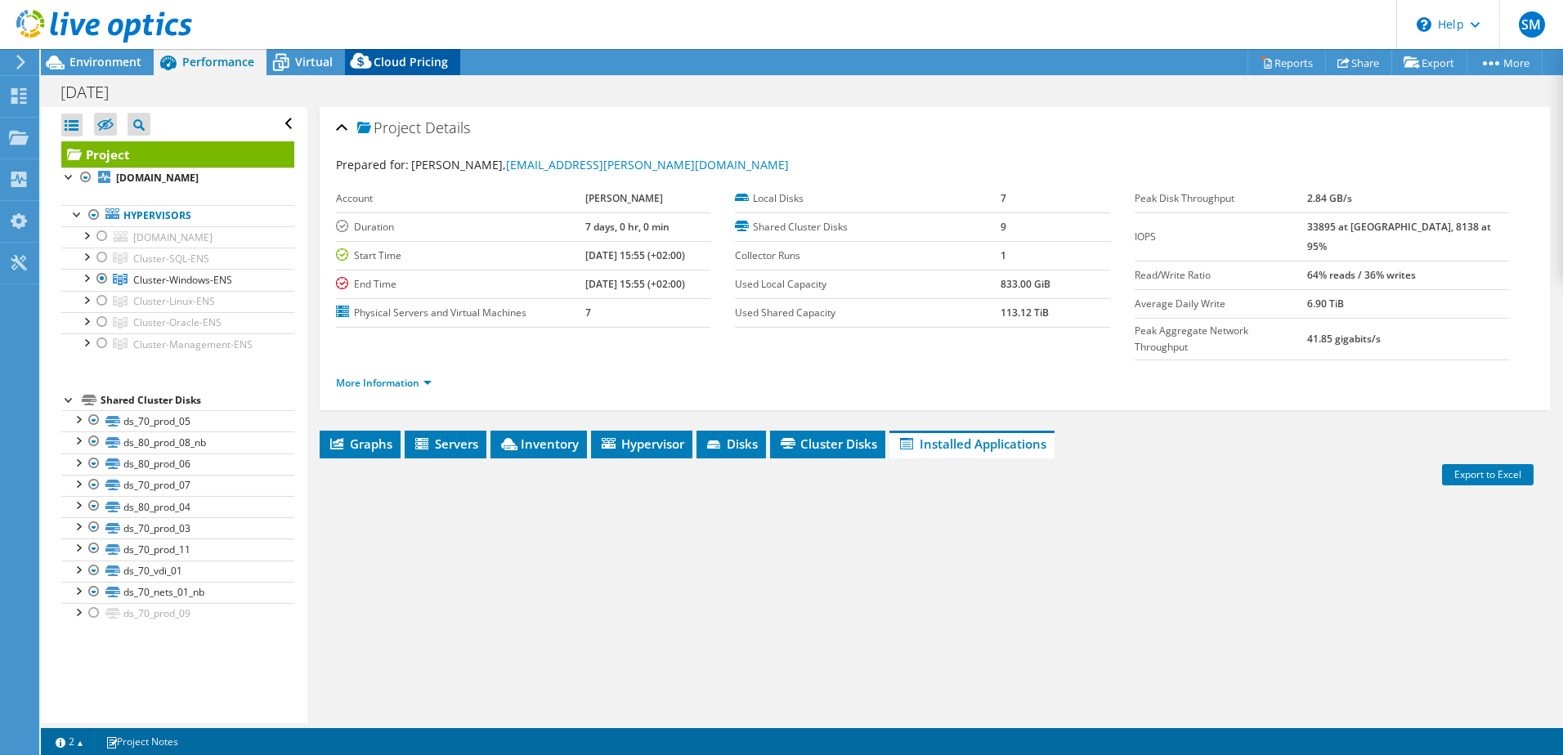
click at [423, 64] on span "Cloud Pricing" at bounding box center [411, 62] width 74 height 16
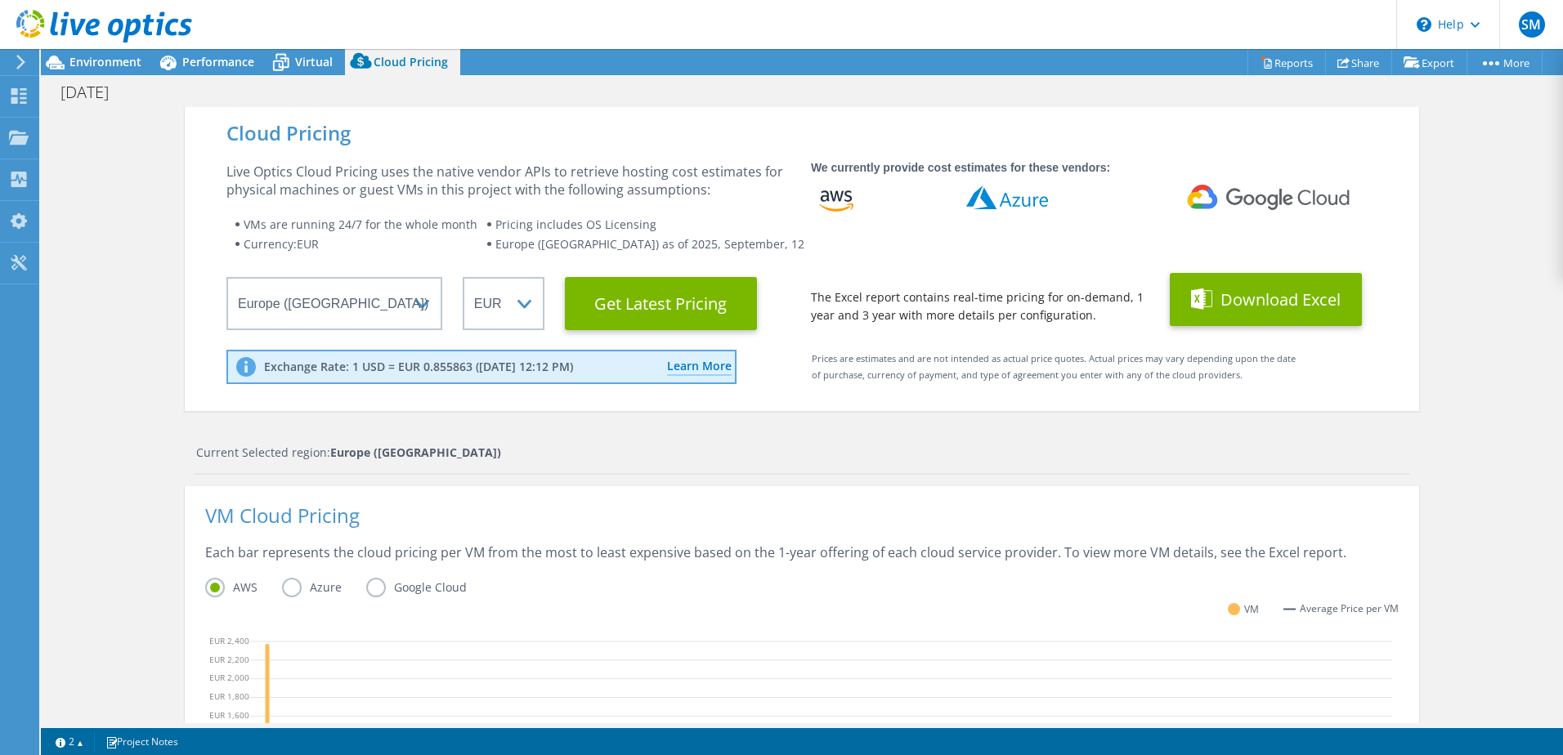
click at [1270, 293] on button "Download Excel" at bounding box center [1266, 299] width 192 height 53
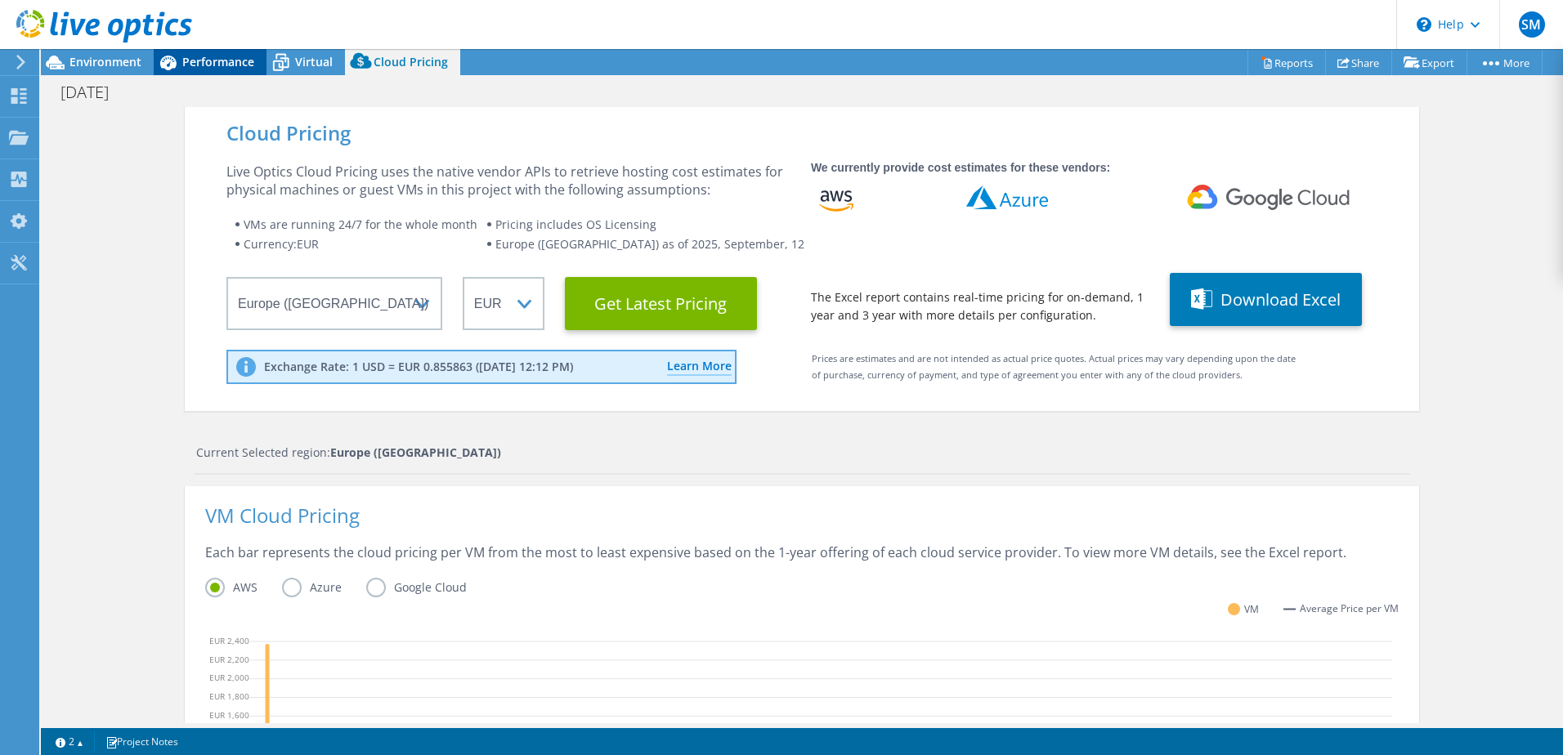
click at [202, 52] on div "Performance" at bounding box center [210, 62] width 113 height 26
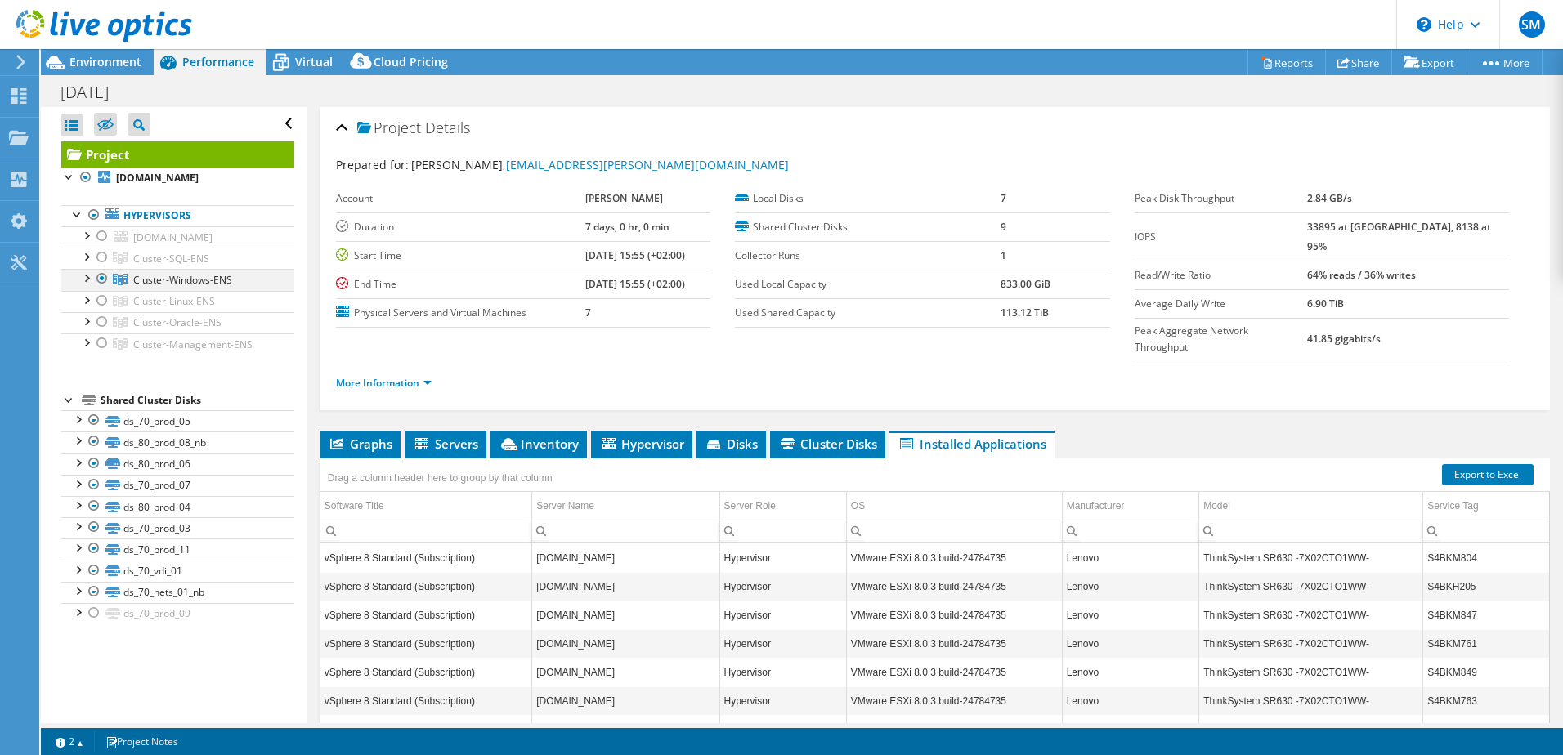
click at [104, 280] on div at bounding box center [102, 279] width 16 height 20
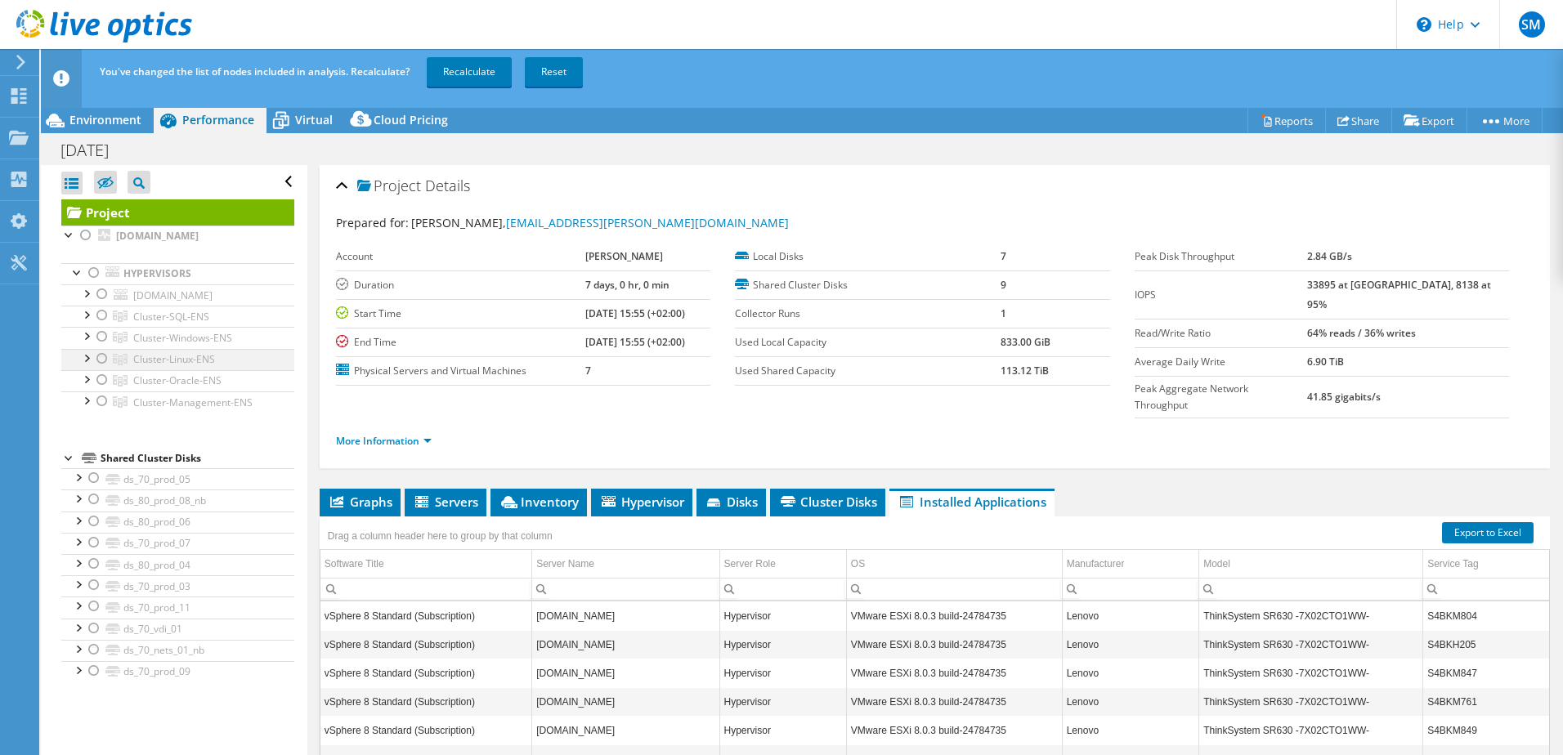
click at [109, 361] on div at bounding box center [102, 359] width 16 height 20
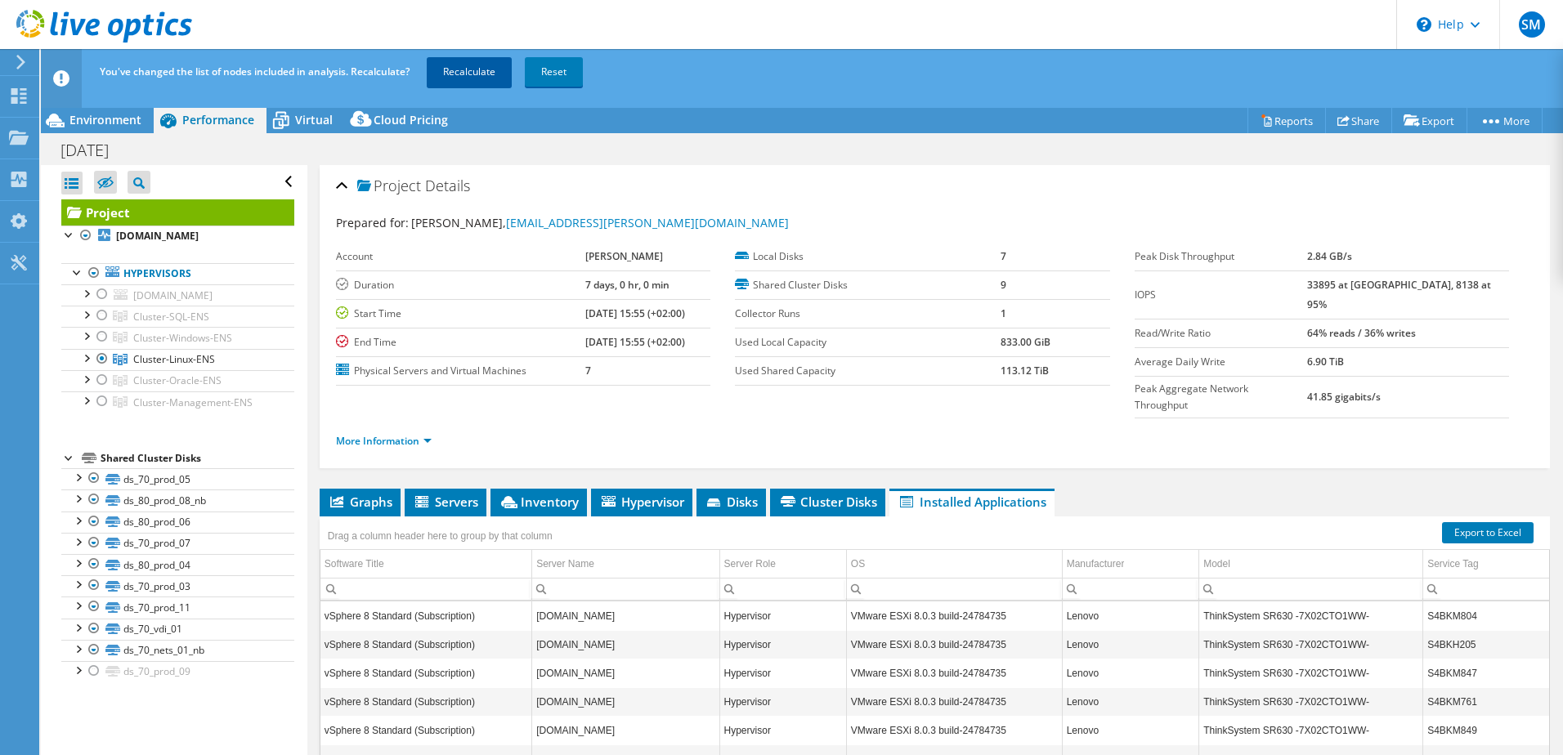
click at [491, 74] on link "Recalculate" at bounding box center [469, 71] width 85 height 29
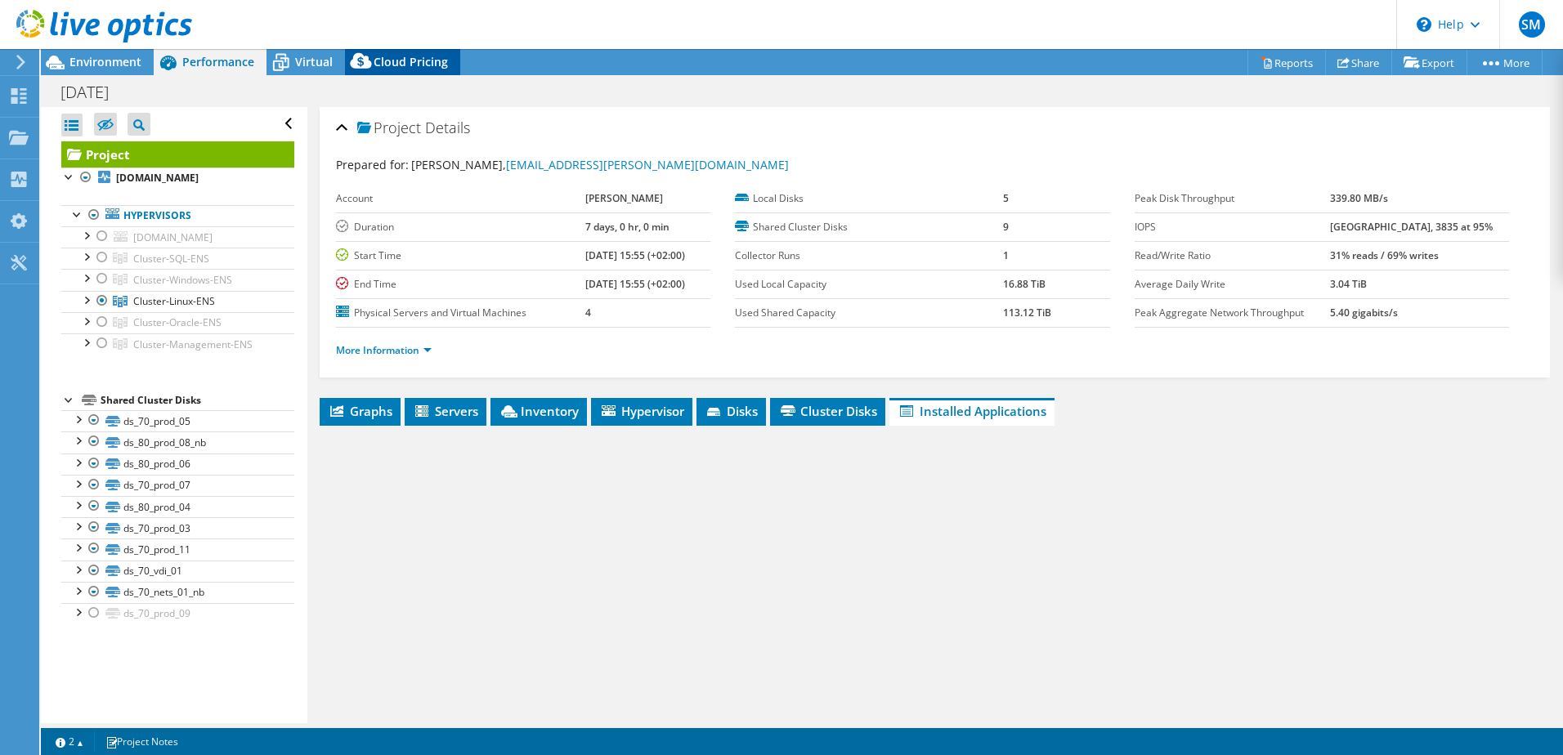
click at [425, 65] on span "Cloud Pricing" at bounding box center [411, 62] width 74 height 16
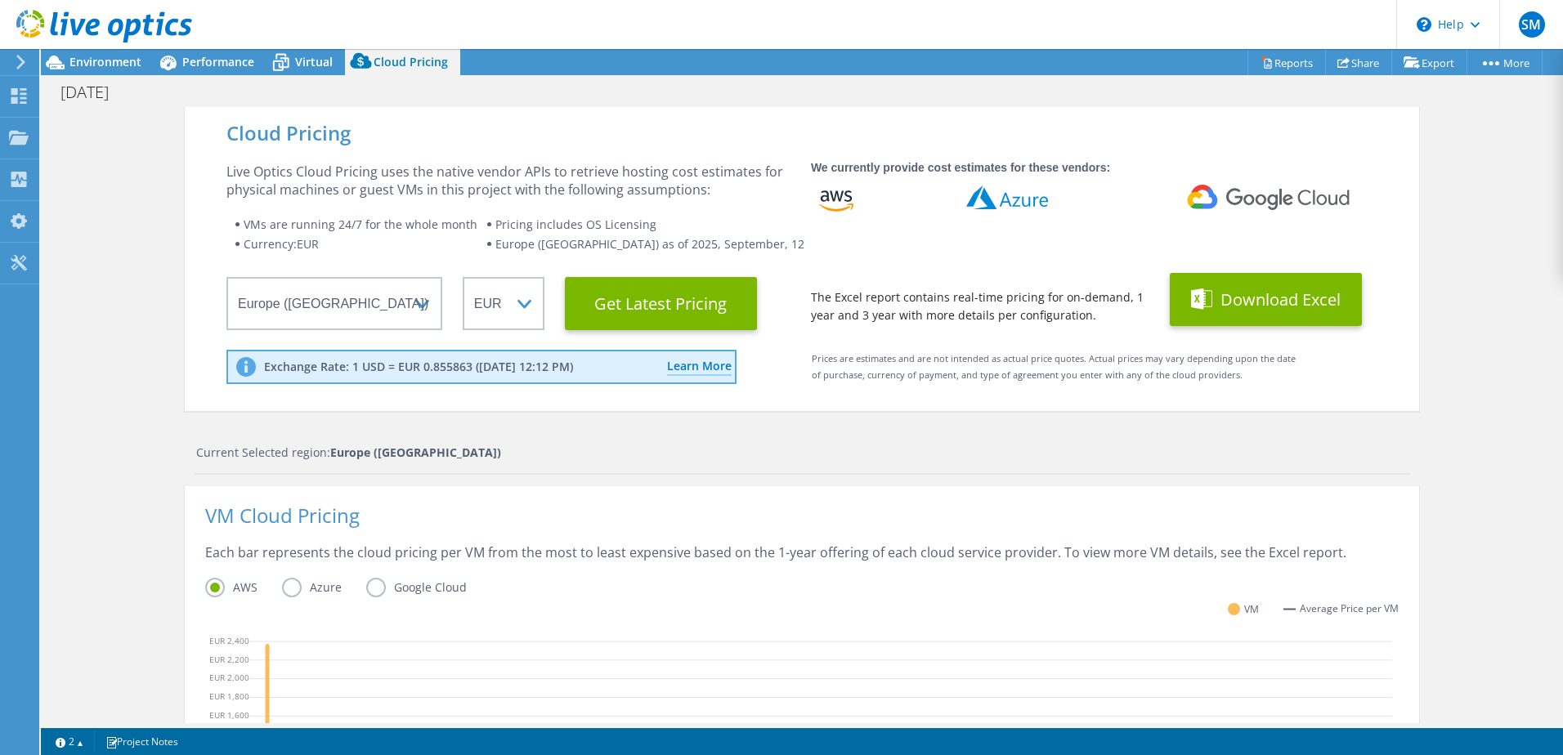
click at [1288, 293] on button "Download Excel" at bounding box center [1266, 299] width 192 height 53
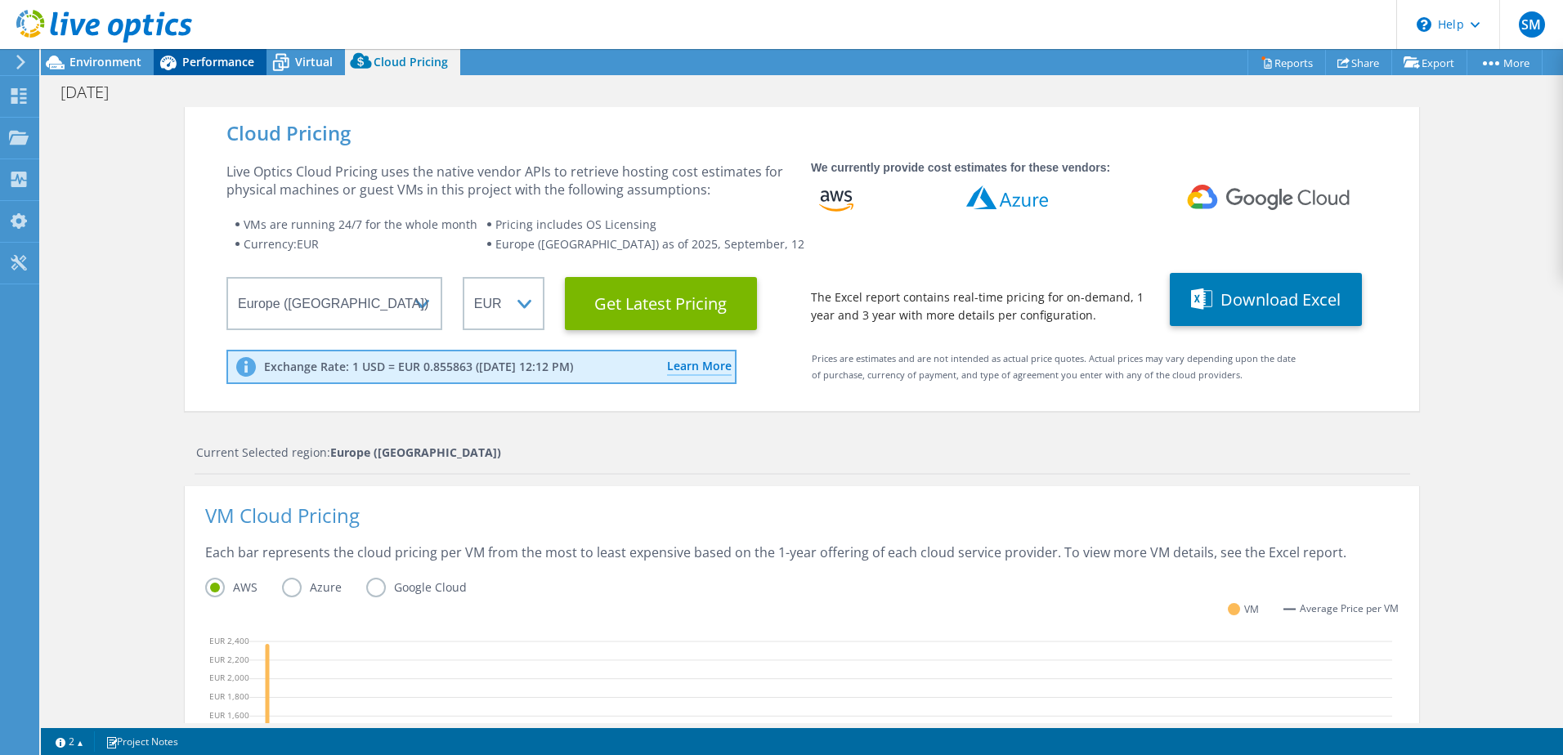
click at [211, 69] on div "Performance" at bounding box center [210, 62] width 113 height 26
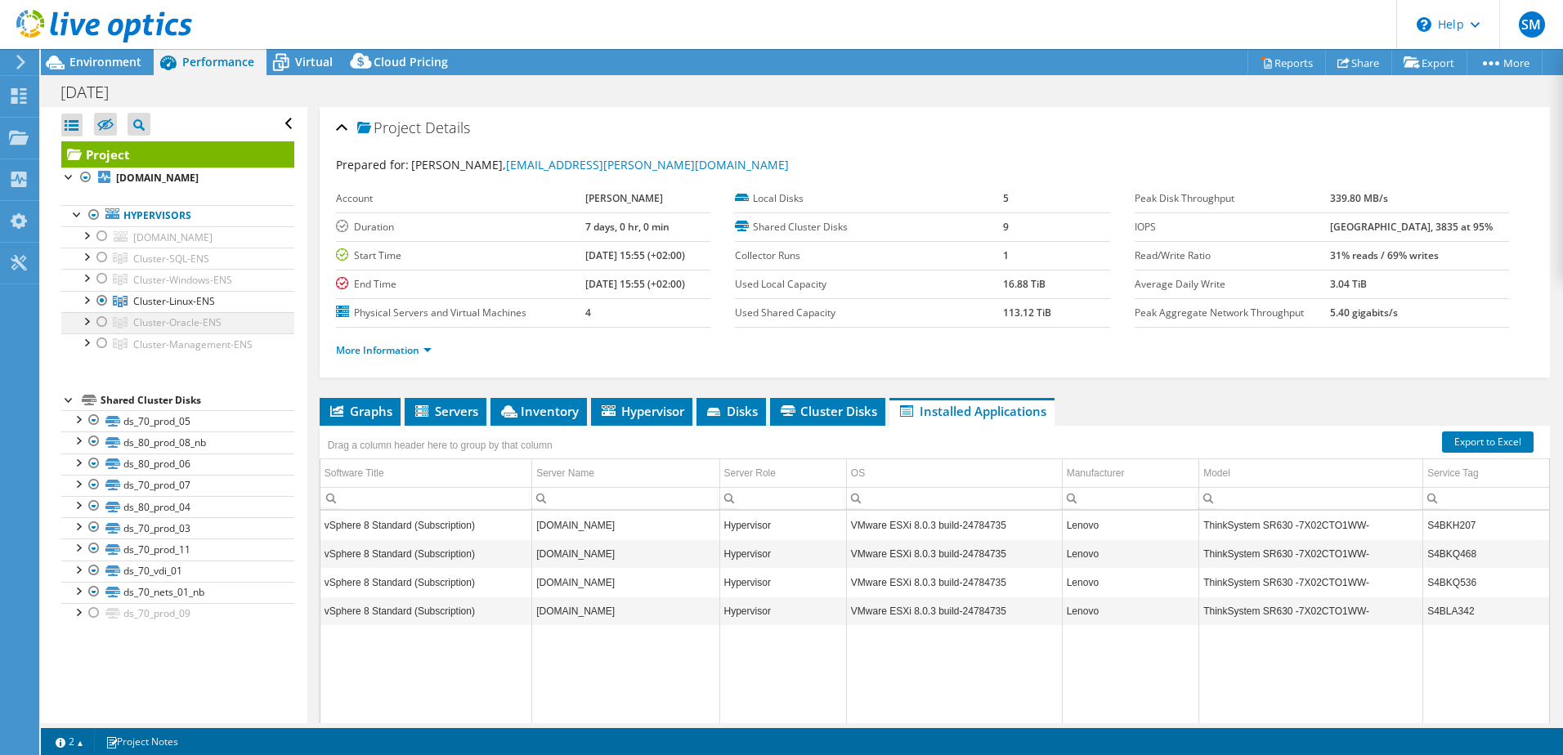
click at [101, 304] on div at bounding box center [102, 301] width 16 height 20
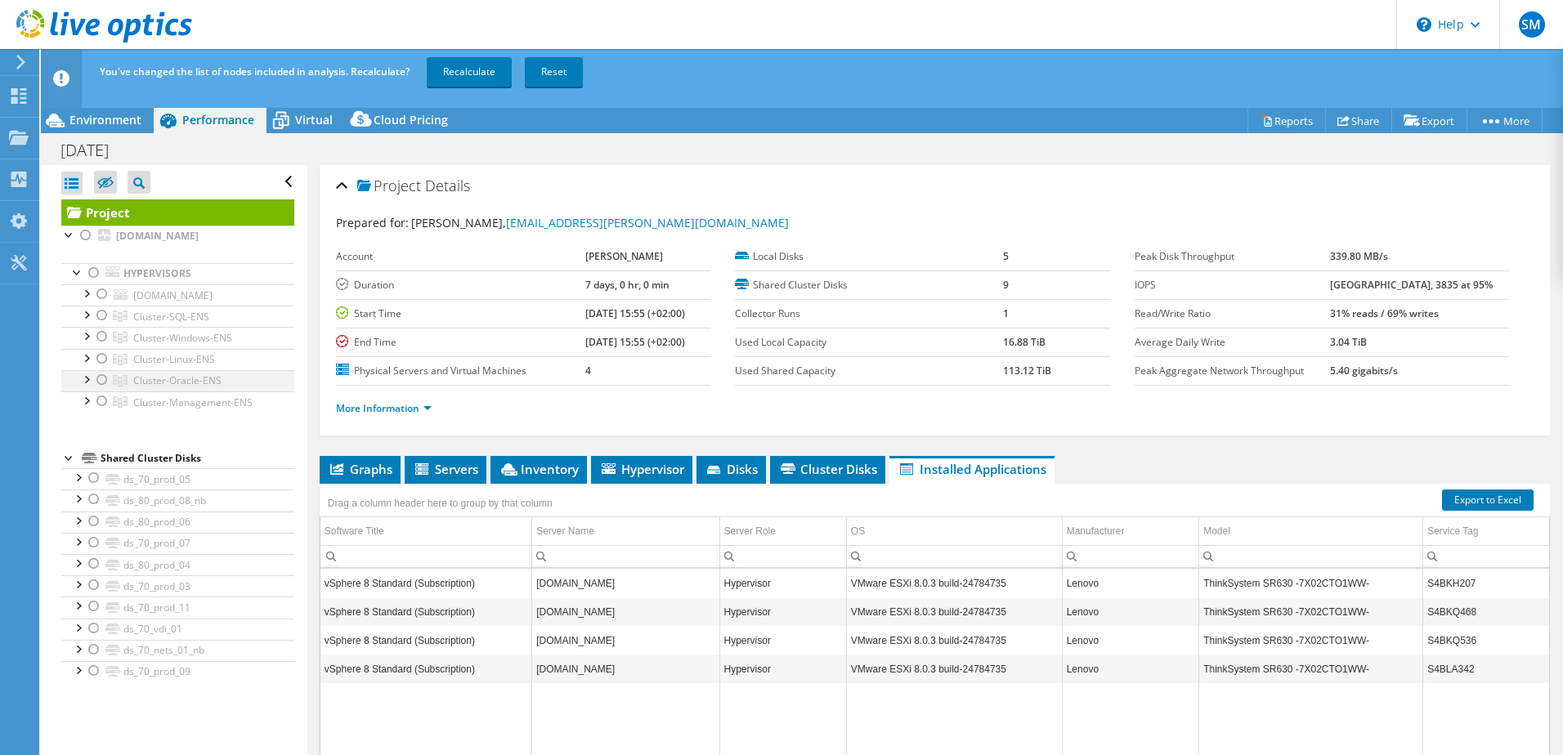
click at [106, 381] on div at bounding box center [102, 380] width 16 height 20
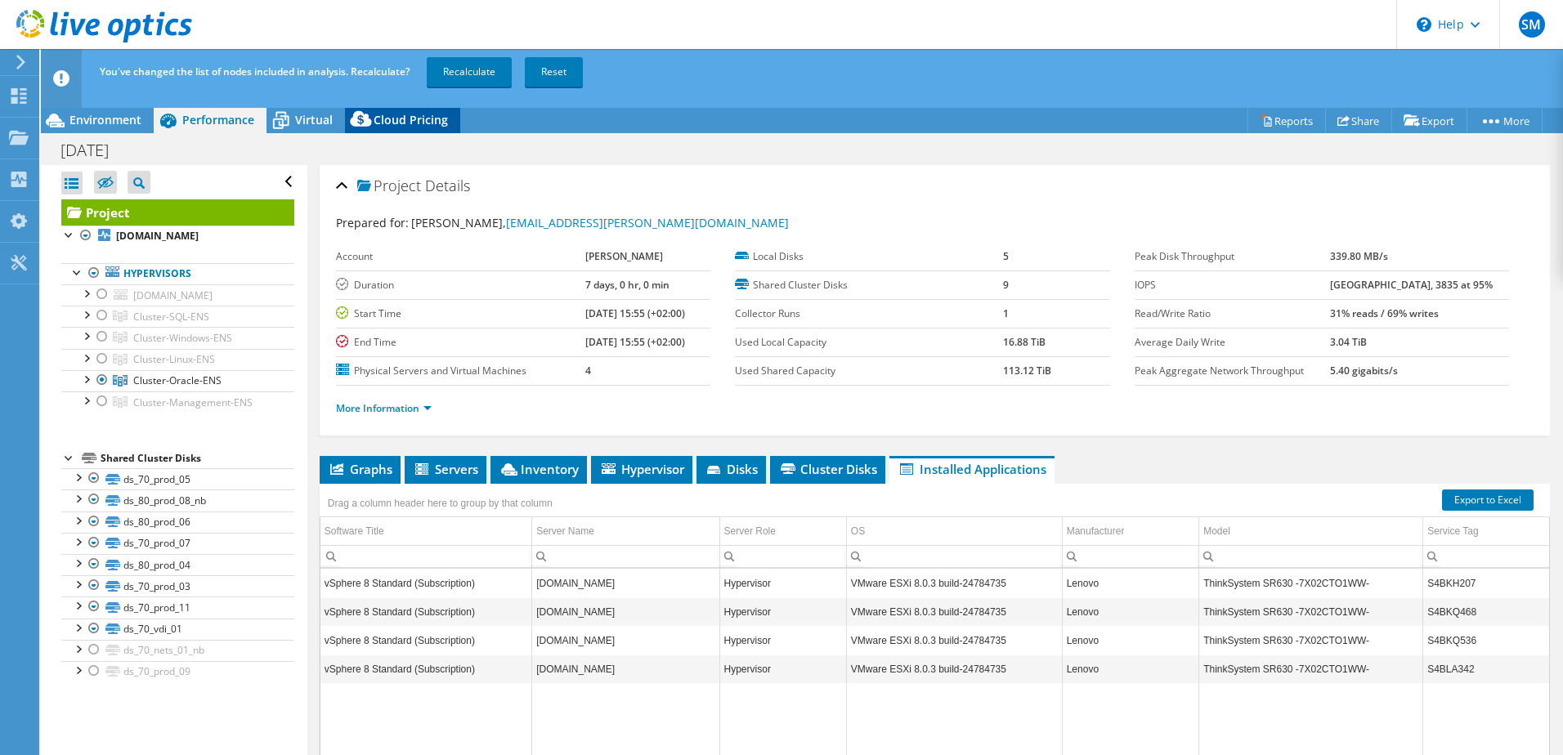
click at [402, 116] on span "Cloud Pricing" at bounding box center [411, 120] width 74 height 16
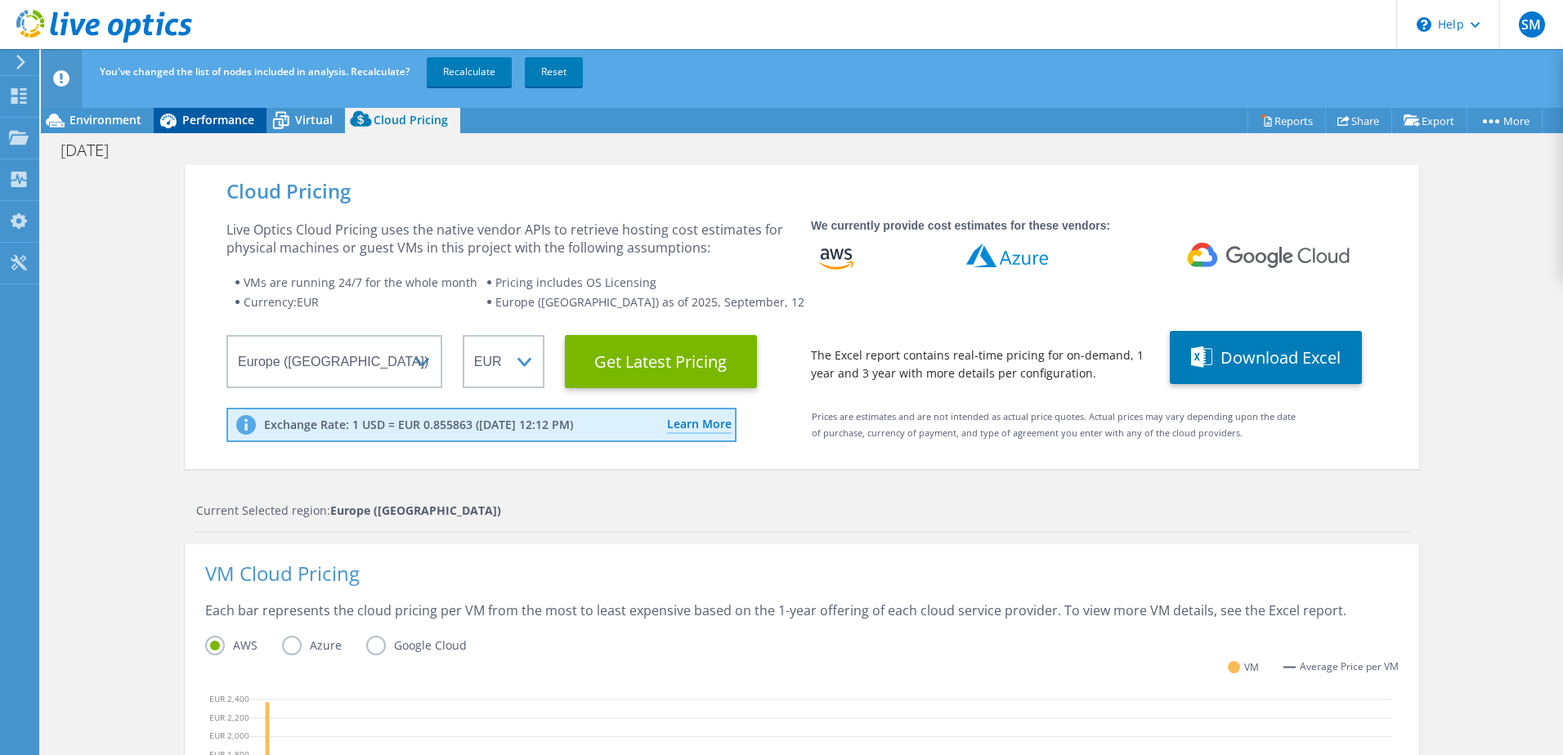
click at [217, 119] on span "Performance" at bounding box center [218, 120] width 72 height 16
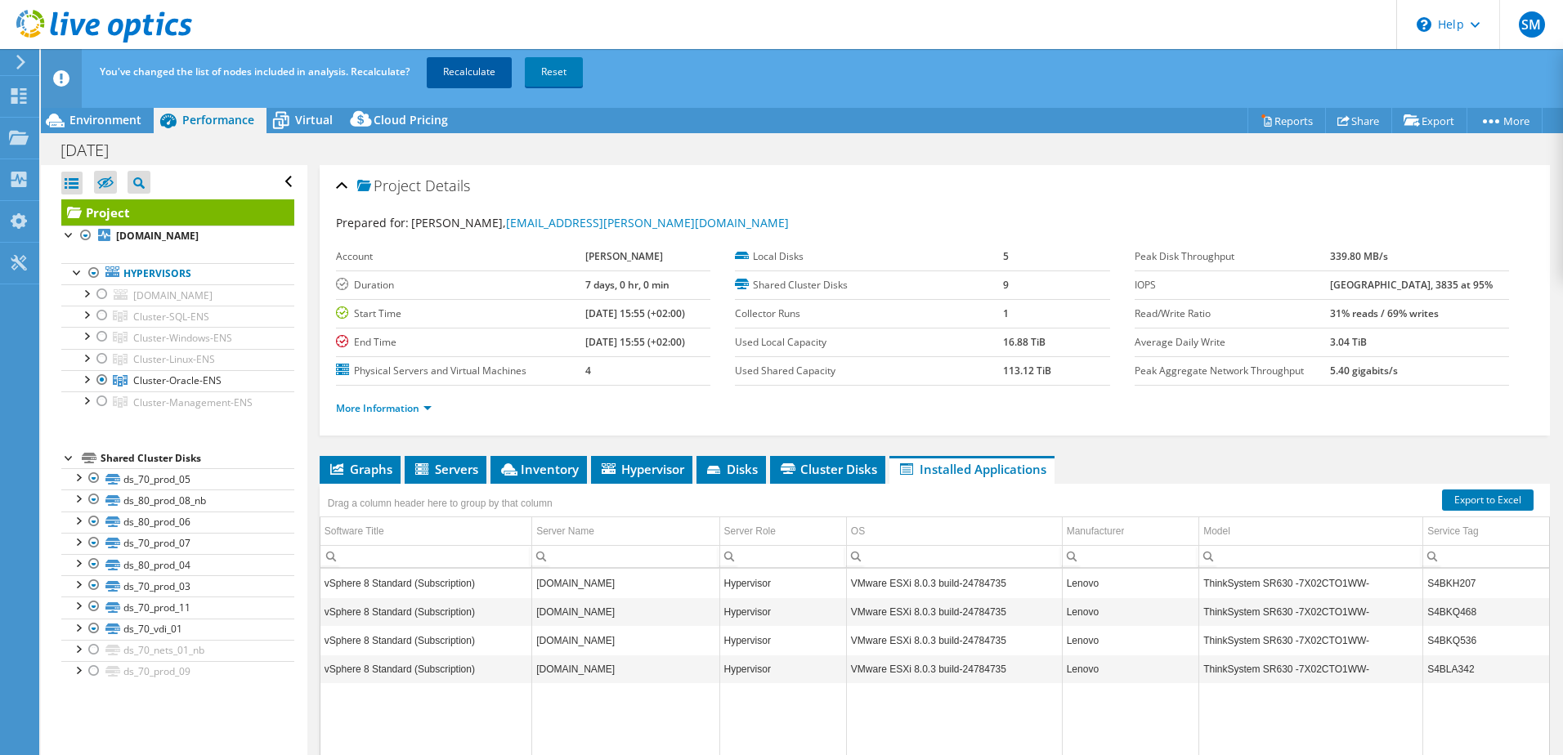
click at [463, 71] on link "Recalculate" at bounding box center [469, 71] width 85 height 29
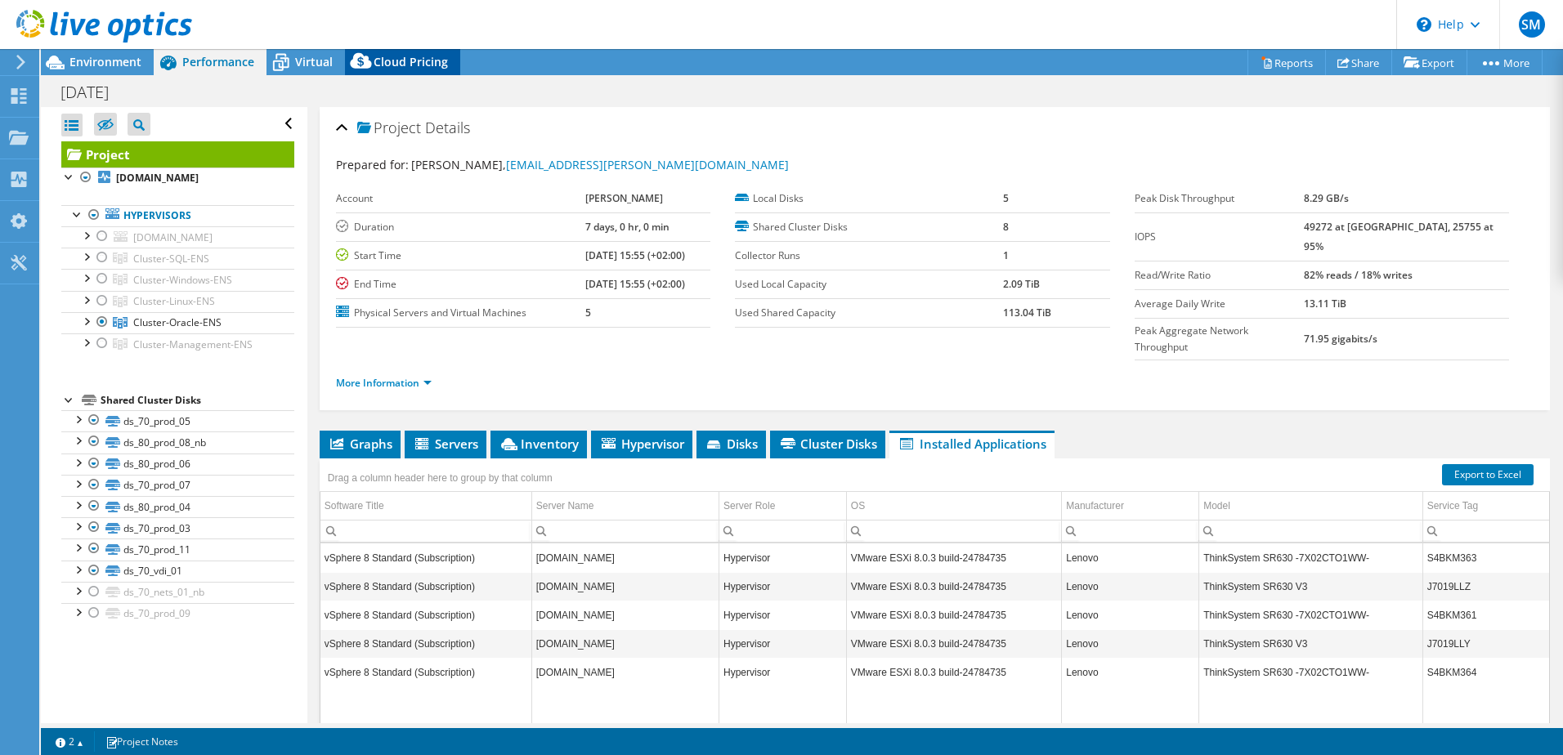
click at [406, 62] on span "Cloud Pricing" at bounding box center [411, 62] width 74 height 16
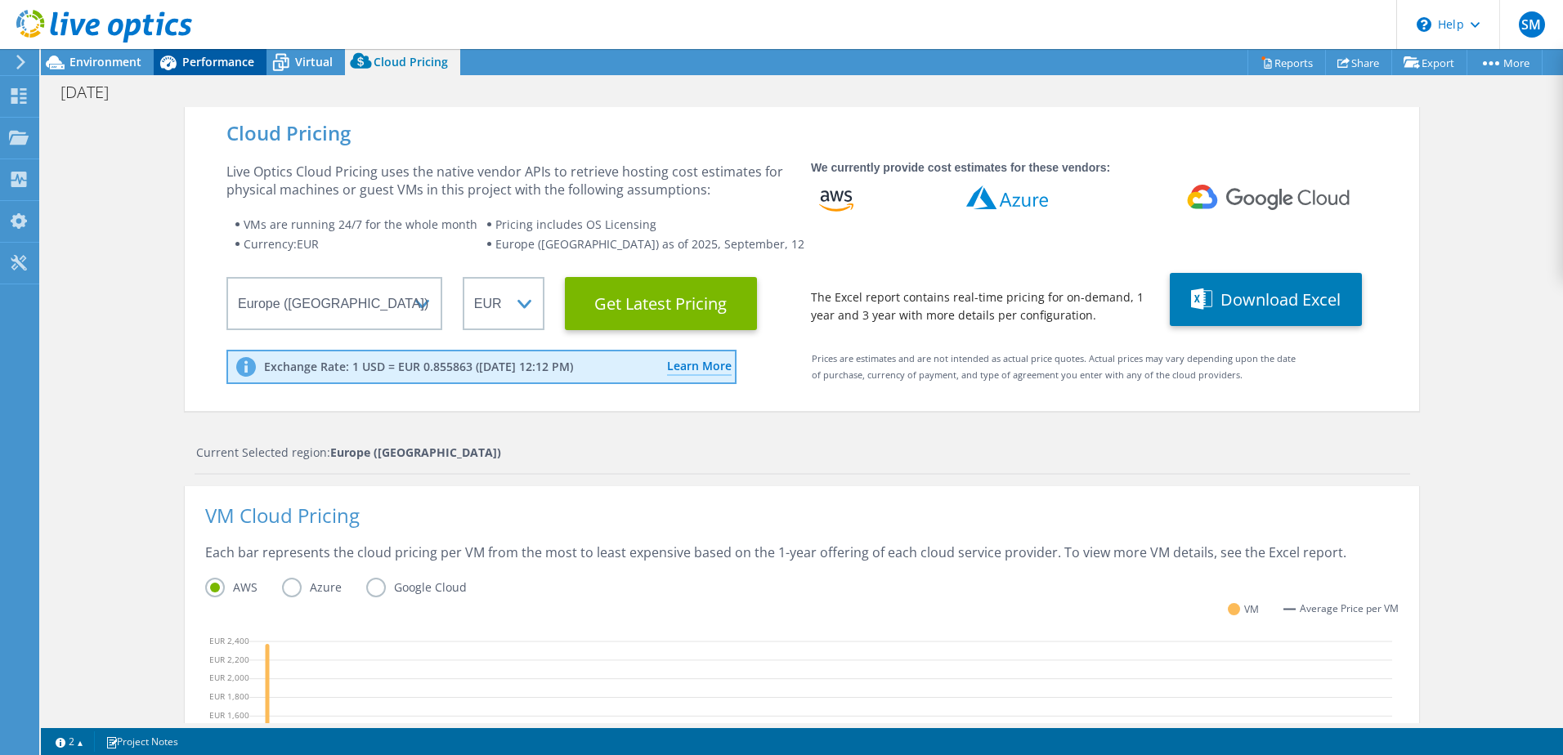
click at [209, 68] on span "Performance" at bounding box center [218, 62] width 72 height 16
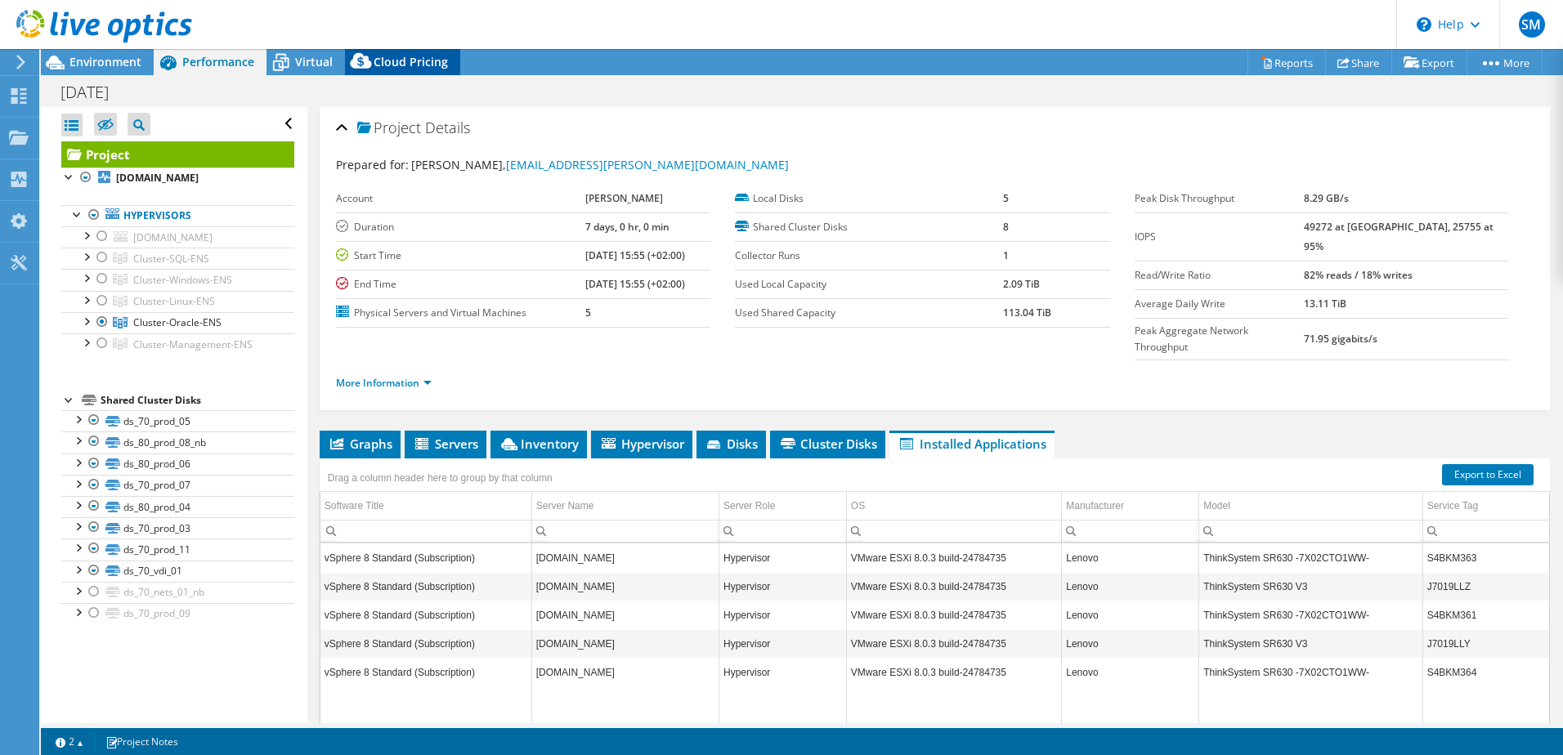
click at [422, 65] on span "Cloud Pricing" at bounding box center [411, 62] width 74 height 16
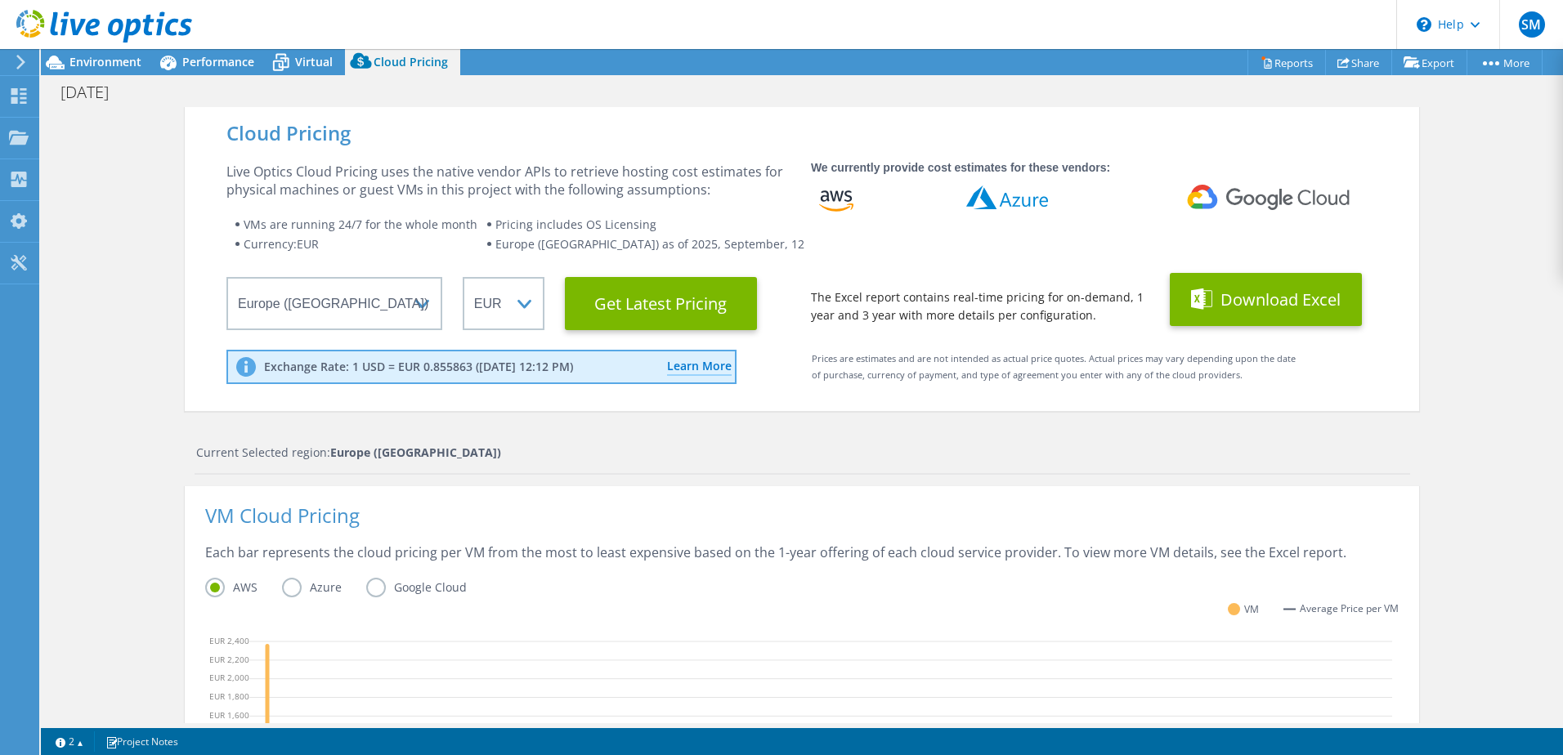
click at [1279, 282] on button "Download Excel" at bounding box center [1266, 299] width 192 height 53
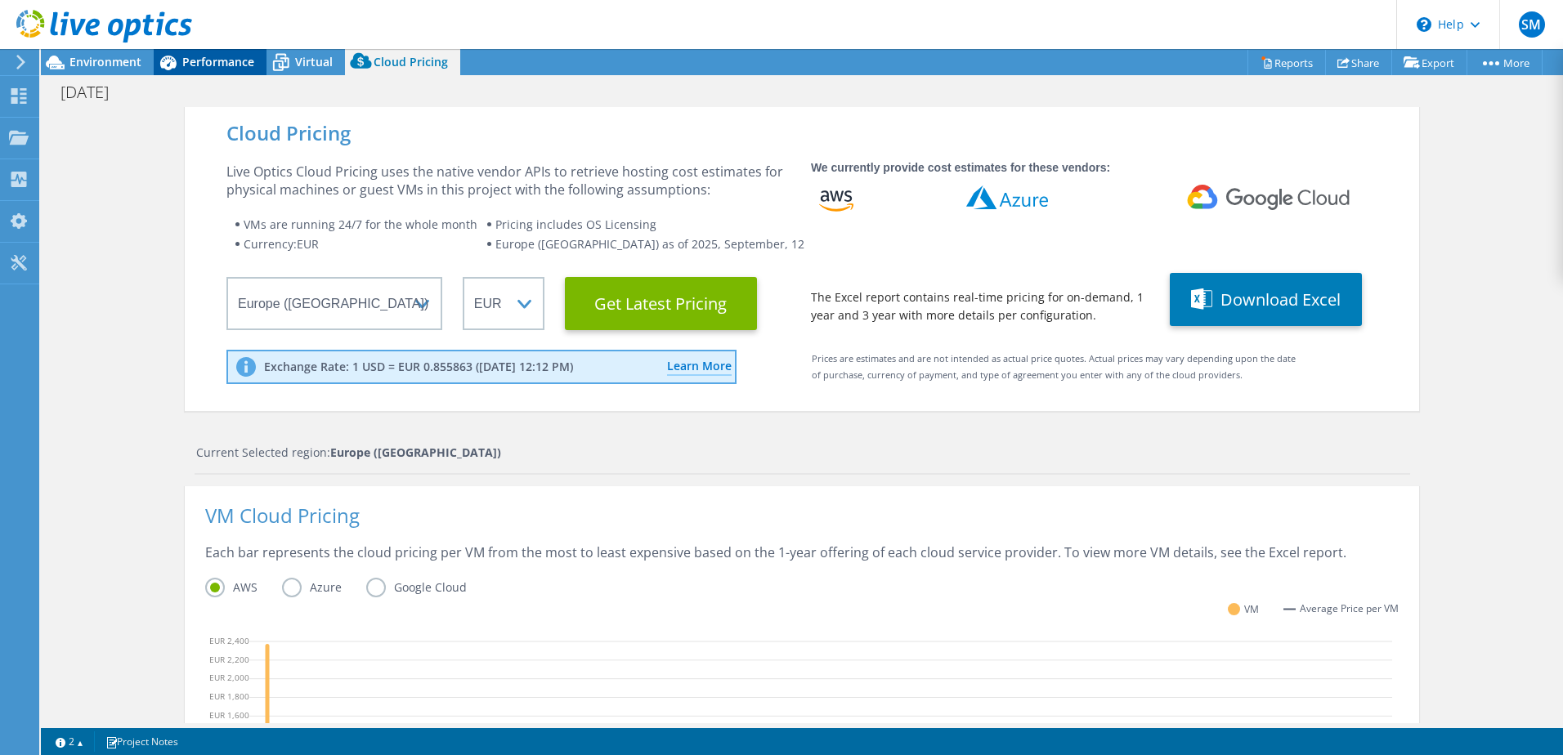
click at [221, 65] on span "Performance" at bounding box center [218, 62] width 72 height 16
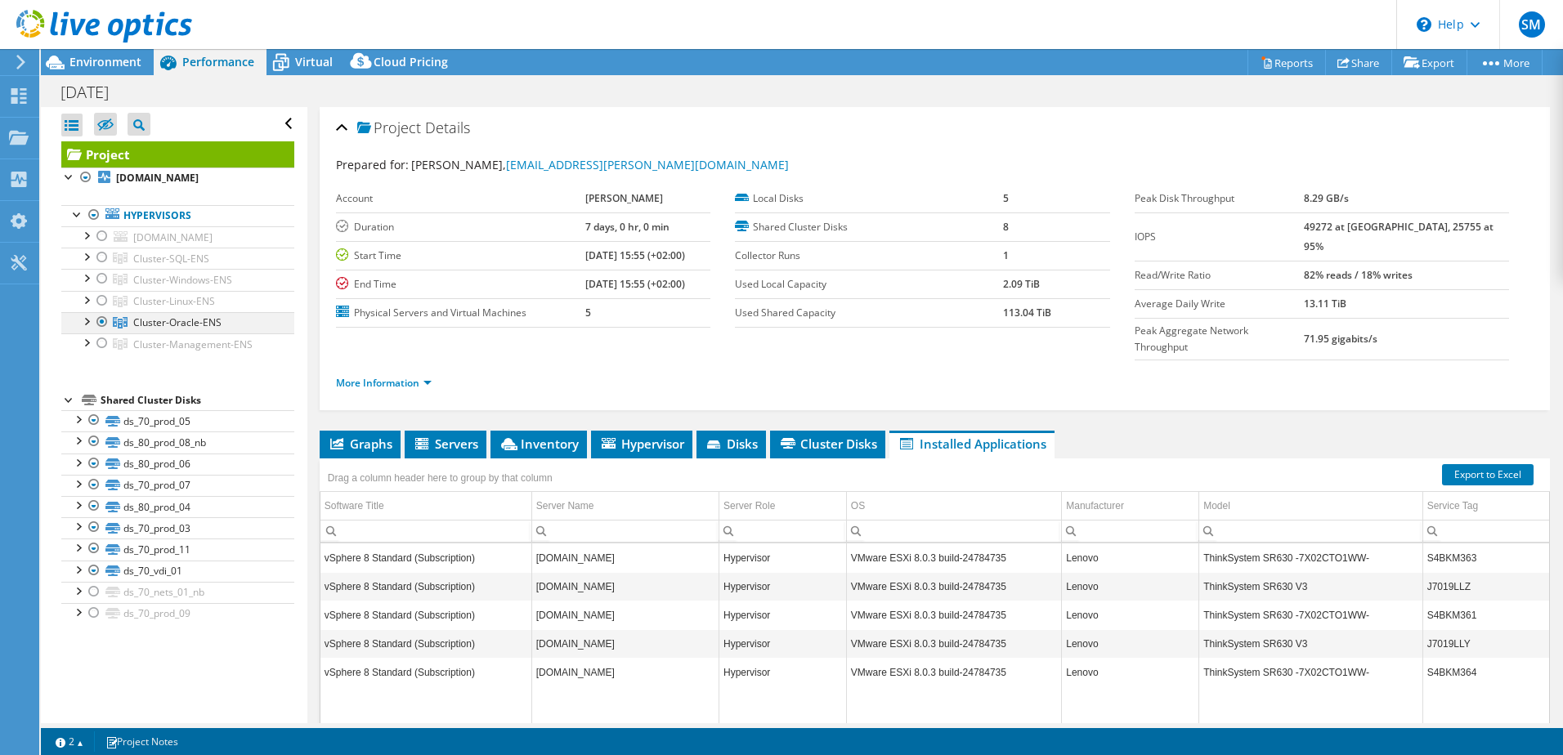
click at [103, 323] on div at bounding box center [102, 322] width 16 height 20
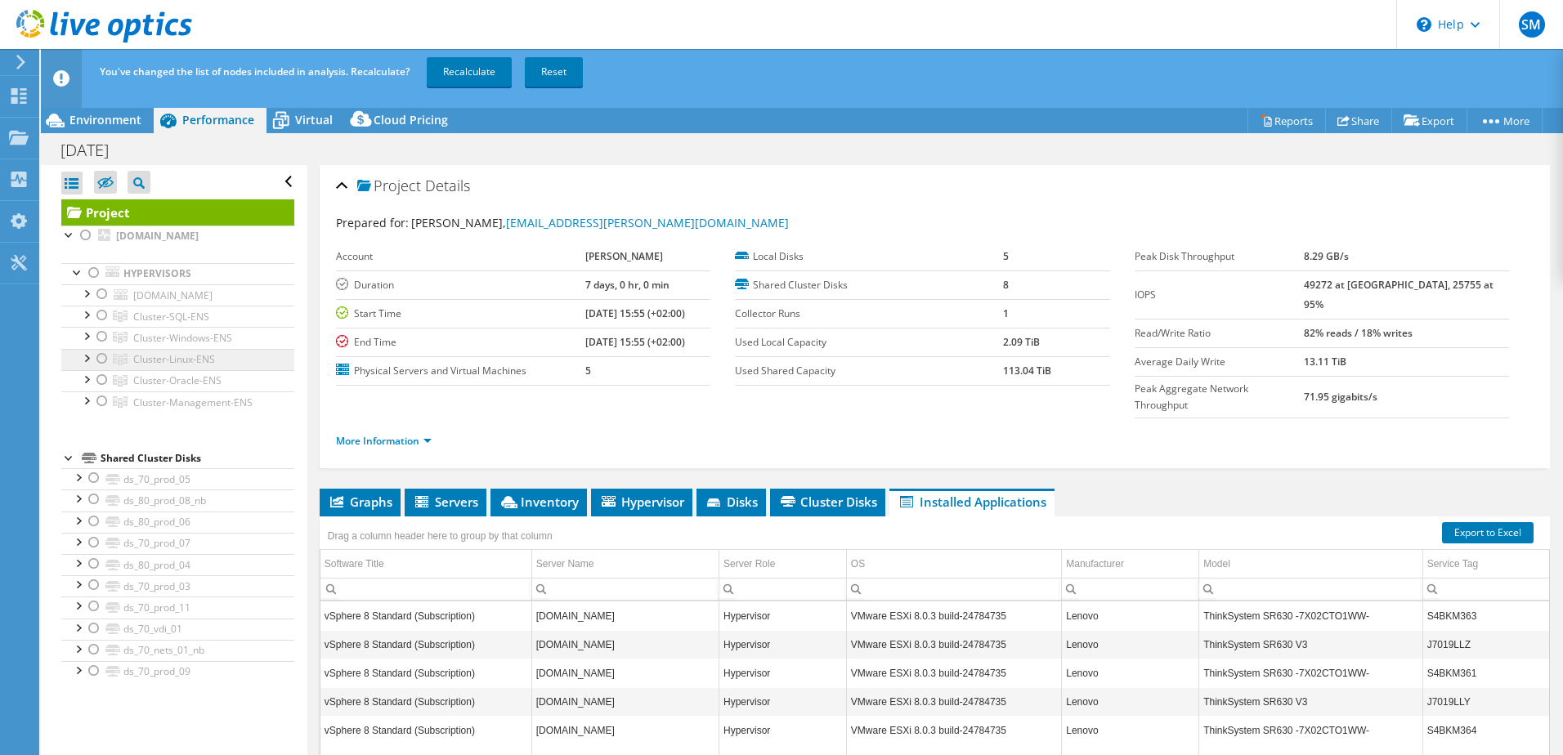
click at [105, 340] on div at bounding box center [102, 337] width 16 height 20
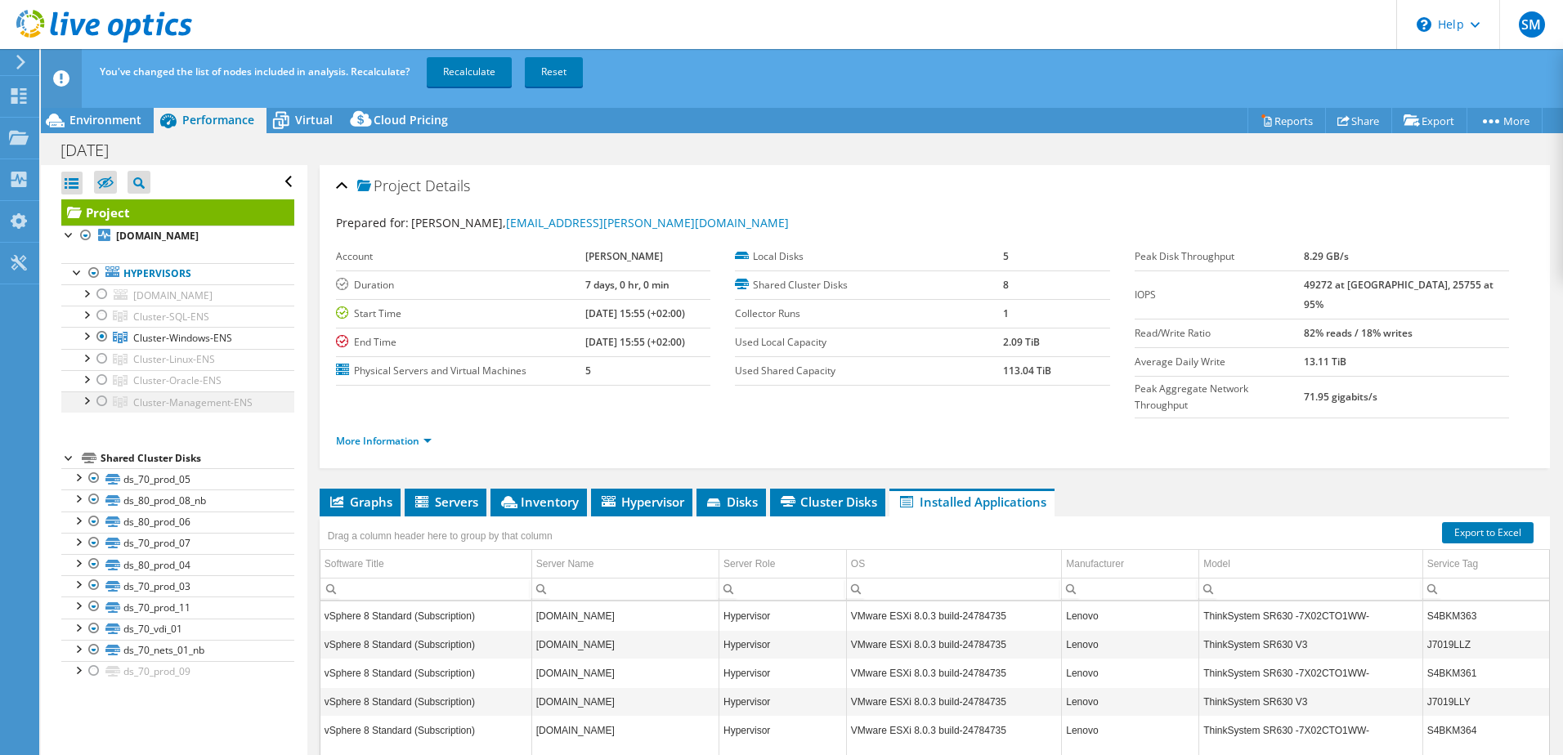
click at [107, 404] on div at bounding box center [102, 402] width 16 height 20
click at [106, 344] on div at bounding box center [102, 337] width 16 height 20
click at [458, 65] on link "Recalculate" at bounding box center [469, 71] width 85 height 29
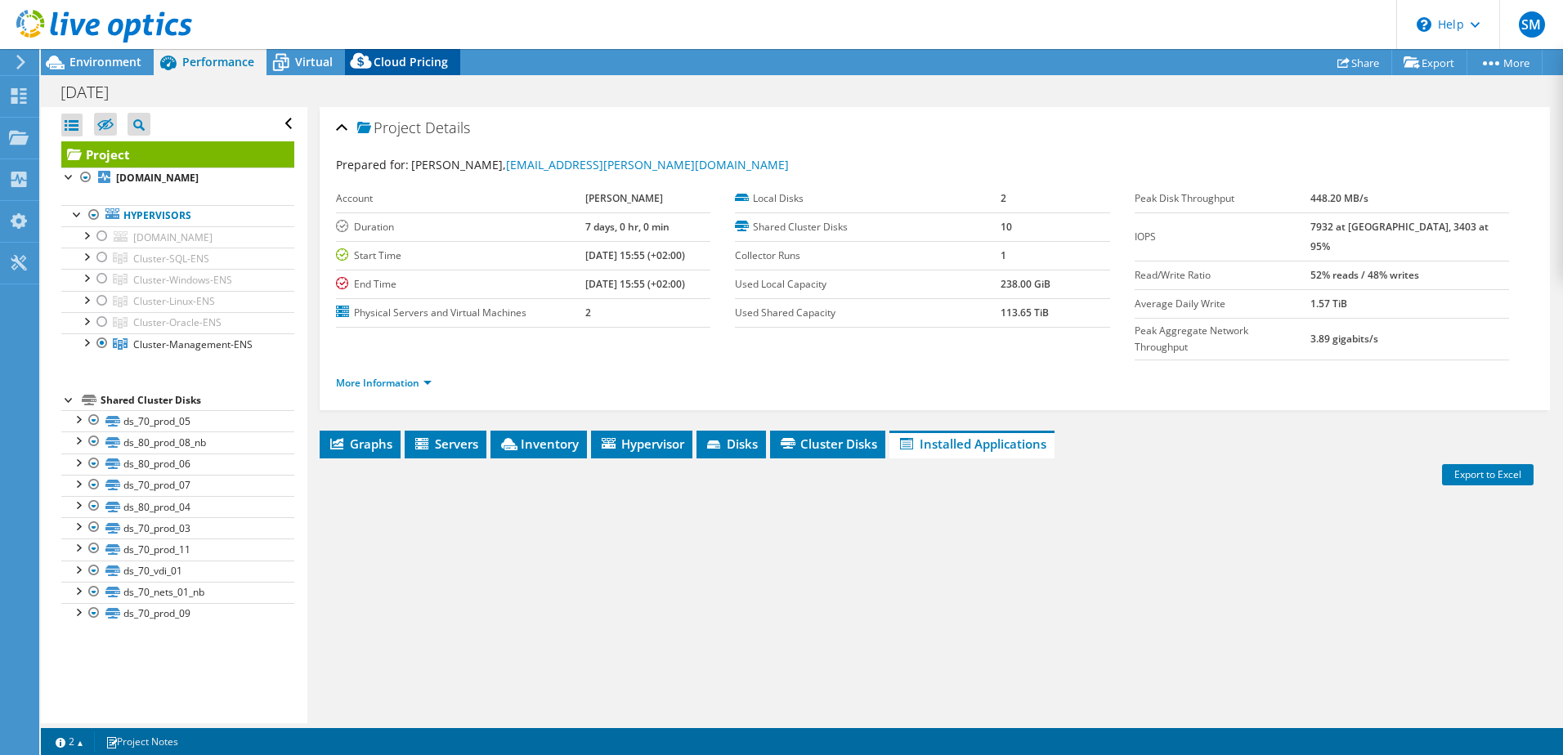
click at [429, 66] on span "Cloud Pricing" at bounding box center [411, 62] width 74 height 16
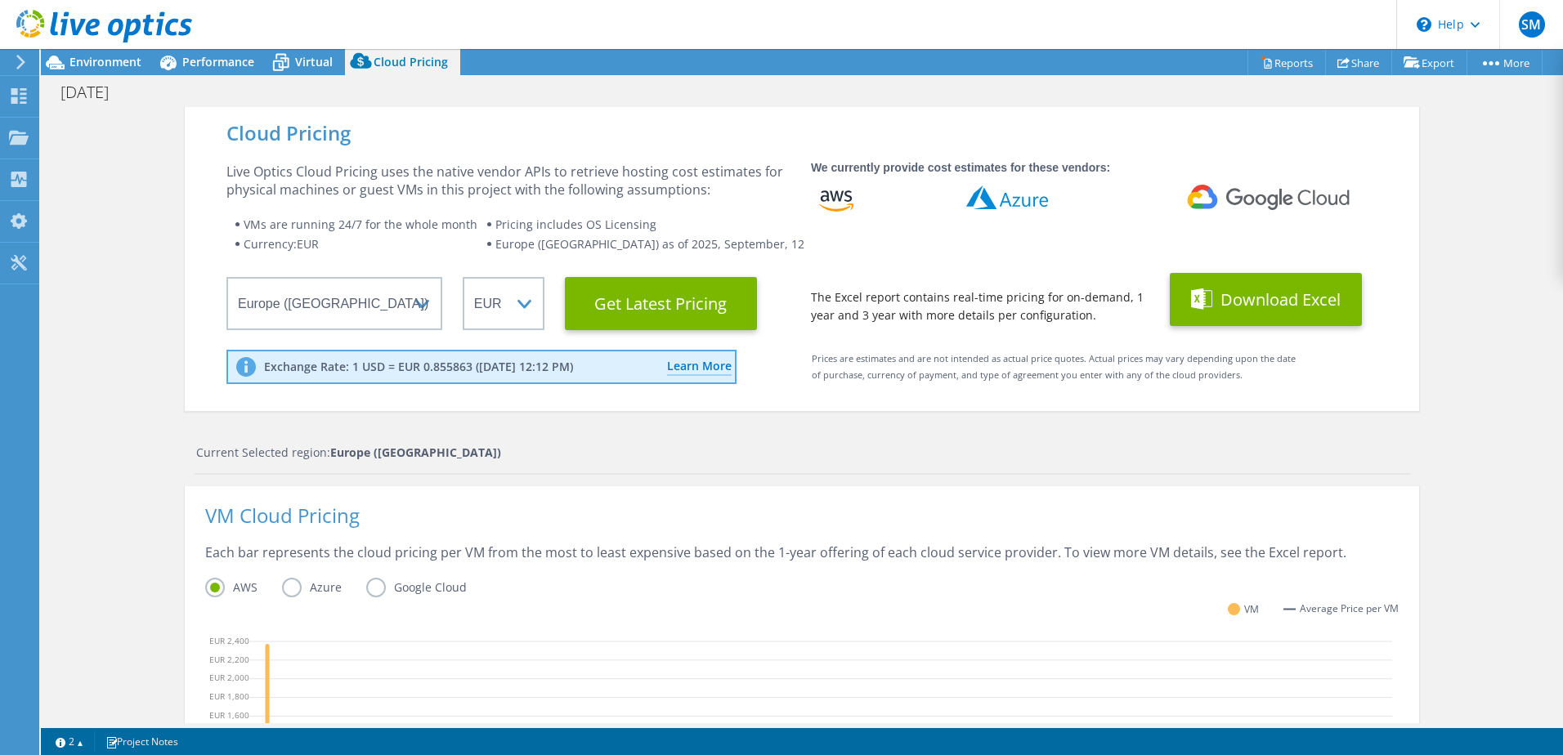
click at [1290, 300] on button "Download Excel" at bounding box center [1266, 299] width 192 height 53
click at [1032, 31] on header "SM End User stef michielsen stef.michielsen@kramp.com Kramp My Profile Log Out …" at bounding box center [781, 24] width 1563 height 49
